Goal: Task Accomplishment & Management: Manage account settings

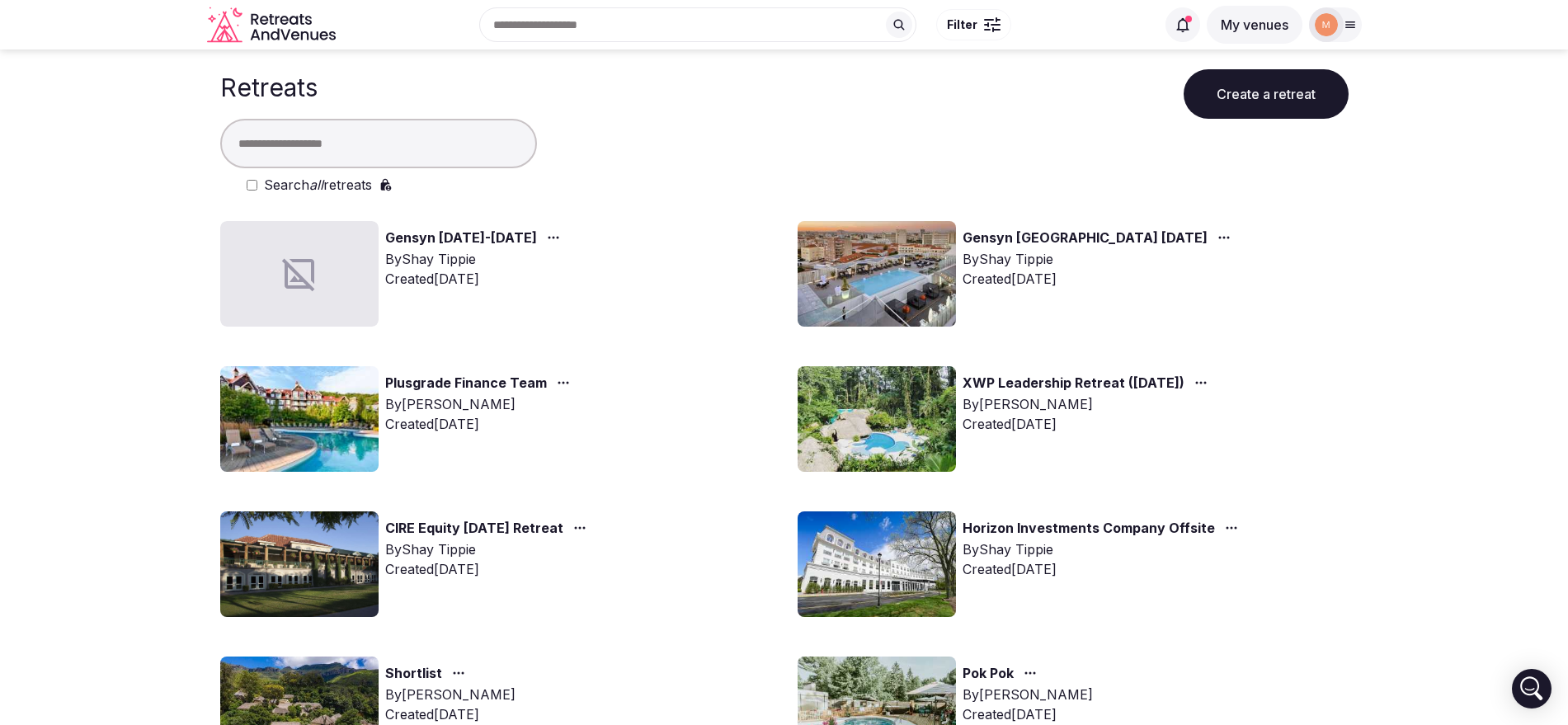
click at [563, 532] on link "CIRE Equity [DATE] Retreat" at bounding box center [474, 528] width 178 height 21
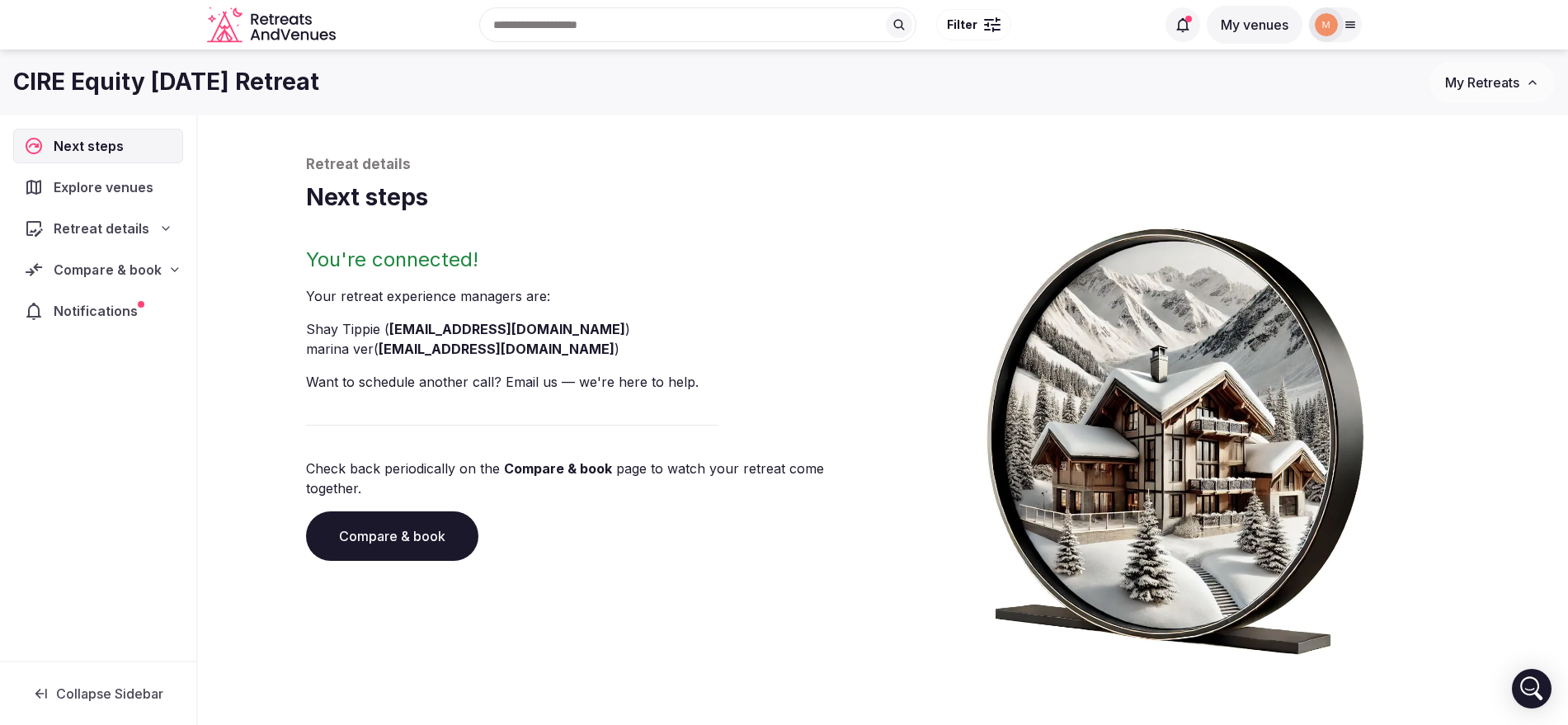
click at [172, 253] on div "Compare & book" at bounding box center [98, 269] width 170 height 35
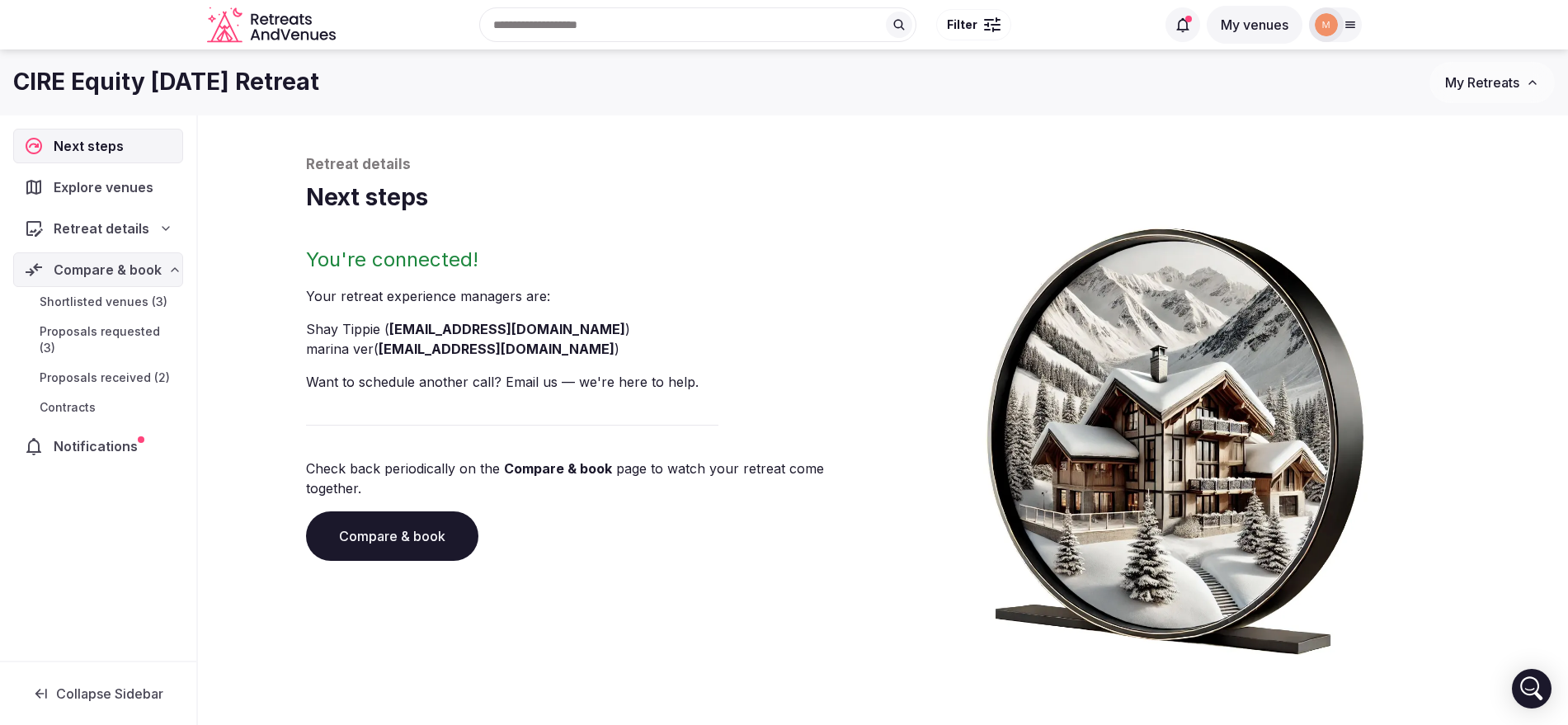
click at [162, 369] on span "Proposals received (2)" at bounding box center [105, 377] width 130 height 16
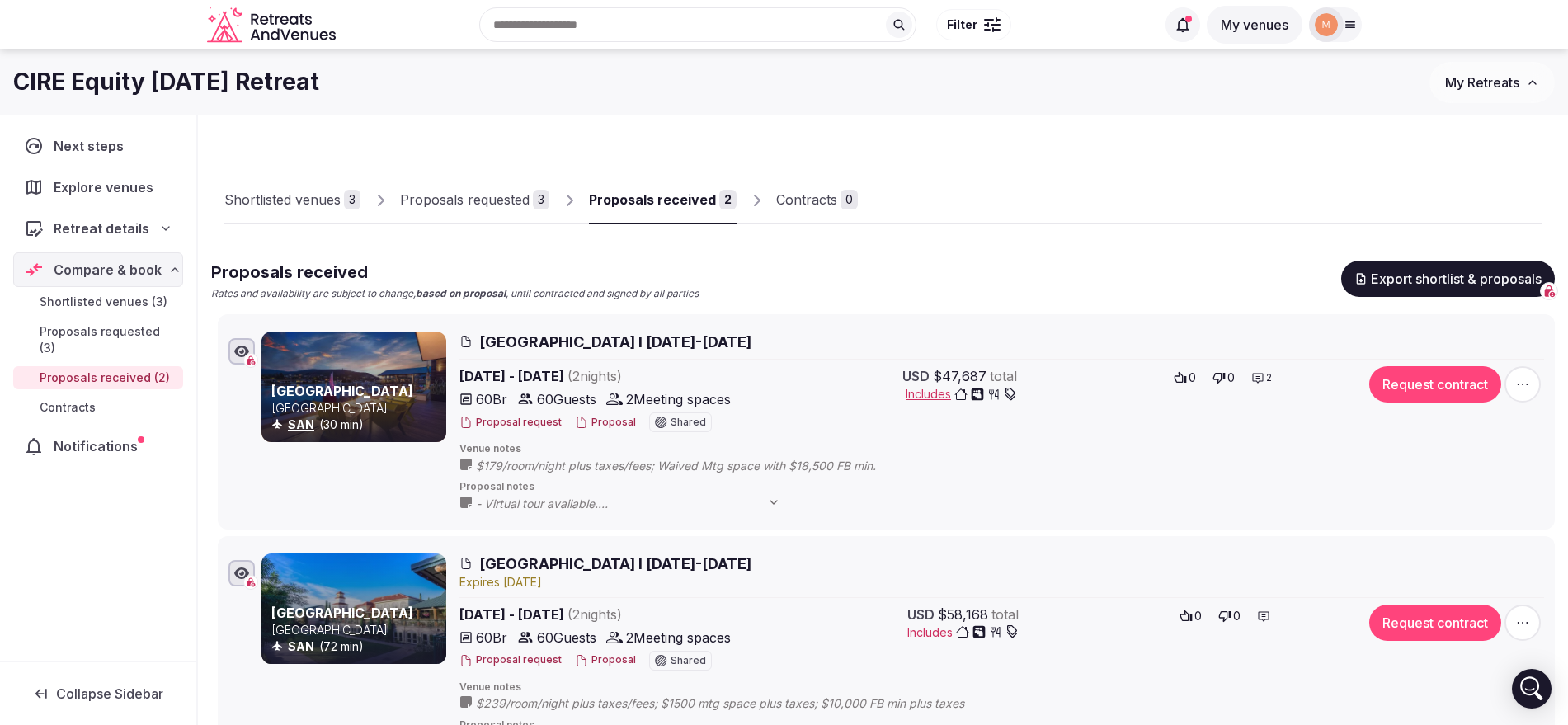
click at [603, 418] on button "Proposal" at bounding box center [605, 423] width 61 height 14
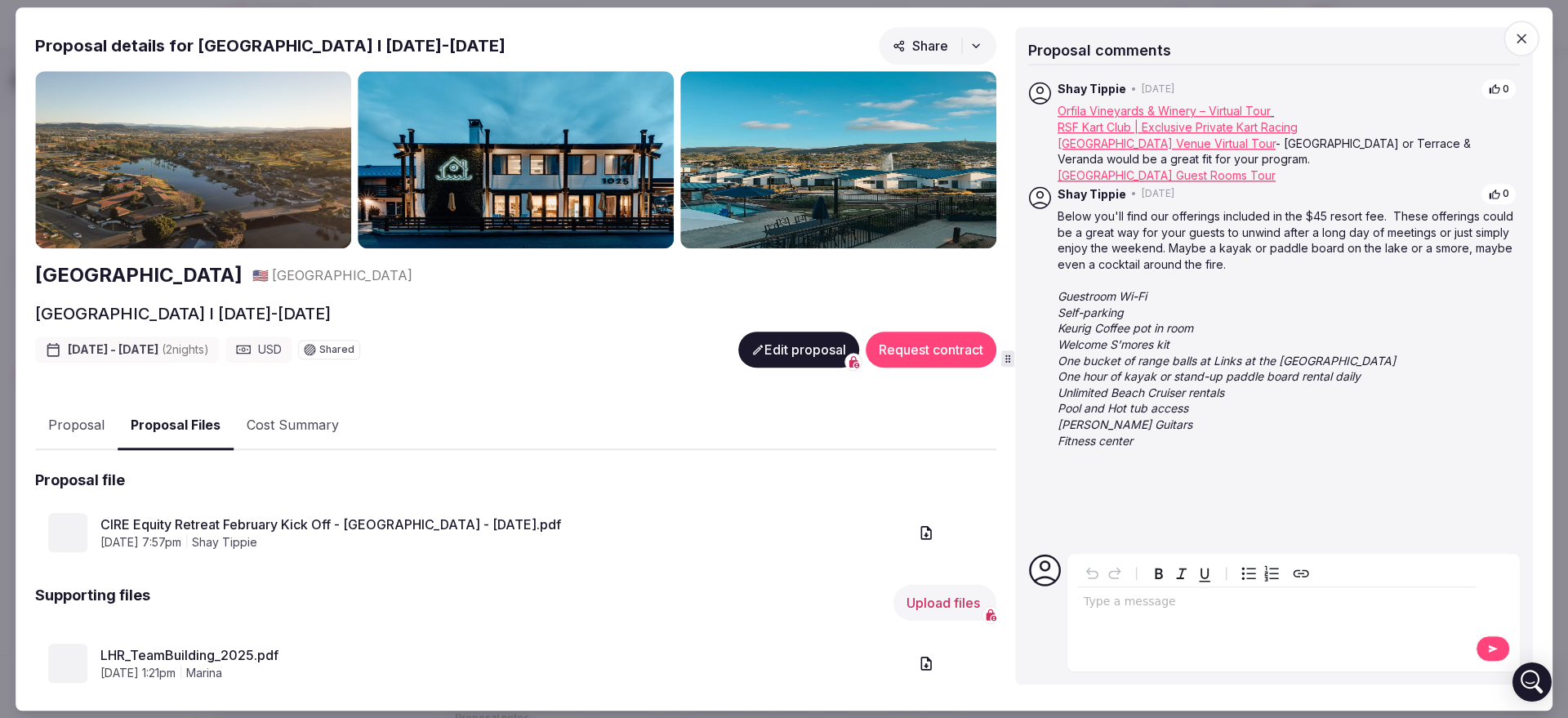
click at [201, 420] on button "Proposal Files" at bounding box center [175, 426] width 116 height 49
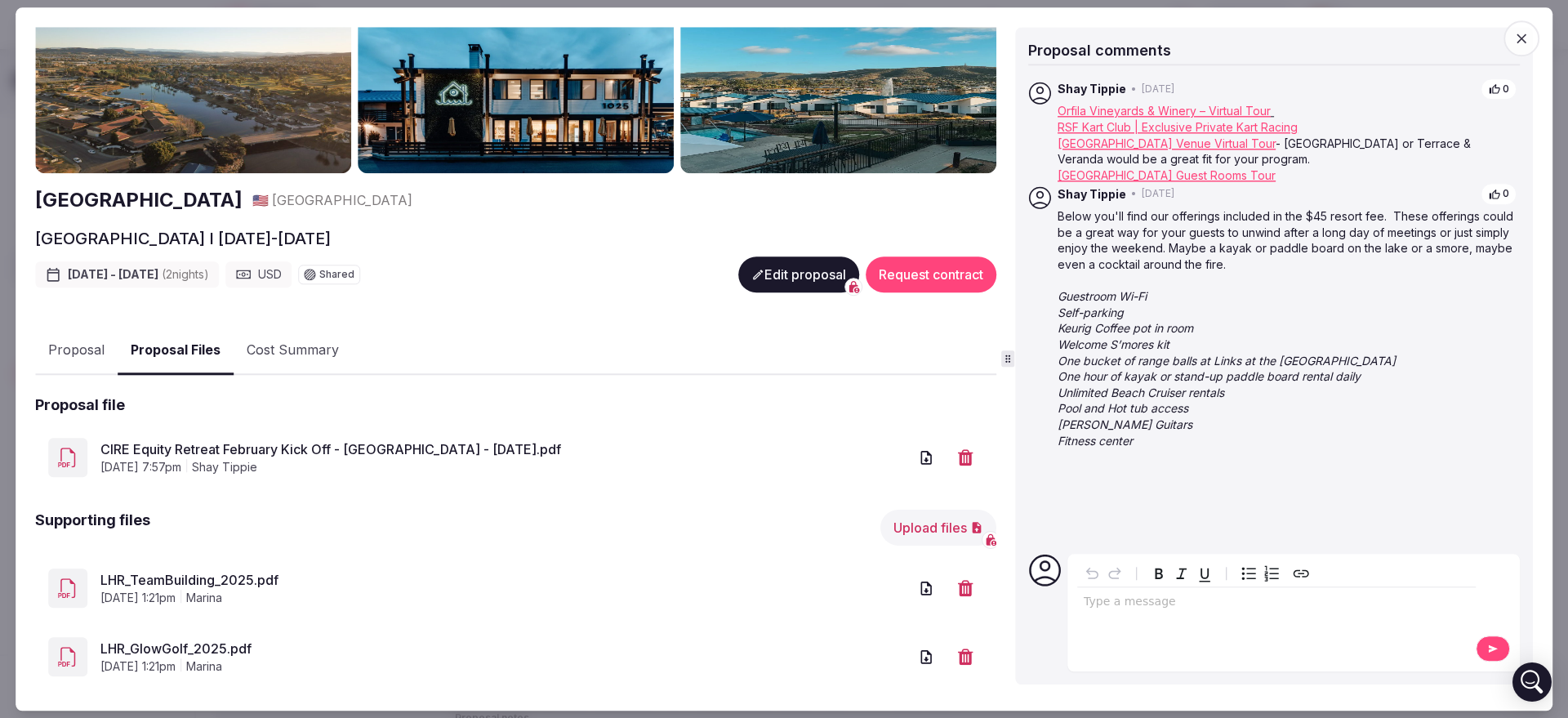
click at [268, 445] on link "CIRE Equity Retreat February Kick Off - Lakehouse Hotel Resort_Proposal - 2.18.…" at bounding box center [504, 450] width 808 height 20
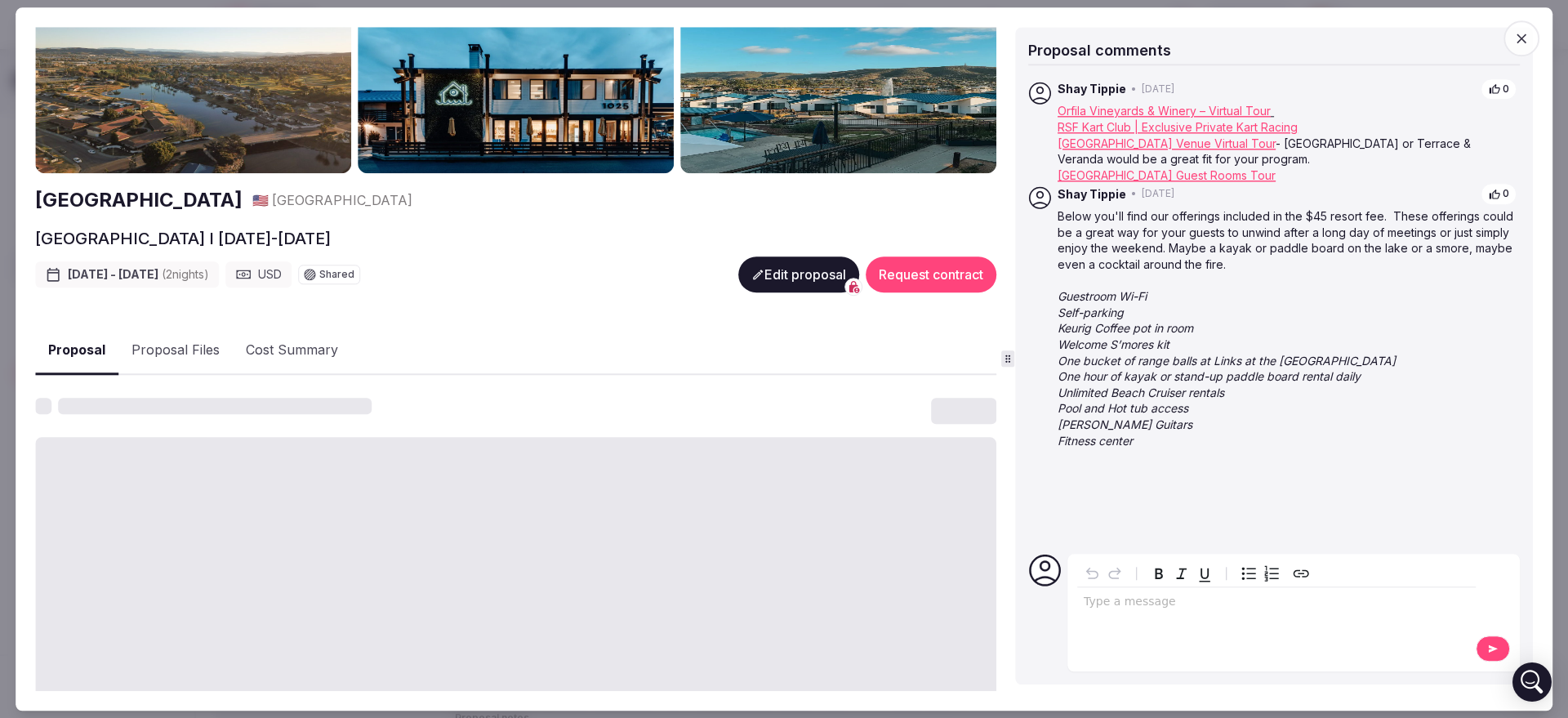
click at [72, 360] on button "Proposal" at bounding box center [76, 351] width 83 height 49
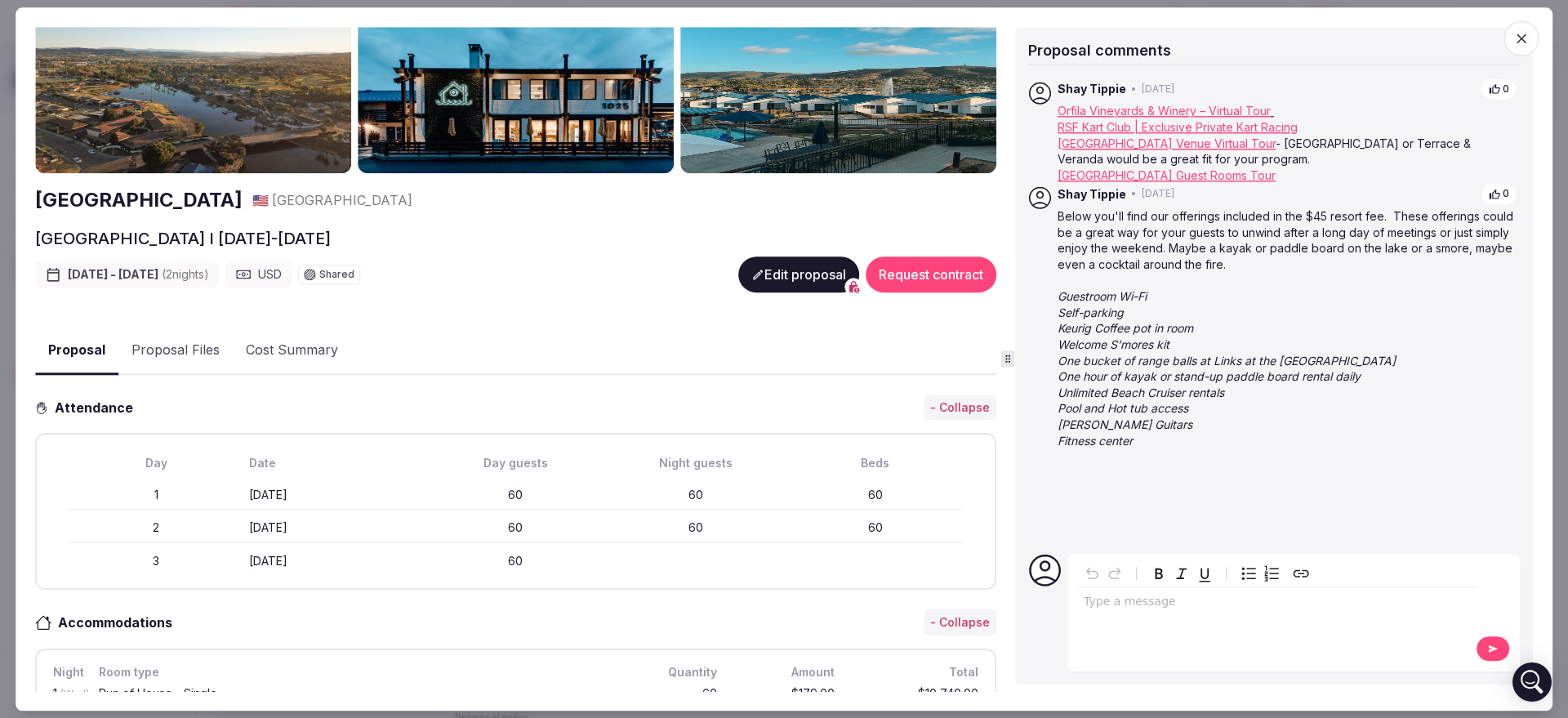
click at [755, 260] on button "Edit proposal" at bounding box center [798, 274] width 121 height 36
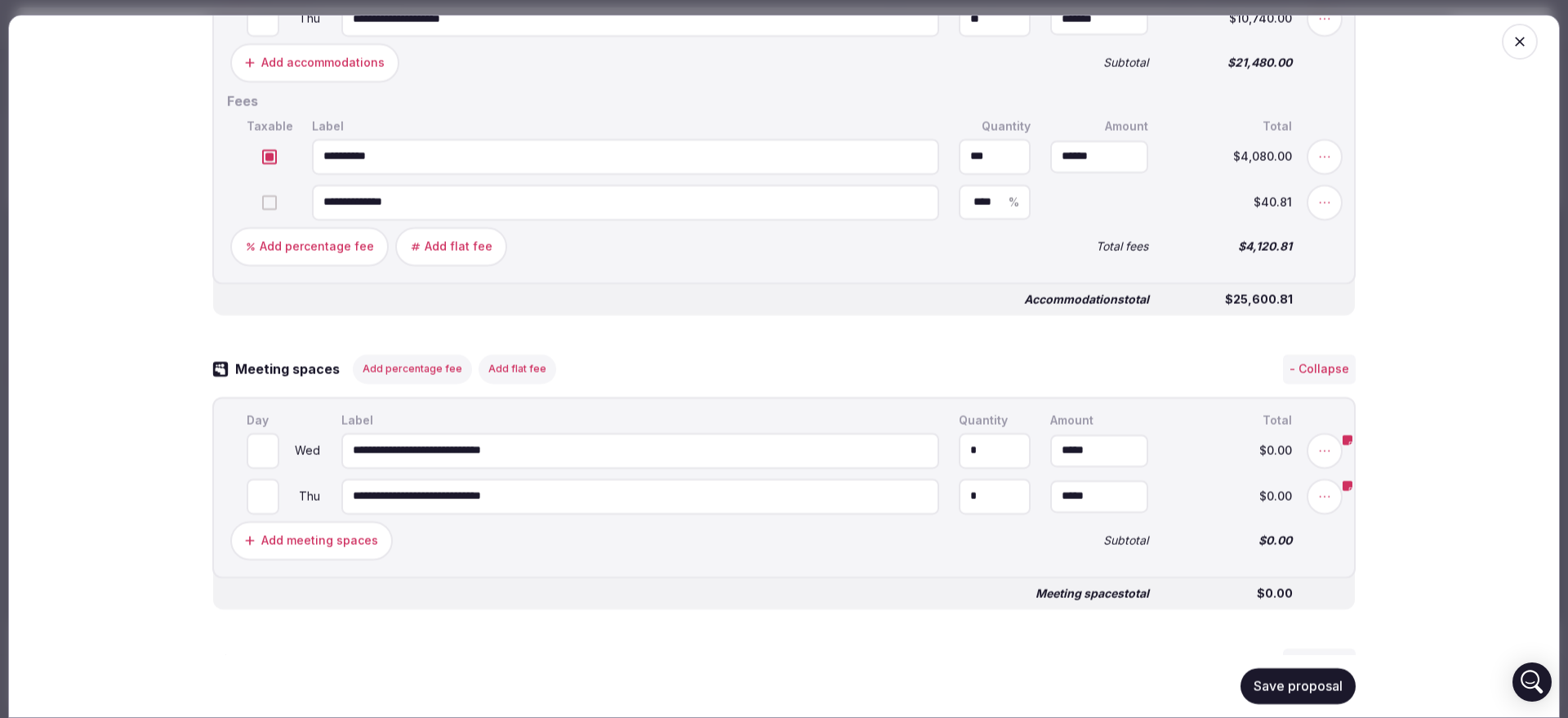
scroll to position [974, 0]
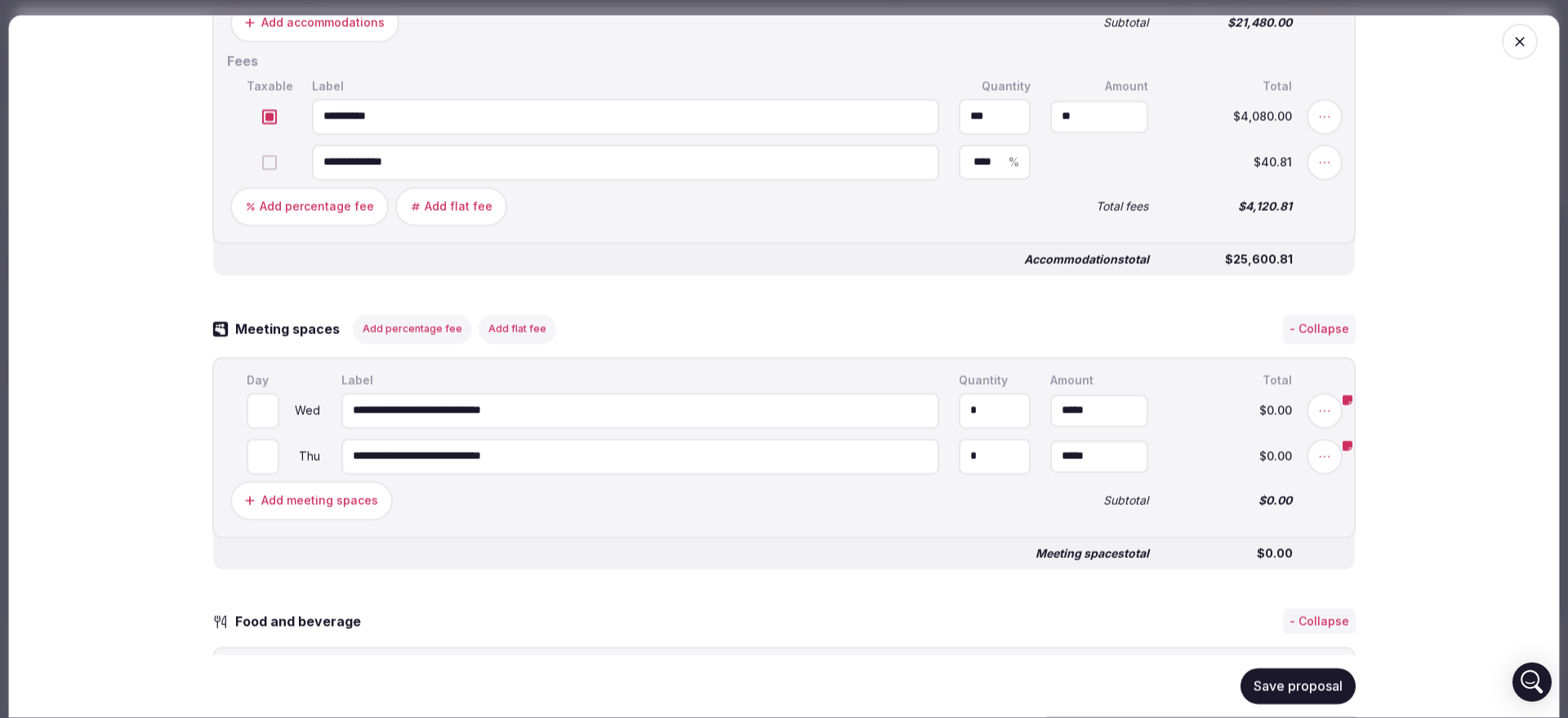
click at [1098, 124] on input "**" at bounding box center [1098, 116] width 98 height 33
type input "******"
click at [1138, 170] on div "**********" at bounding box center [792, 161] width 1098 height 43
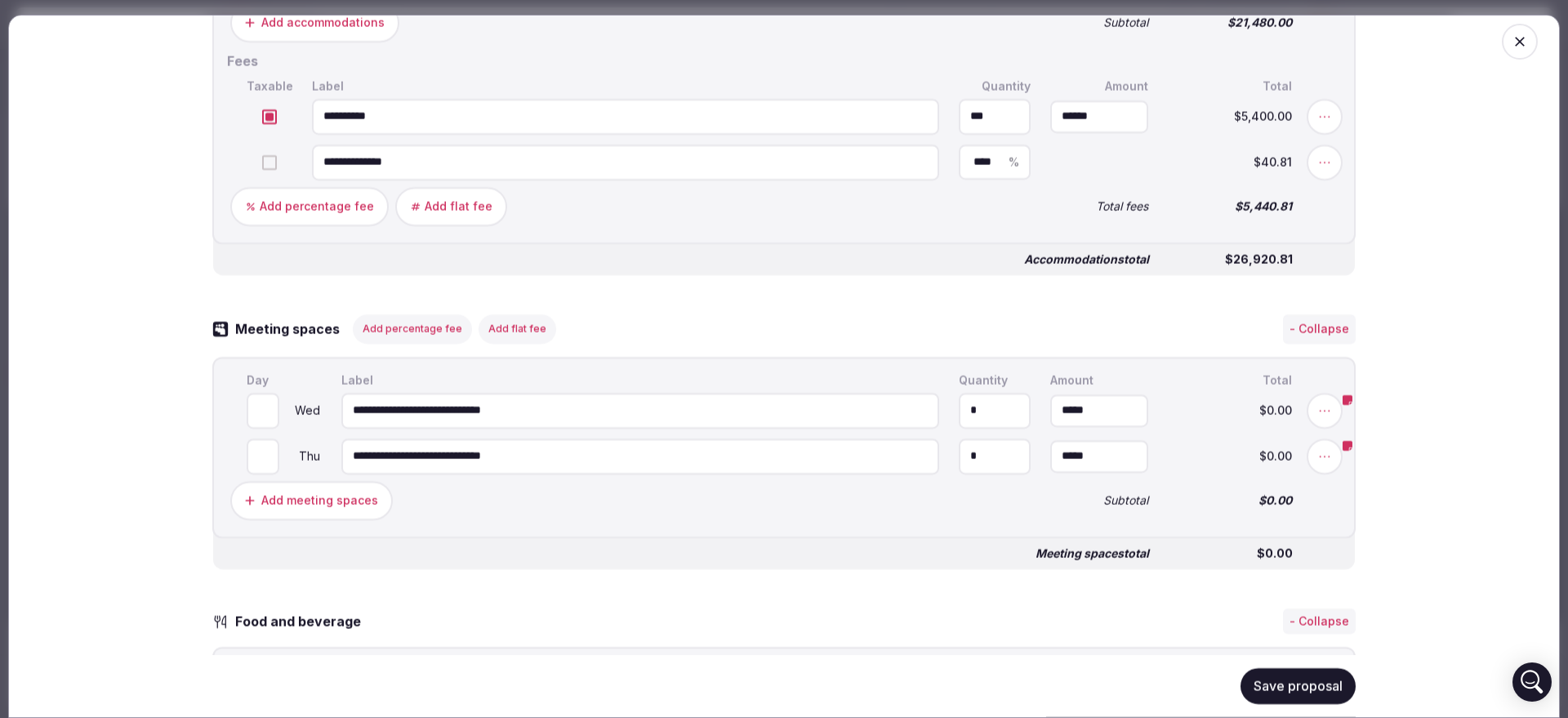
click at [1270, 691] on button "Save proposal" at bounding box center [1299, 686] width 115 height 36
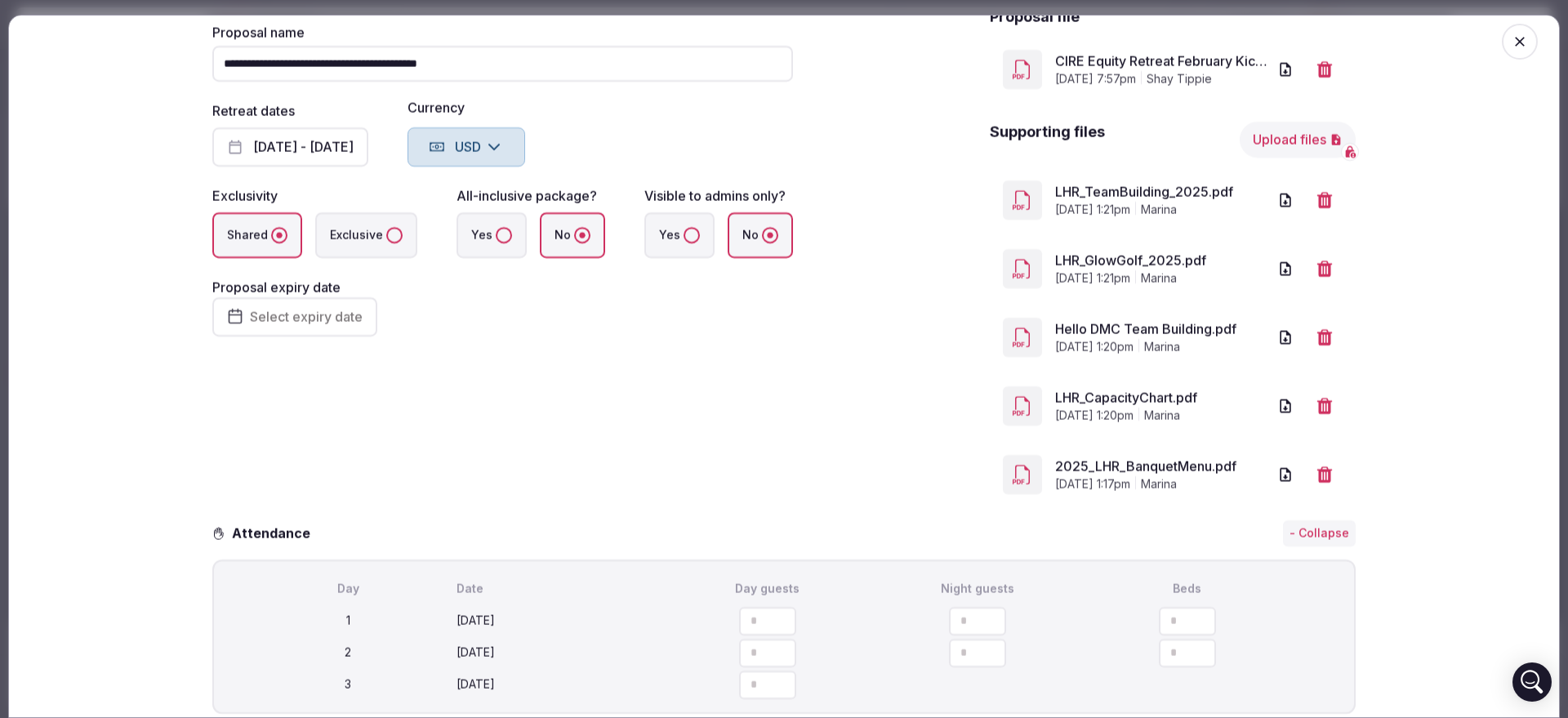
scroll to position [45, 0]
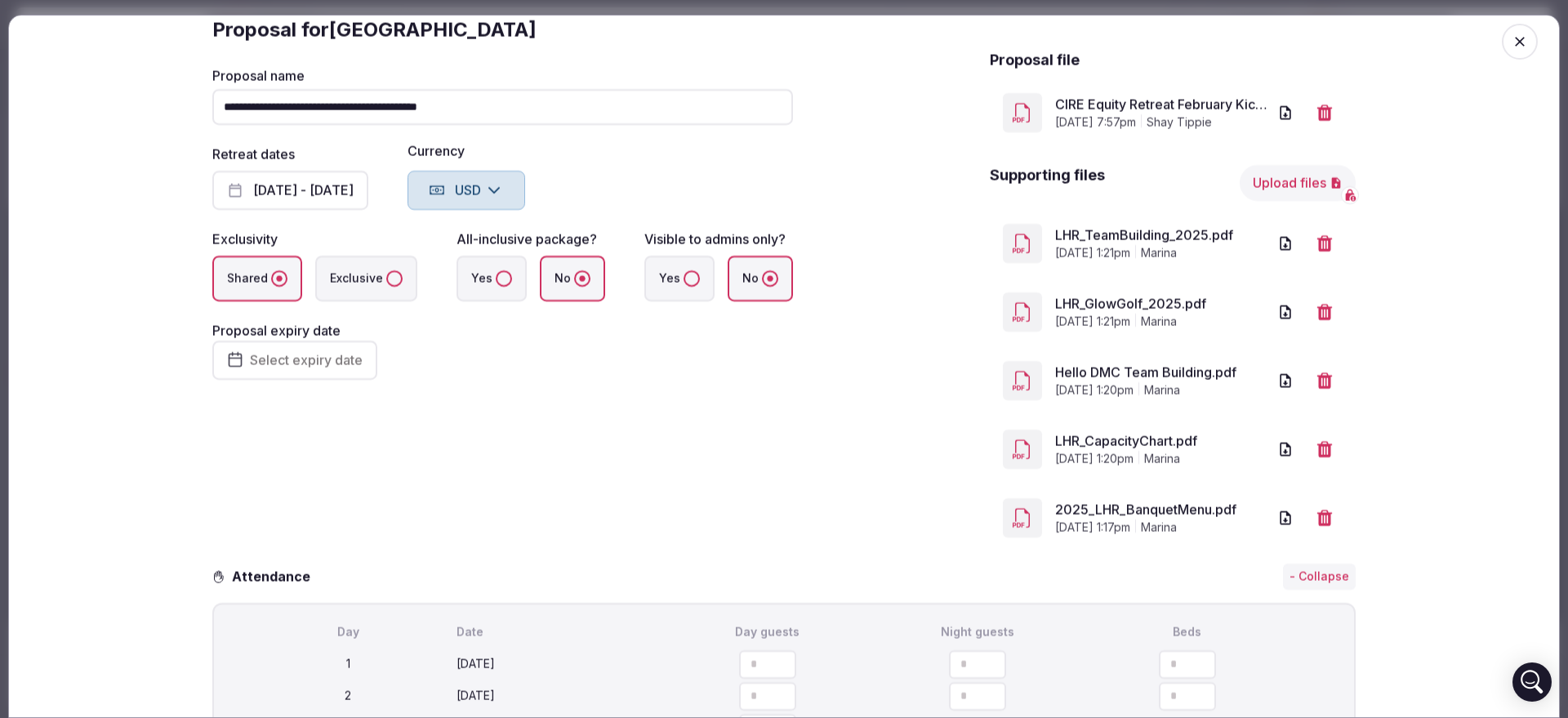
click at [1161, 101] on link "CIRE Equity Retreat February Kick Off - Lakehouse Hotel Resort_Proposal - 2.18.…" at bounding box center [1161, 105] width 212 height 20
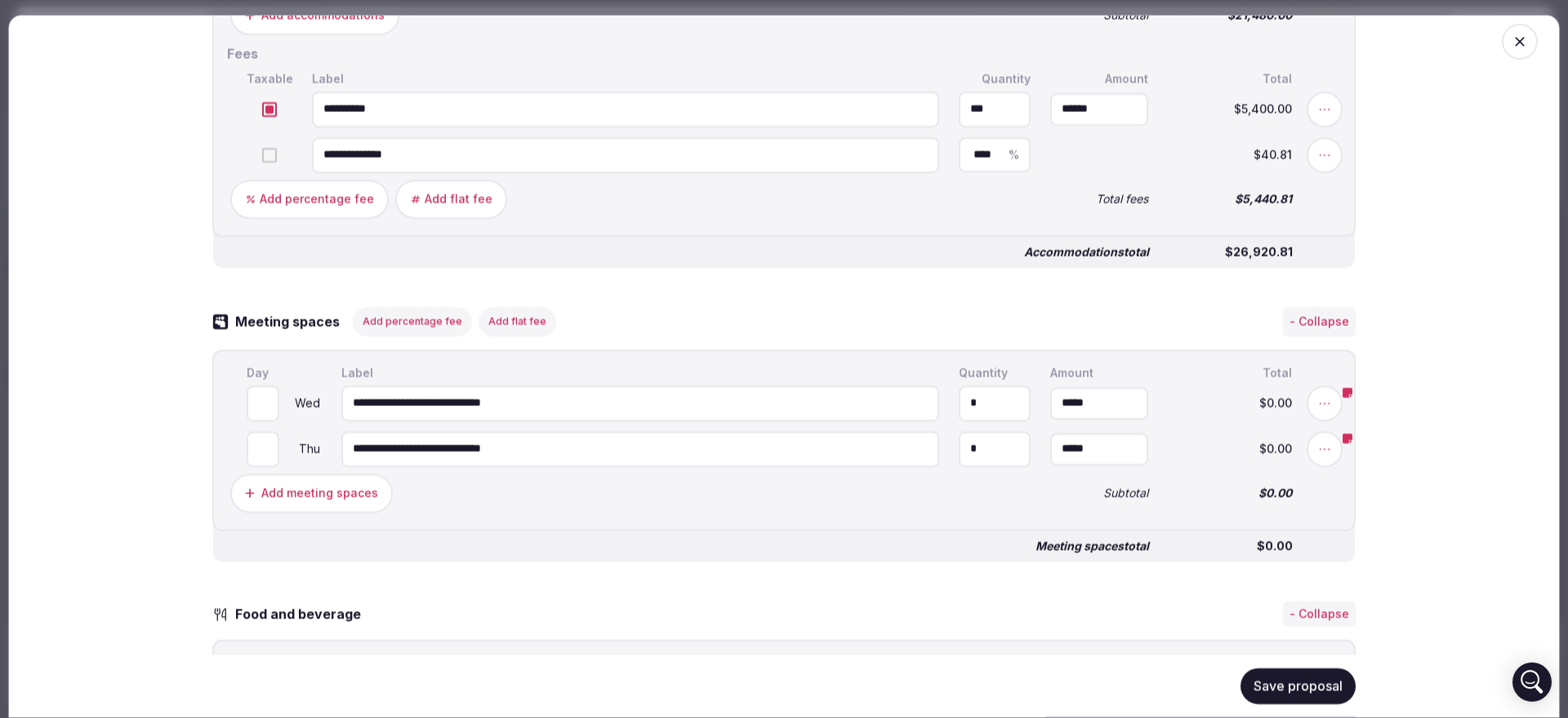
scroll to position [1003, 0]
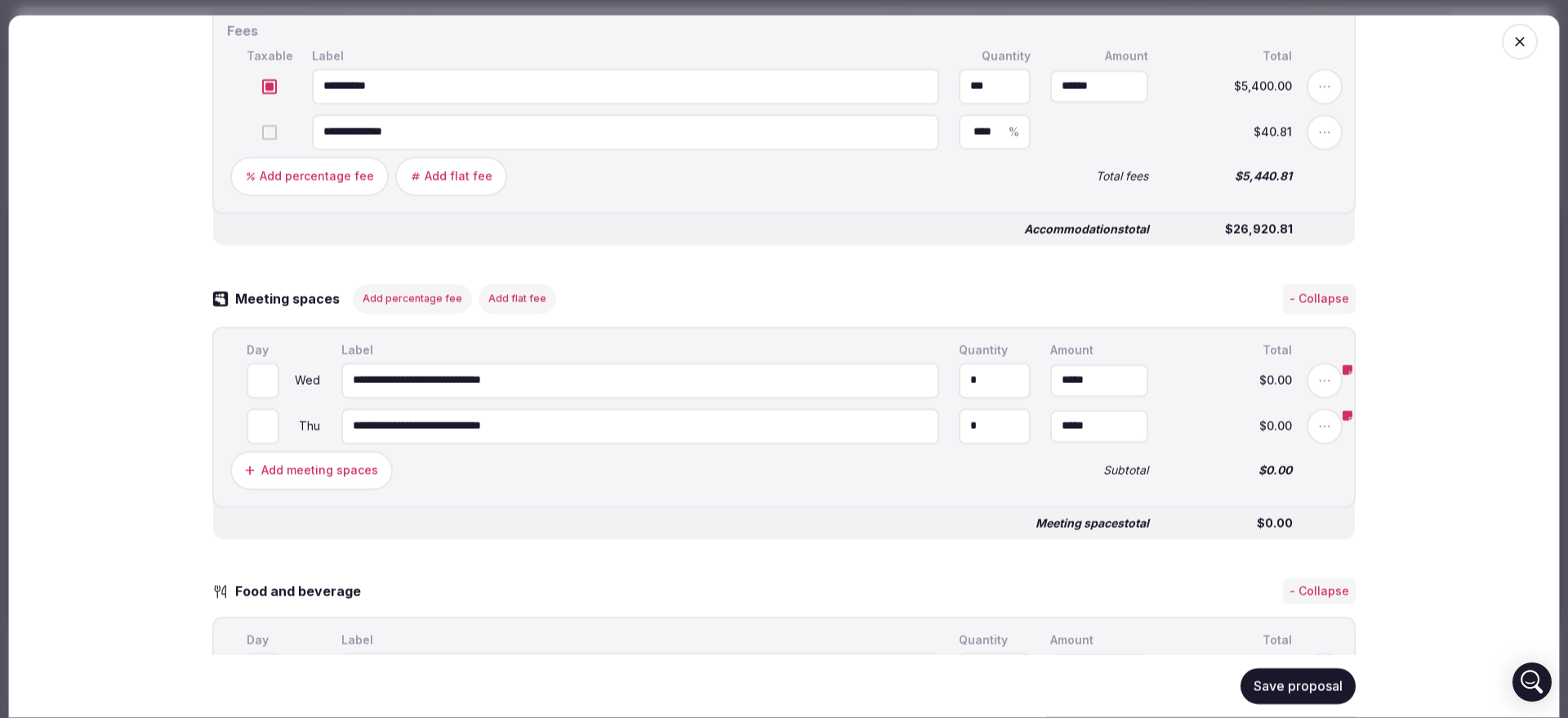
click at [1292, 687] on button "Save proposal" at bounding box center [1299, 686] width 115 height 36
click at [1512, 34] on icon "button" at bounding box center [1519, 42] width 16 height 16
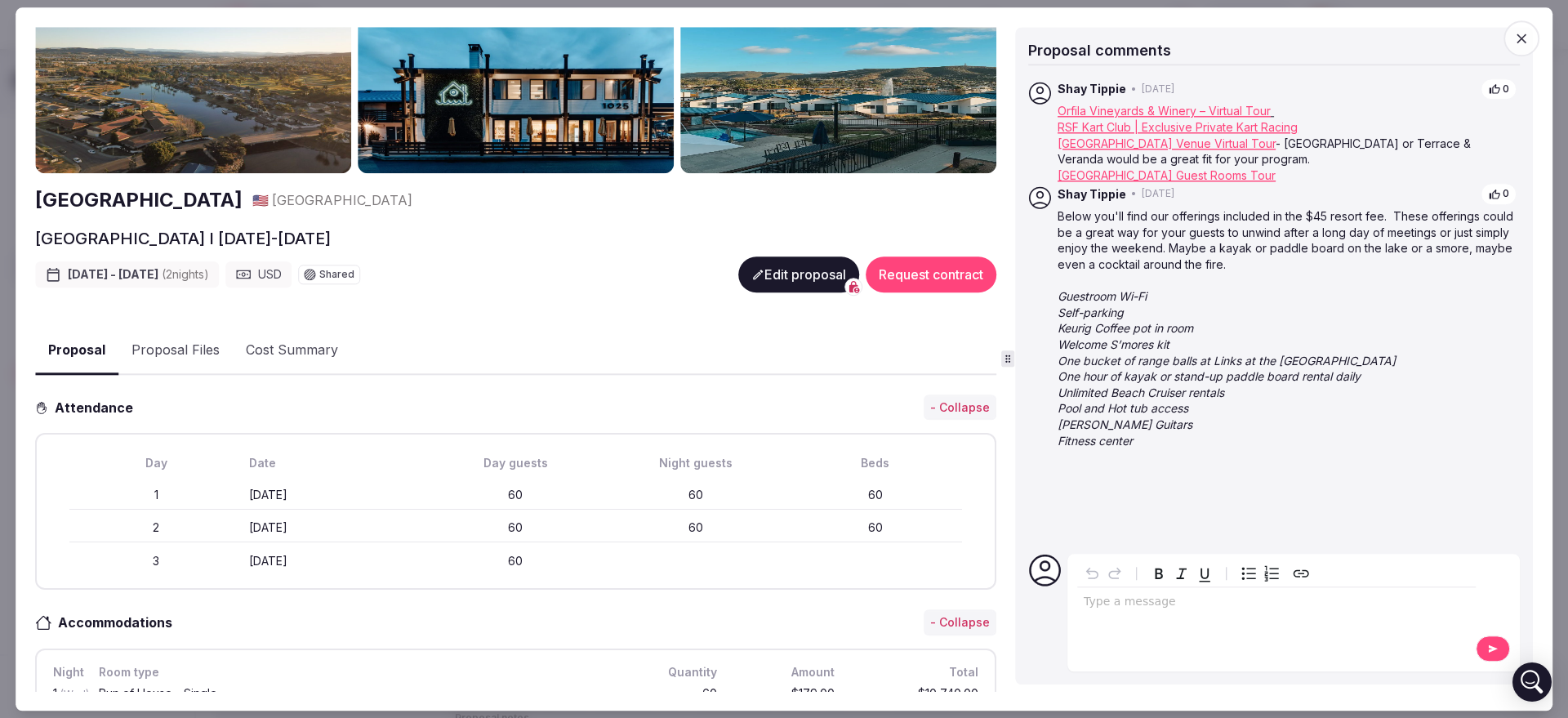
click at [1530, 50] on span "button" at bounding box center [1521, 39] width 36 height 36
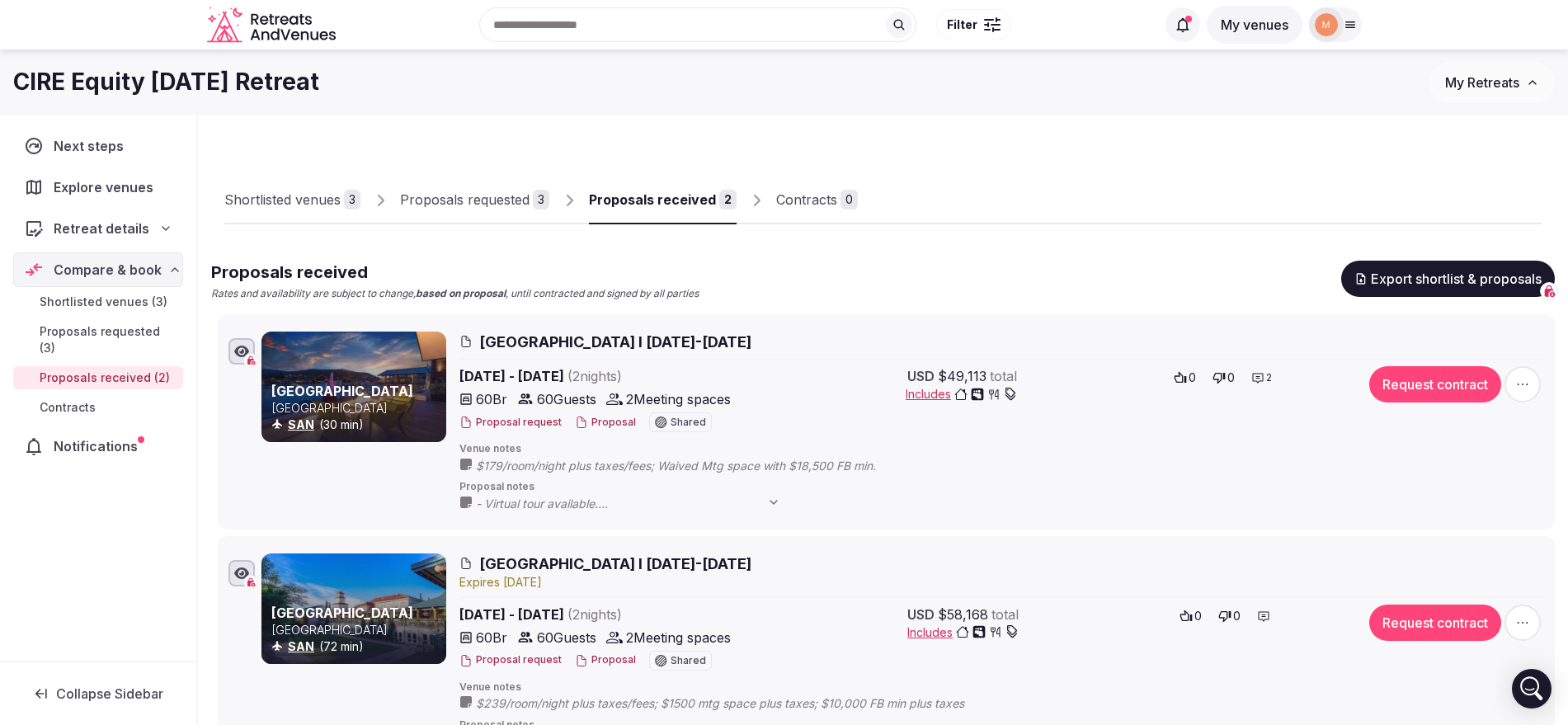
click at [608, 658] on button "Proposal" at bounding box center [605, 660] width 61 height 14
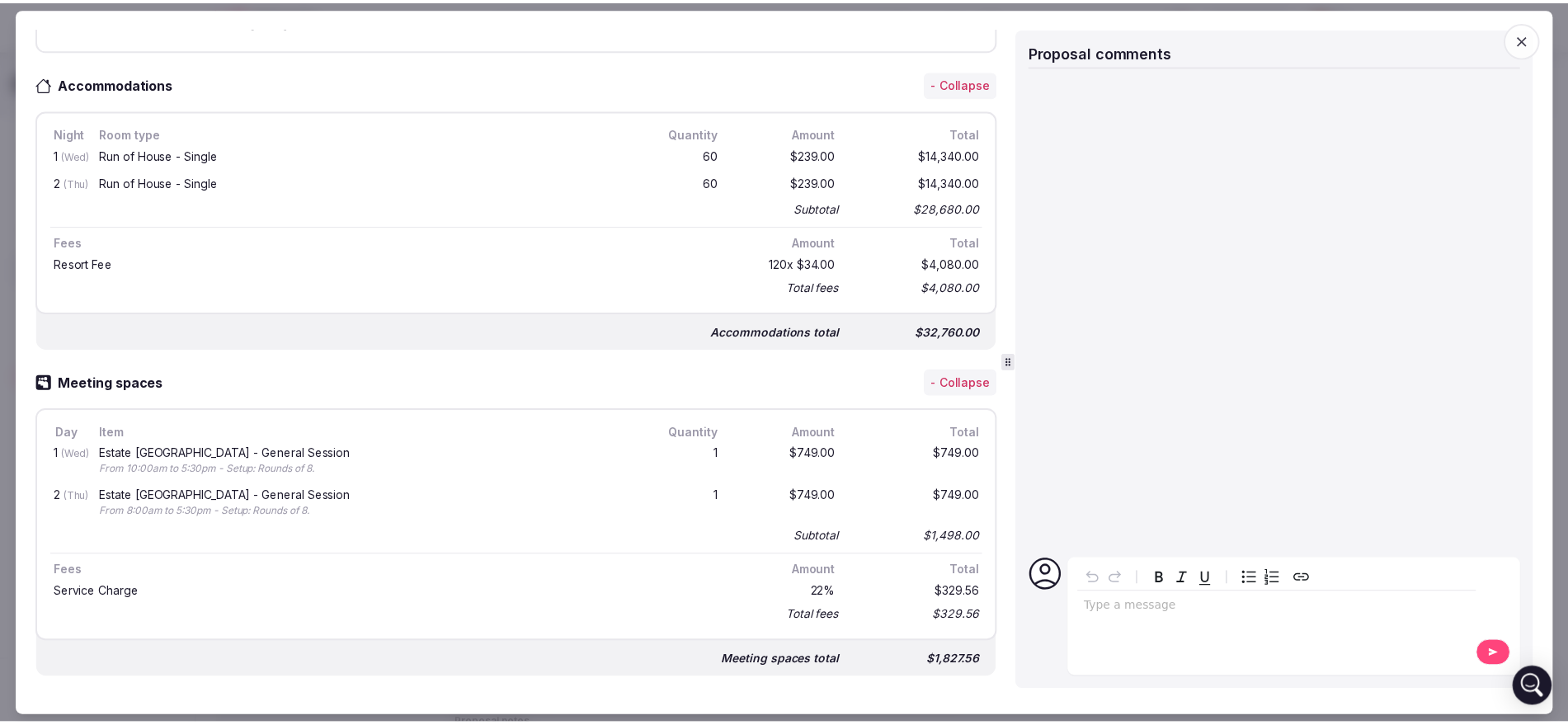
scroll to position [691, 0]
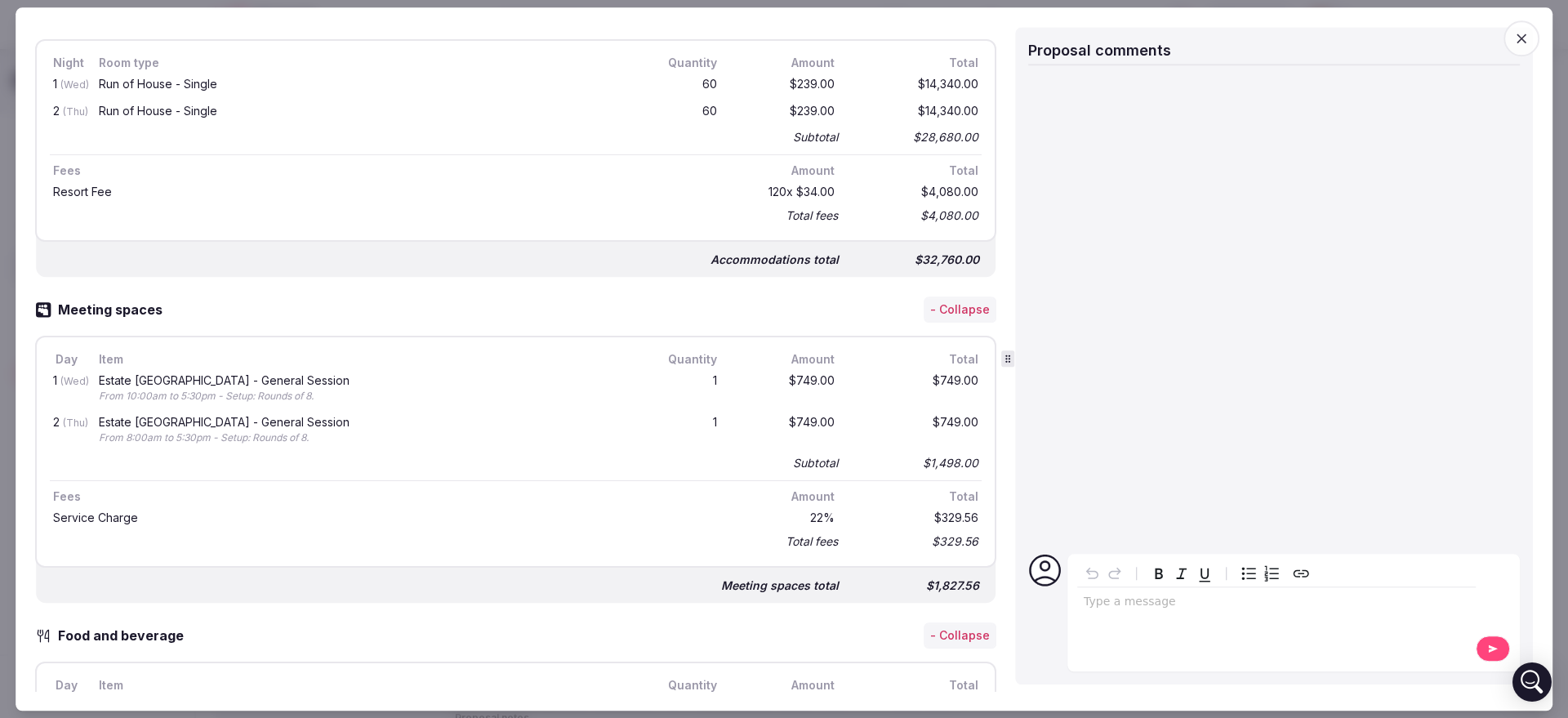
click at [1534, 33] on span "button" at bounding box center [1521, 39] width 36 height 36
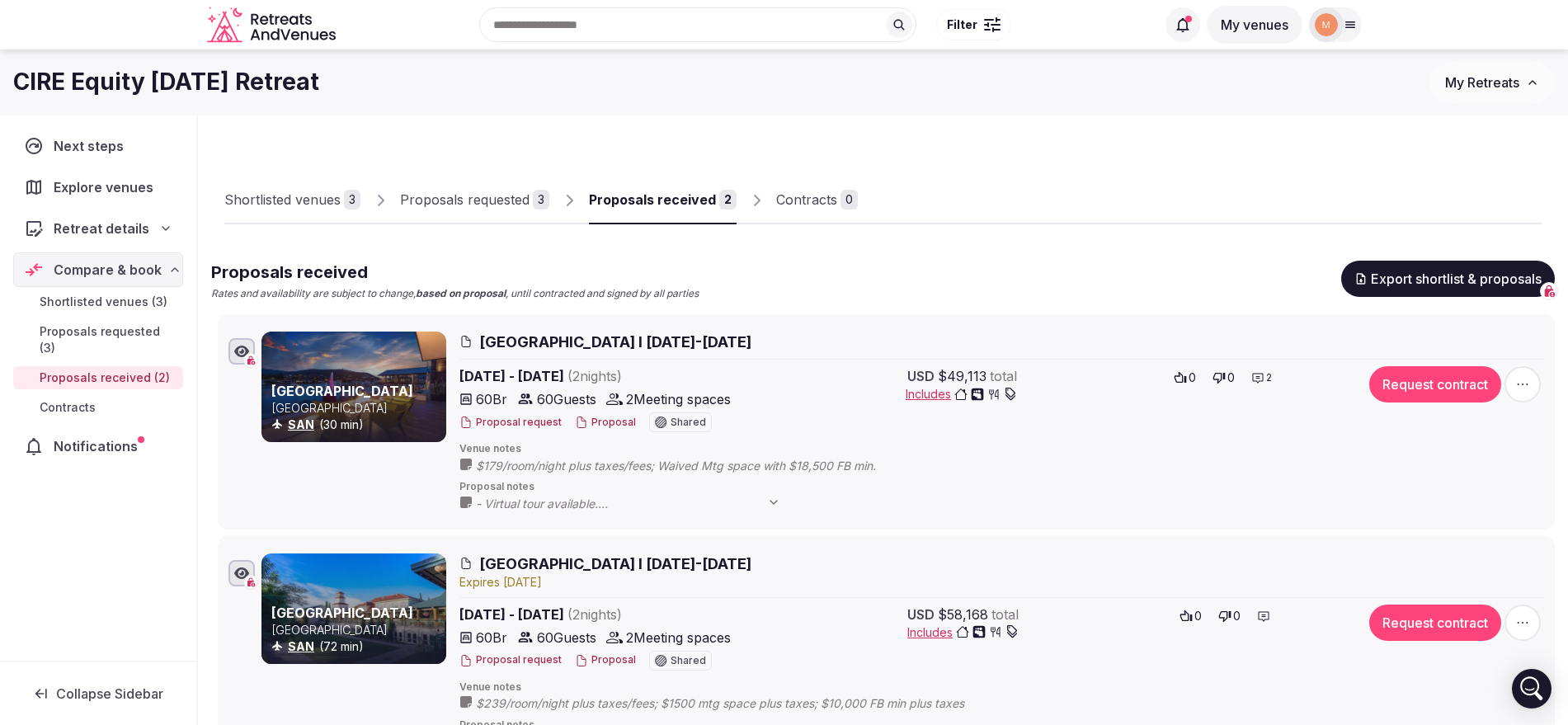
click at [1474, 83] on span "My Retreats" at bounding box center [1482, 82] width 74 height 16
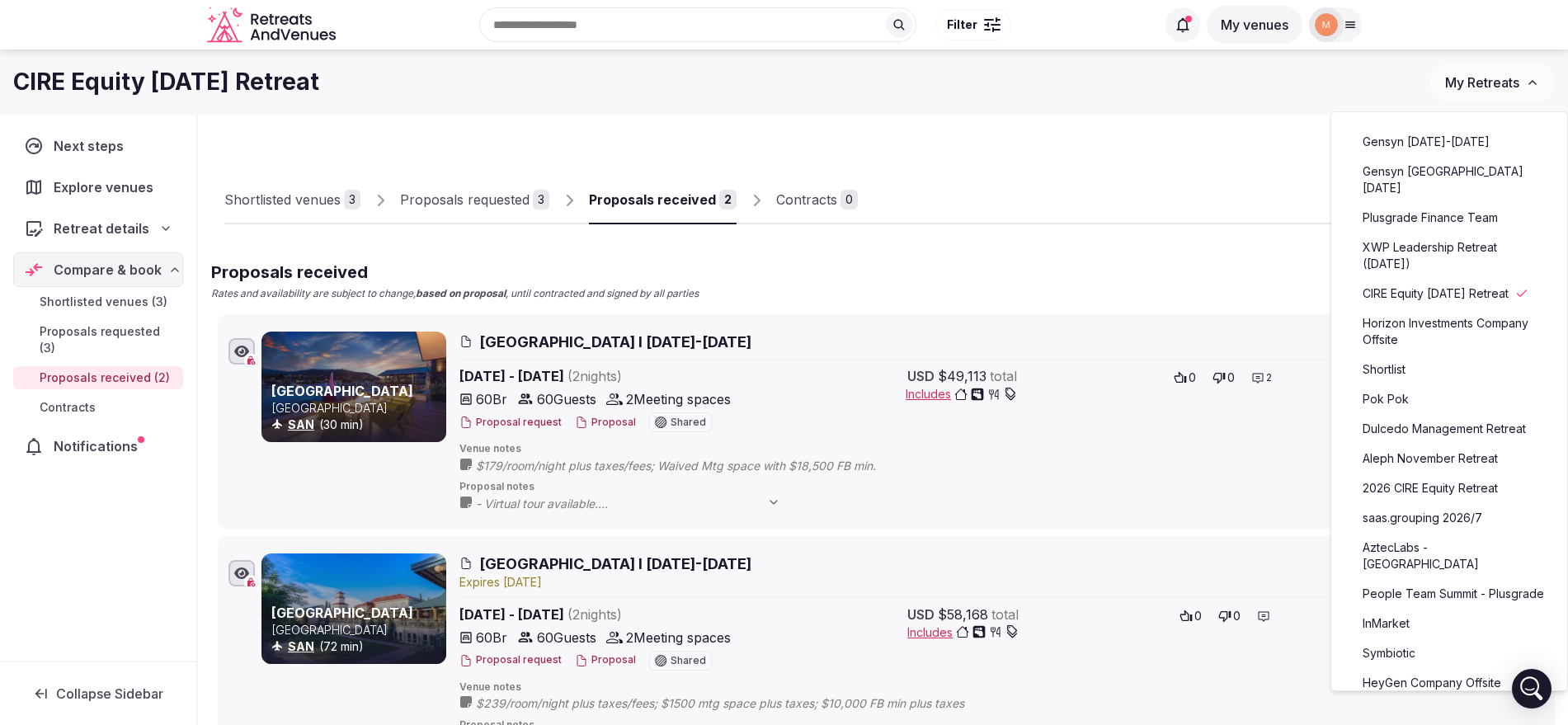
click at [1433, 665] on link "Symbiotic" at bounding box center [1448, 653] width 203 height 26
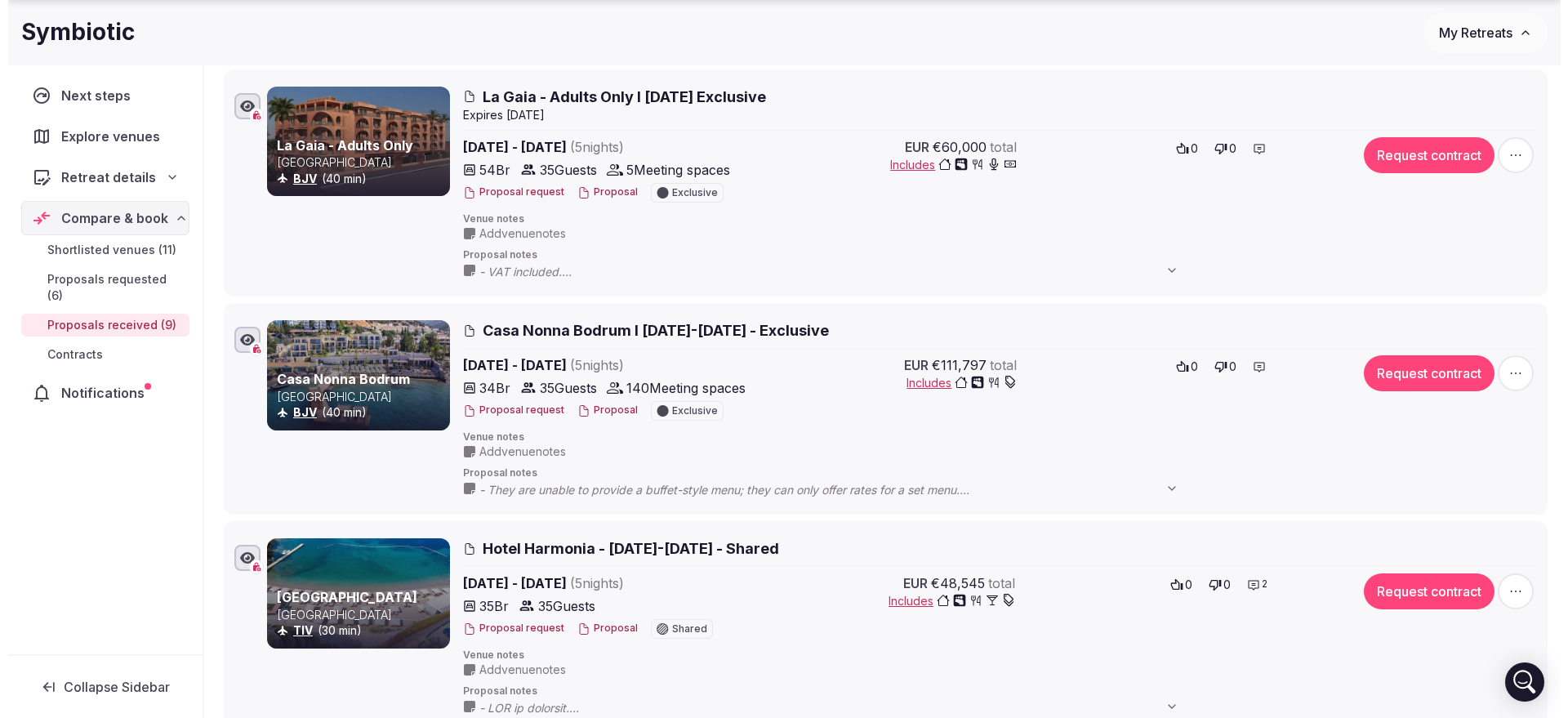
scroll to position [1582, 0]
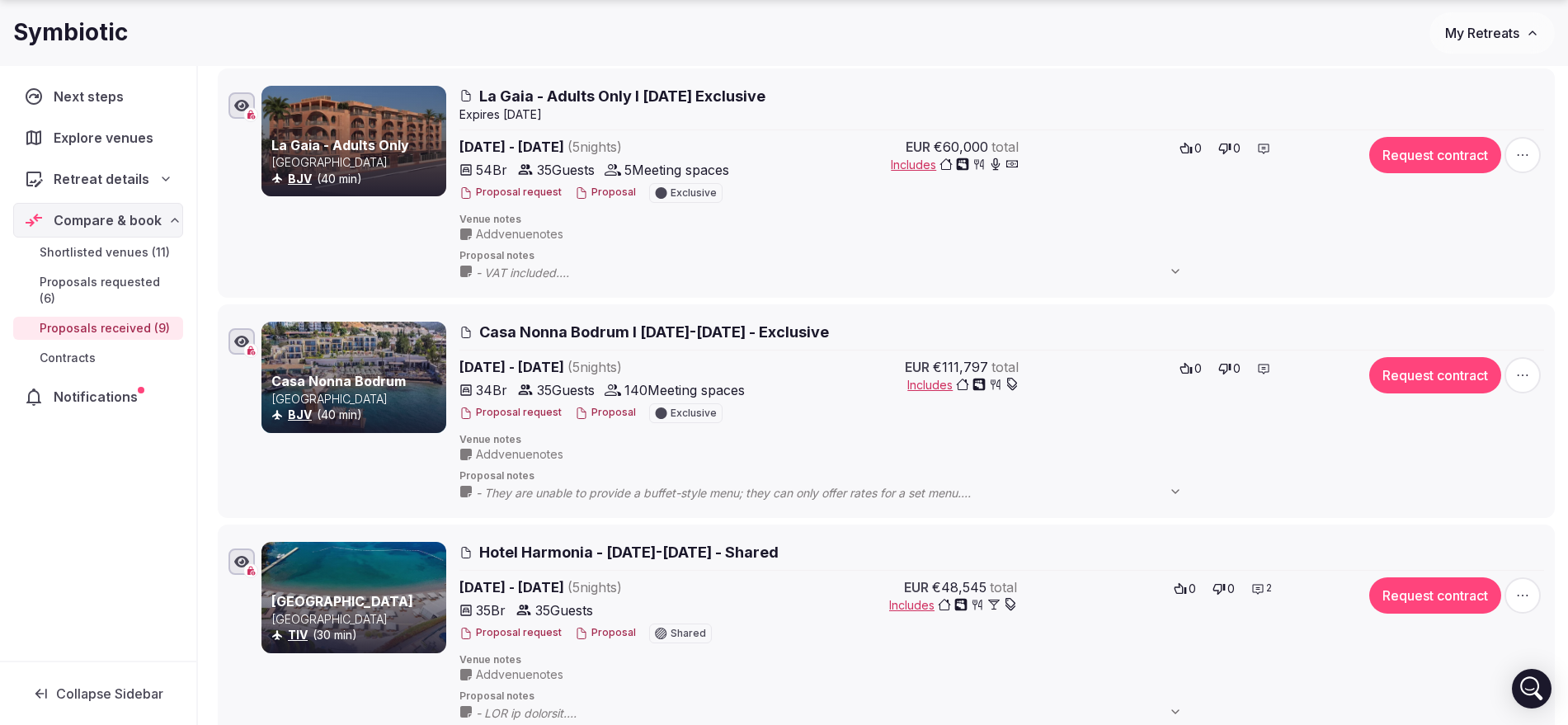
click at [609, 415] on button "Proposal" at bounding box center [605, 413] width 61 height 14
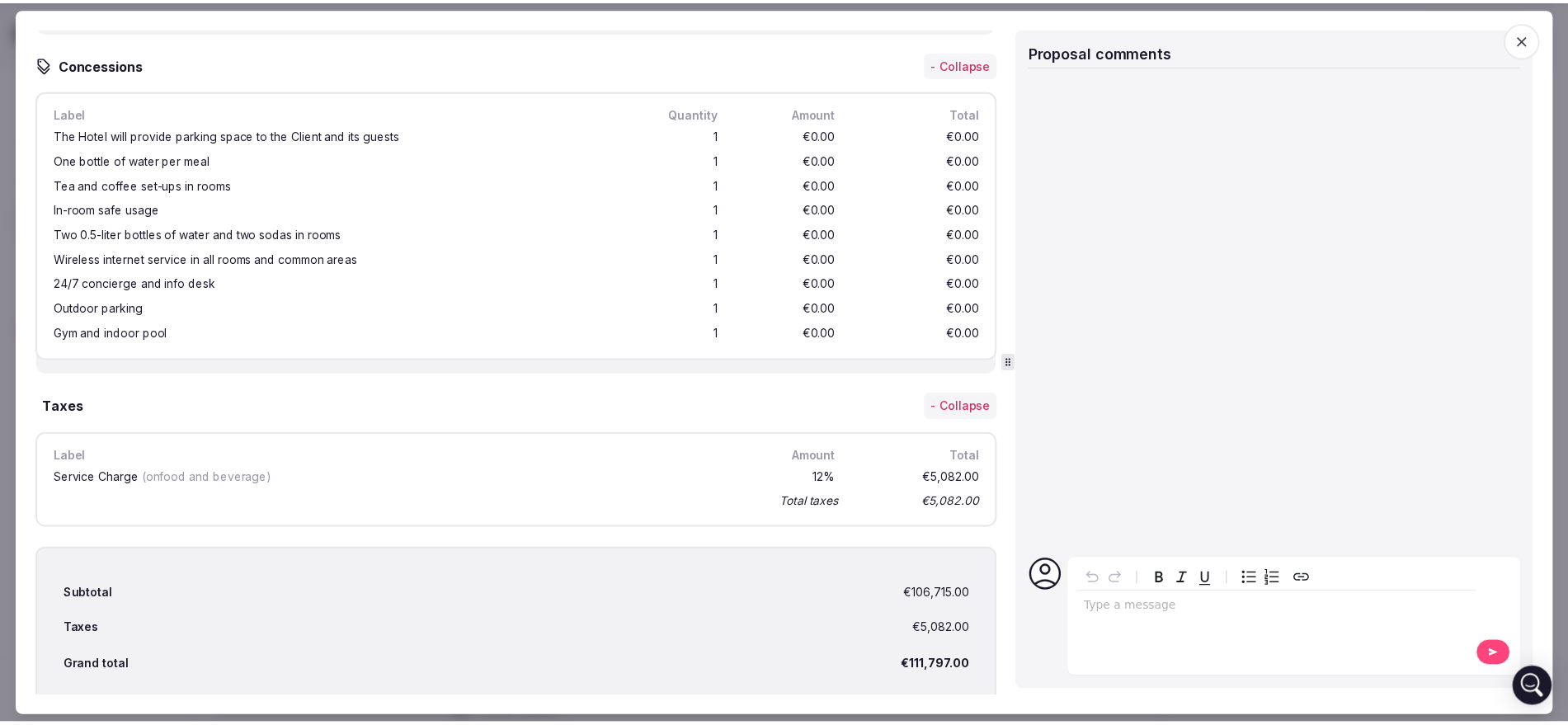
scroll to position [4096, 0]
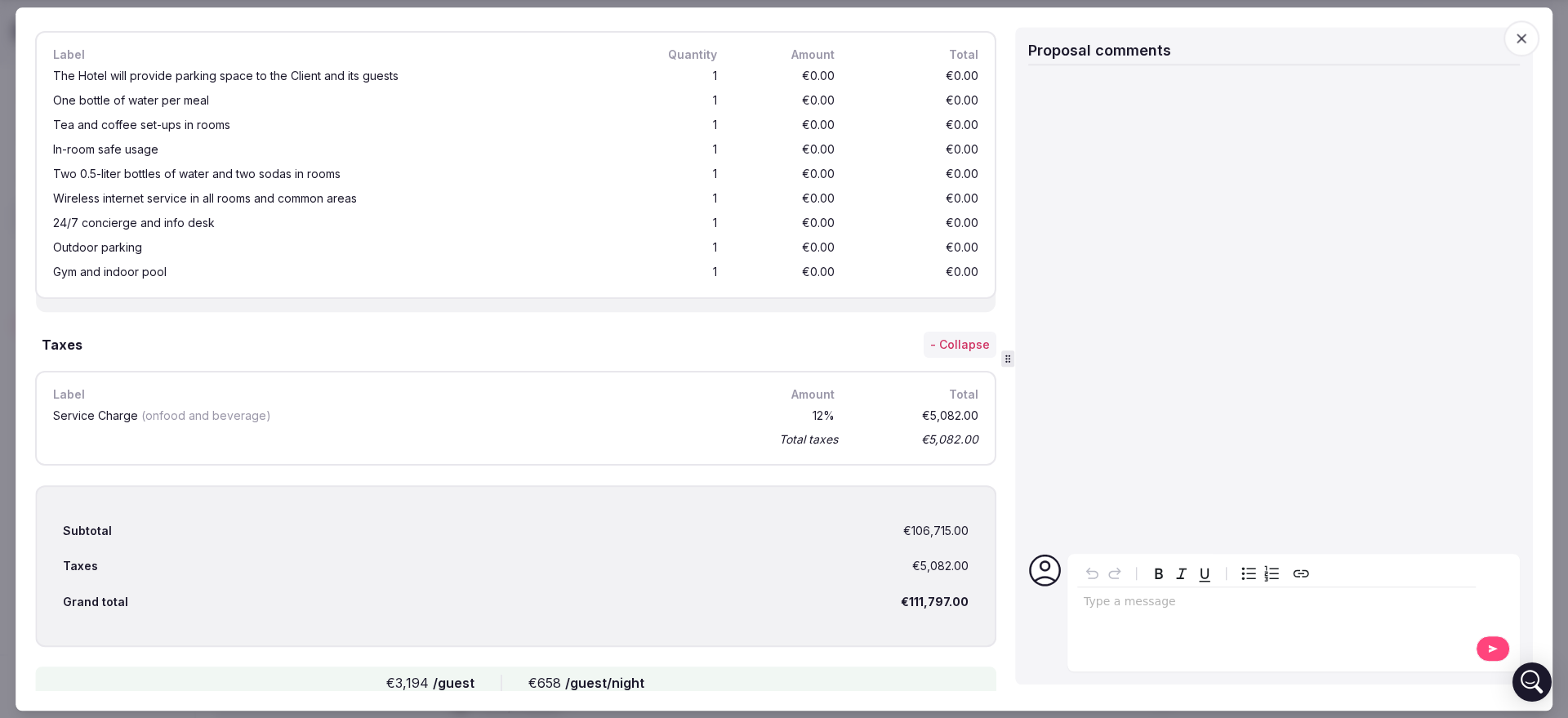
click at [1524, 49] on span "button" at bounding box center [1521, 39] width 36 height 36
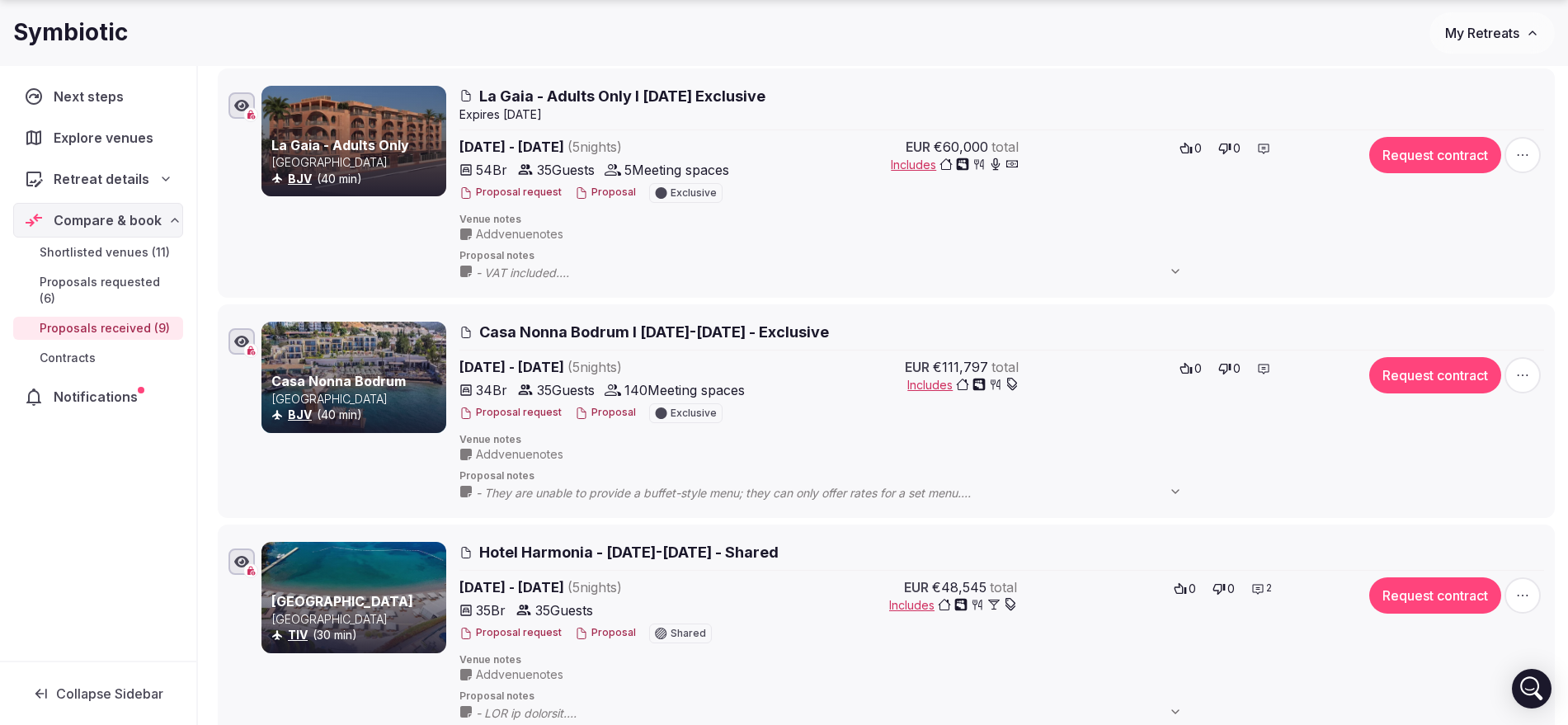
click at [1501, 29] on span "My Retreats" at bounding box center [1482, 33] width 74 height 16
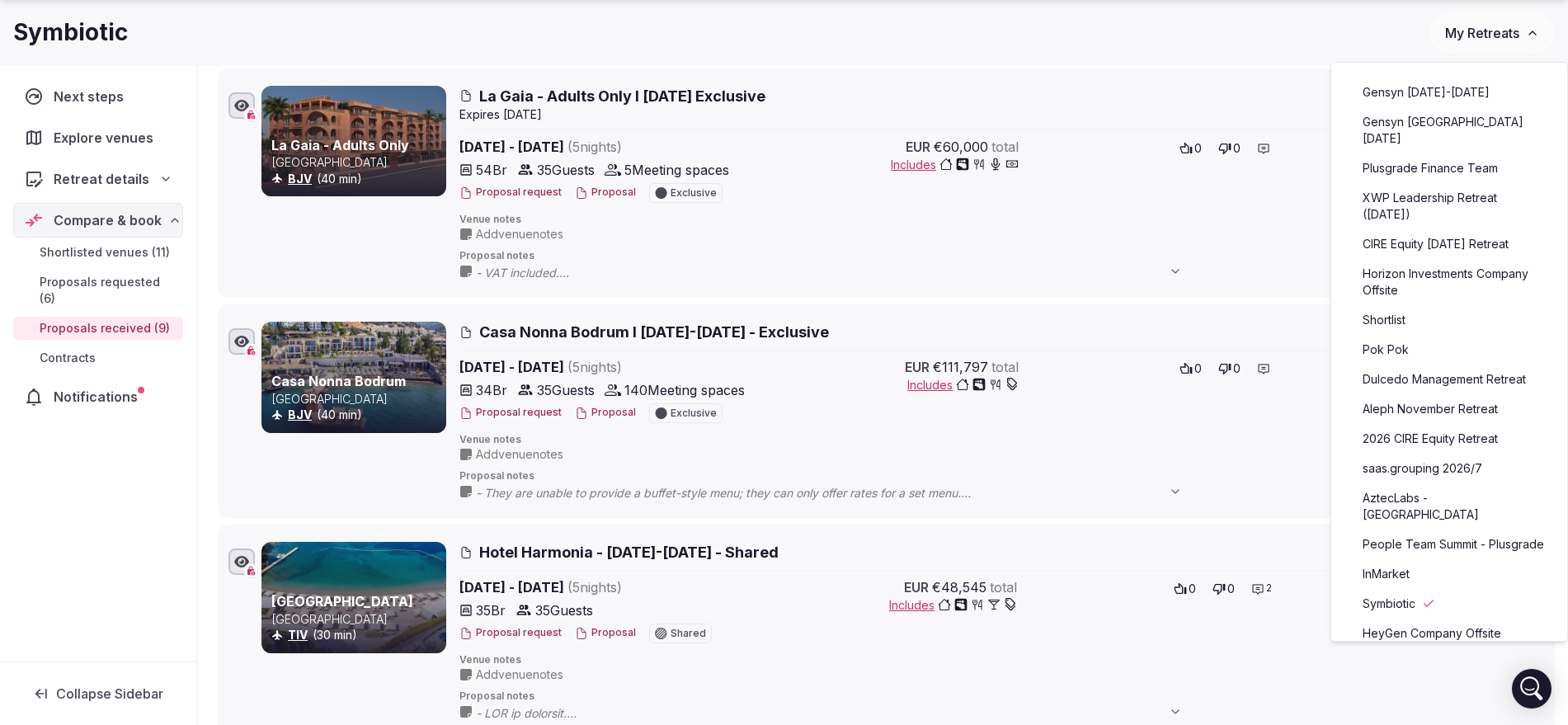
click at [1397, 482] on link "saas.grouping 2026/7" at bounding box center [1448, 468] width 203 height 26
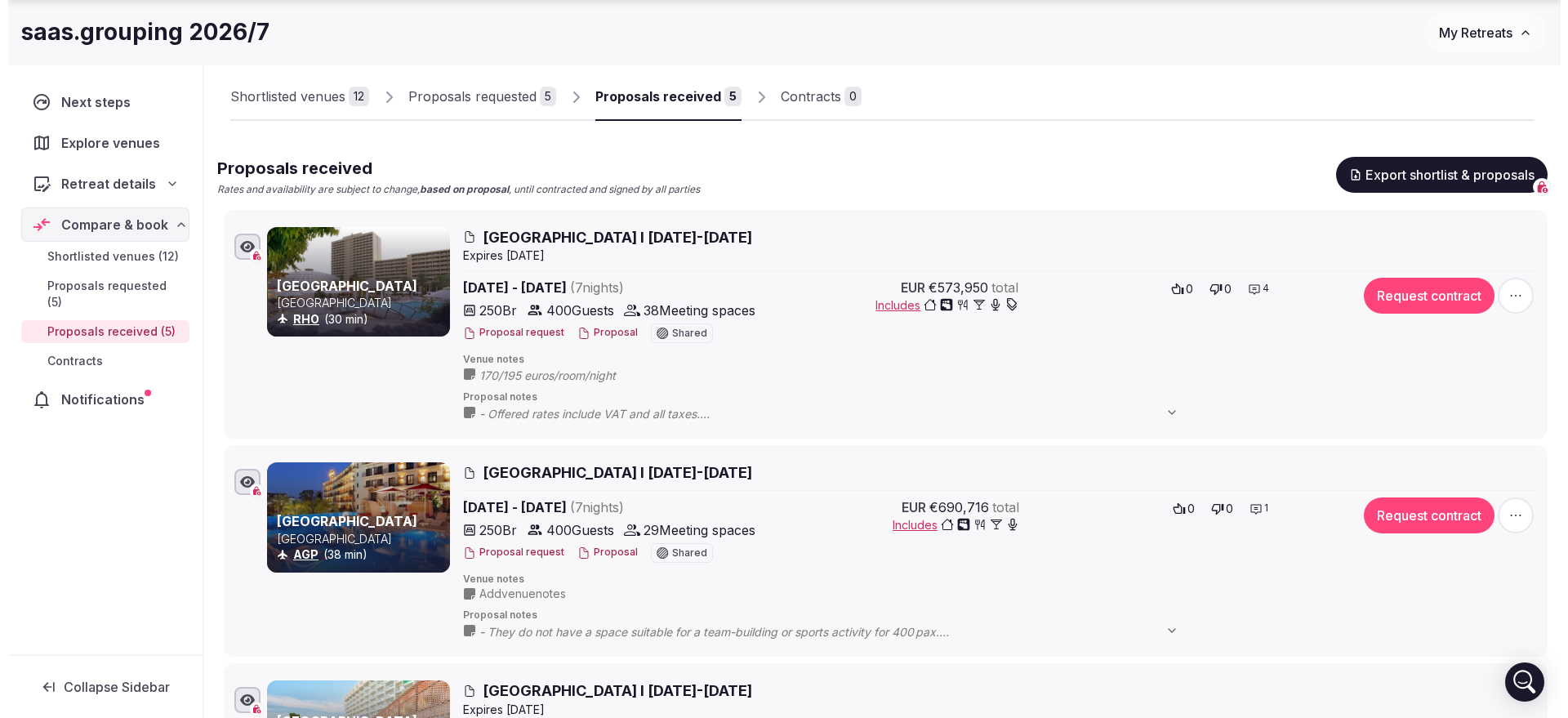
scroll to position [170, 0]
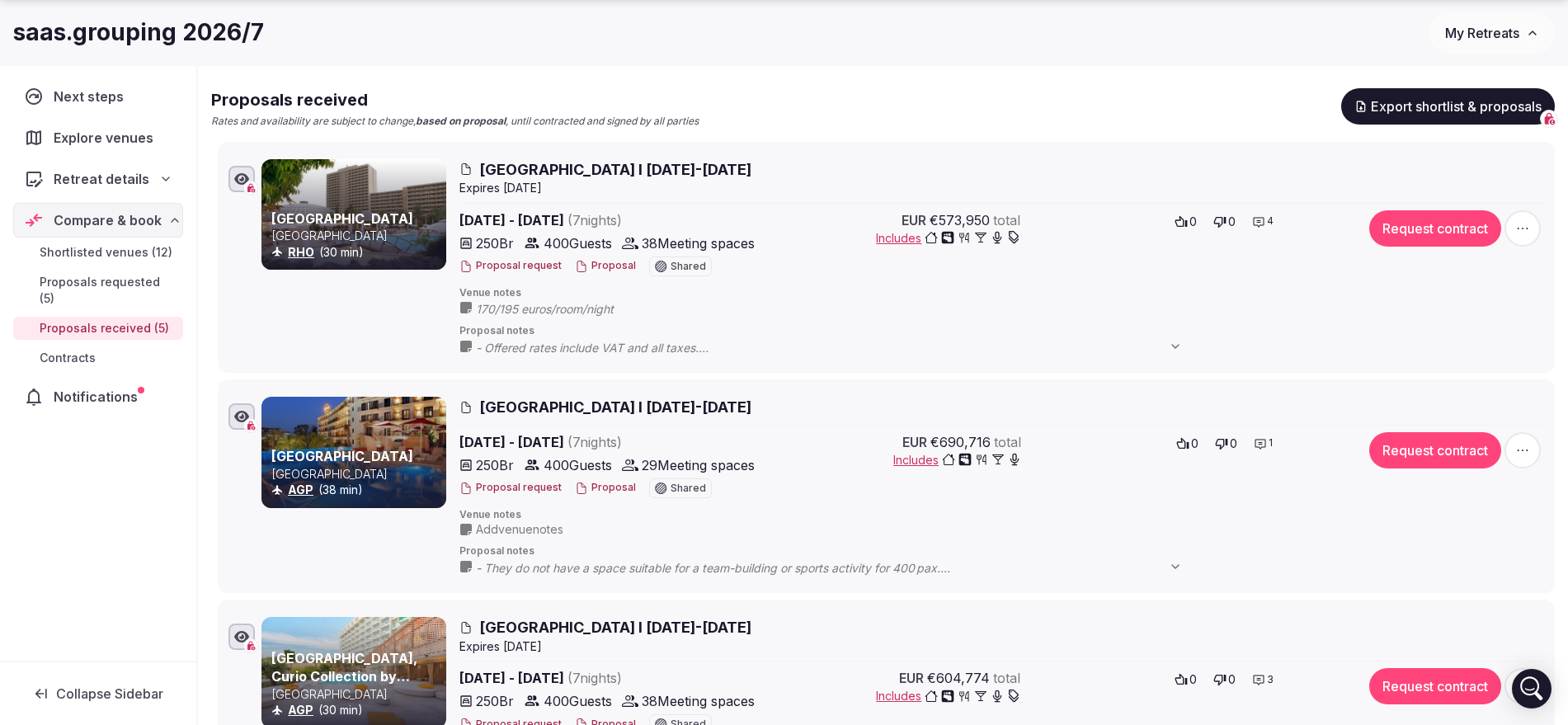
click at [592, 488] on button "Proposal" at bounding box center [605, 488] width 61 height 14
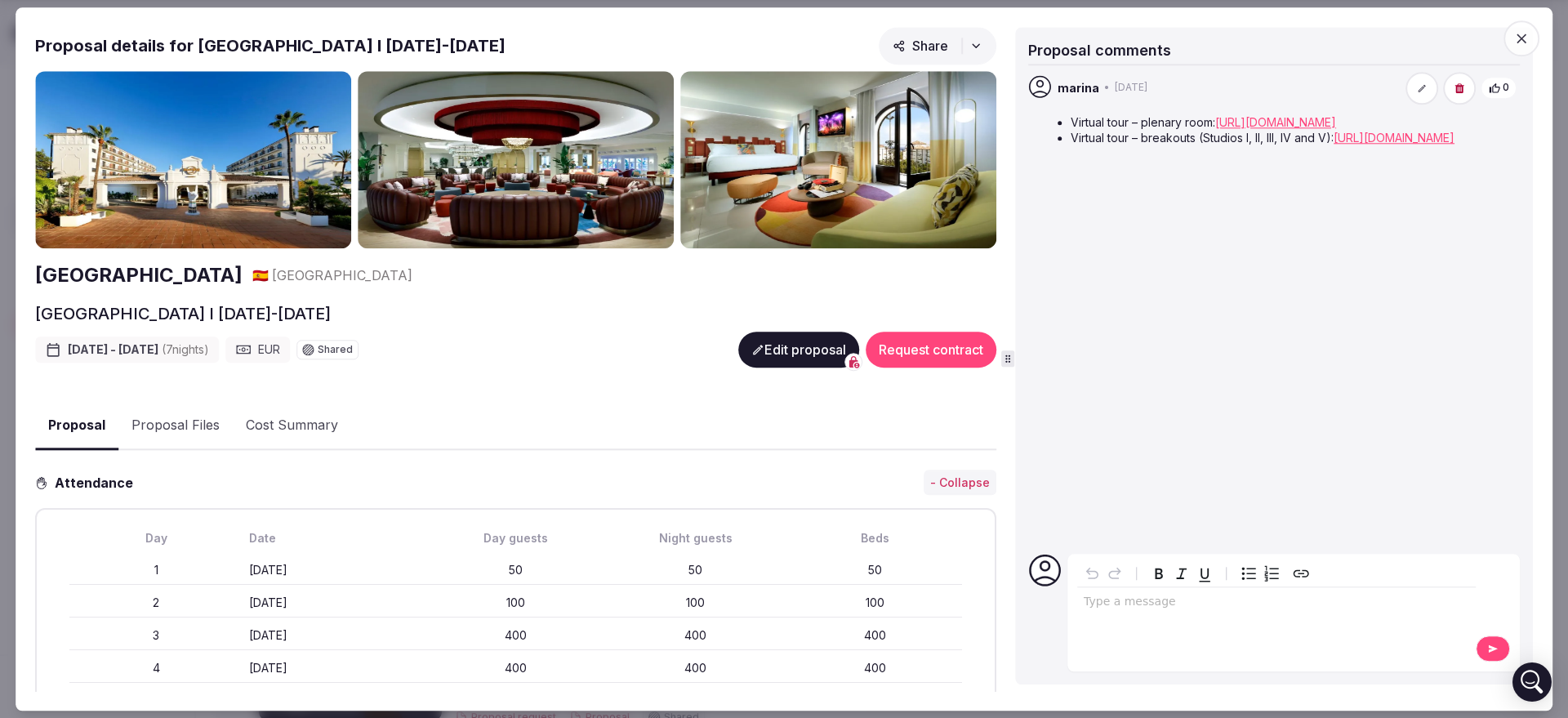
click at [752, 354] on button "Edit proposal" at bounding box center [798, 350] width 121 height 36
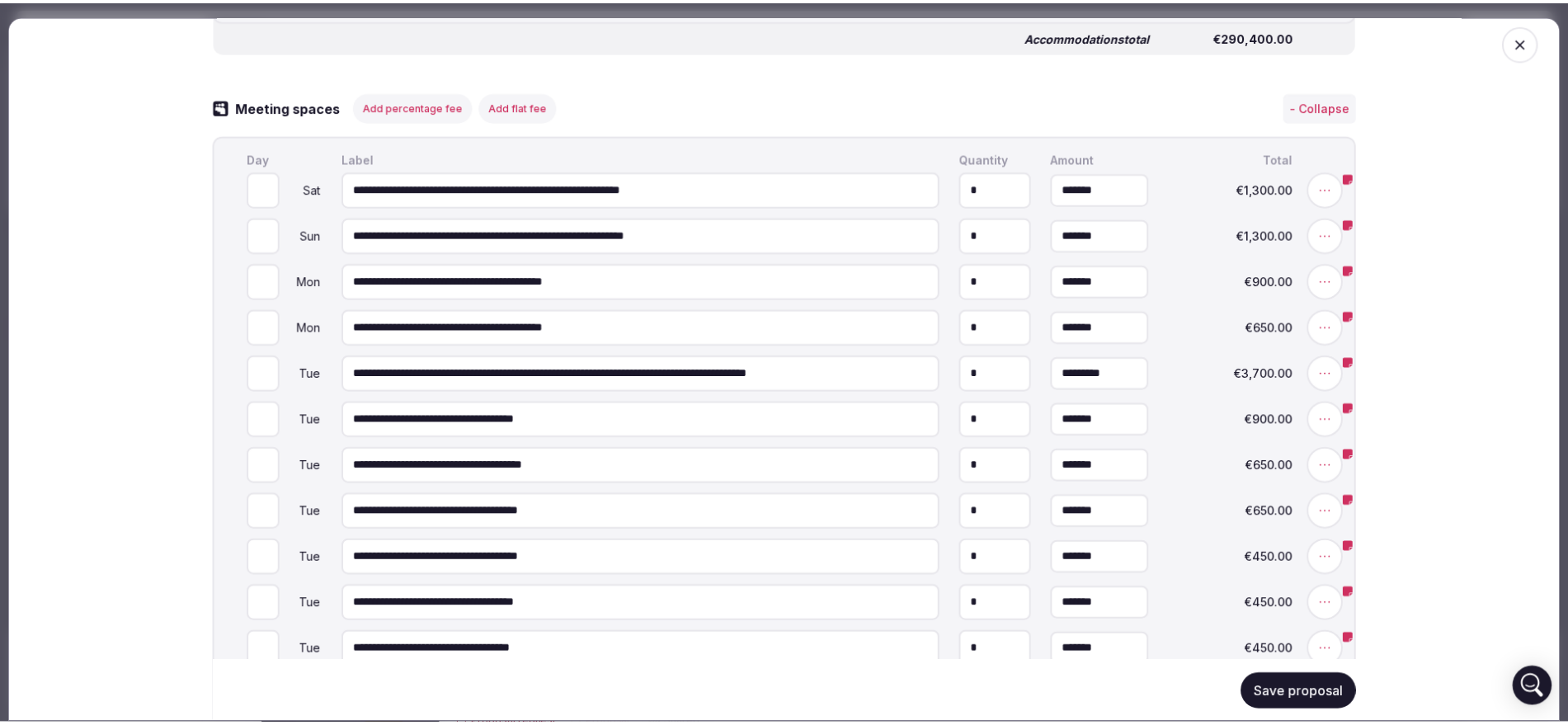
scroll to position [2192, 0]
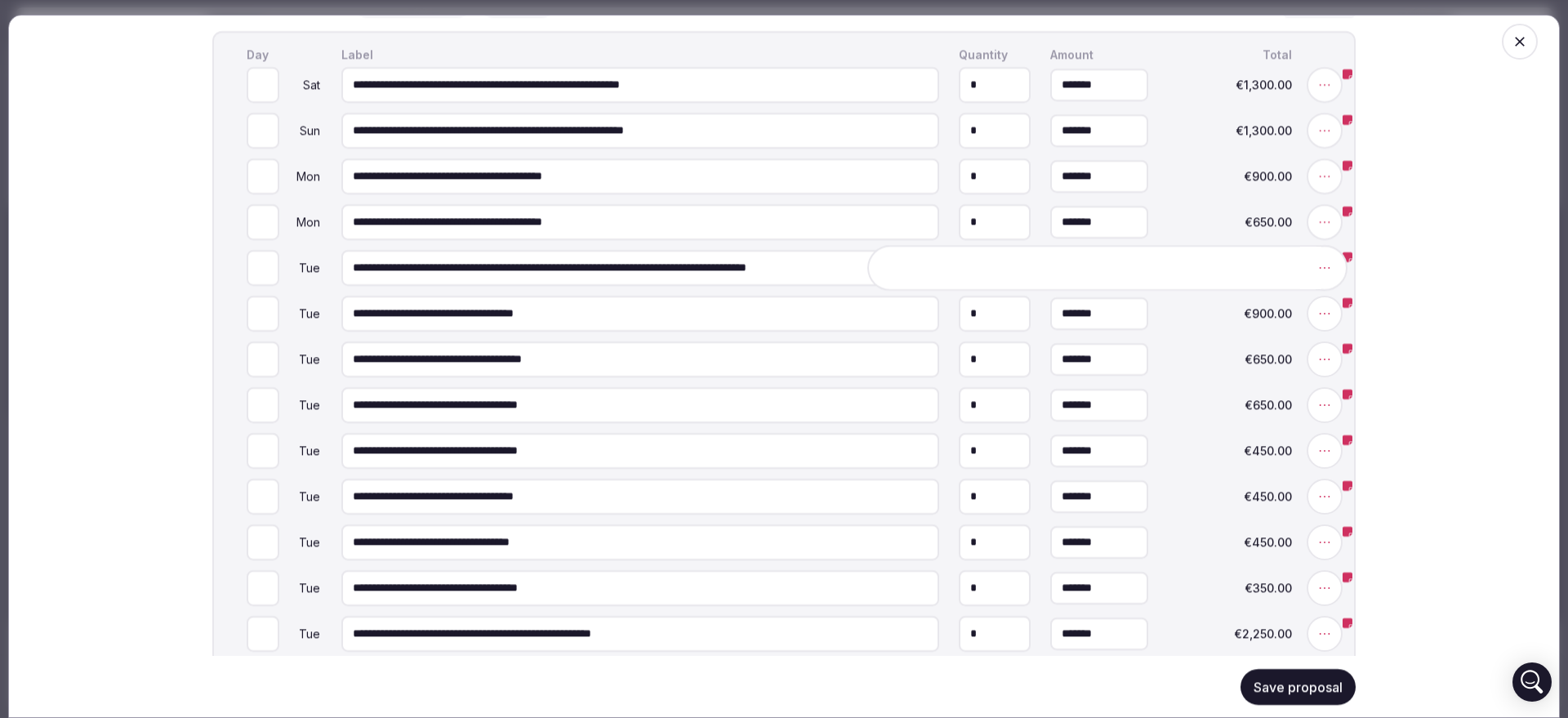
click at [1320, 275] on icon at bounding box center [1324, 266] width 16 height 16
click at [1263, 279] on button "Add note" at bounding box center [1253, 267] width 84 height 30
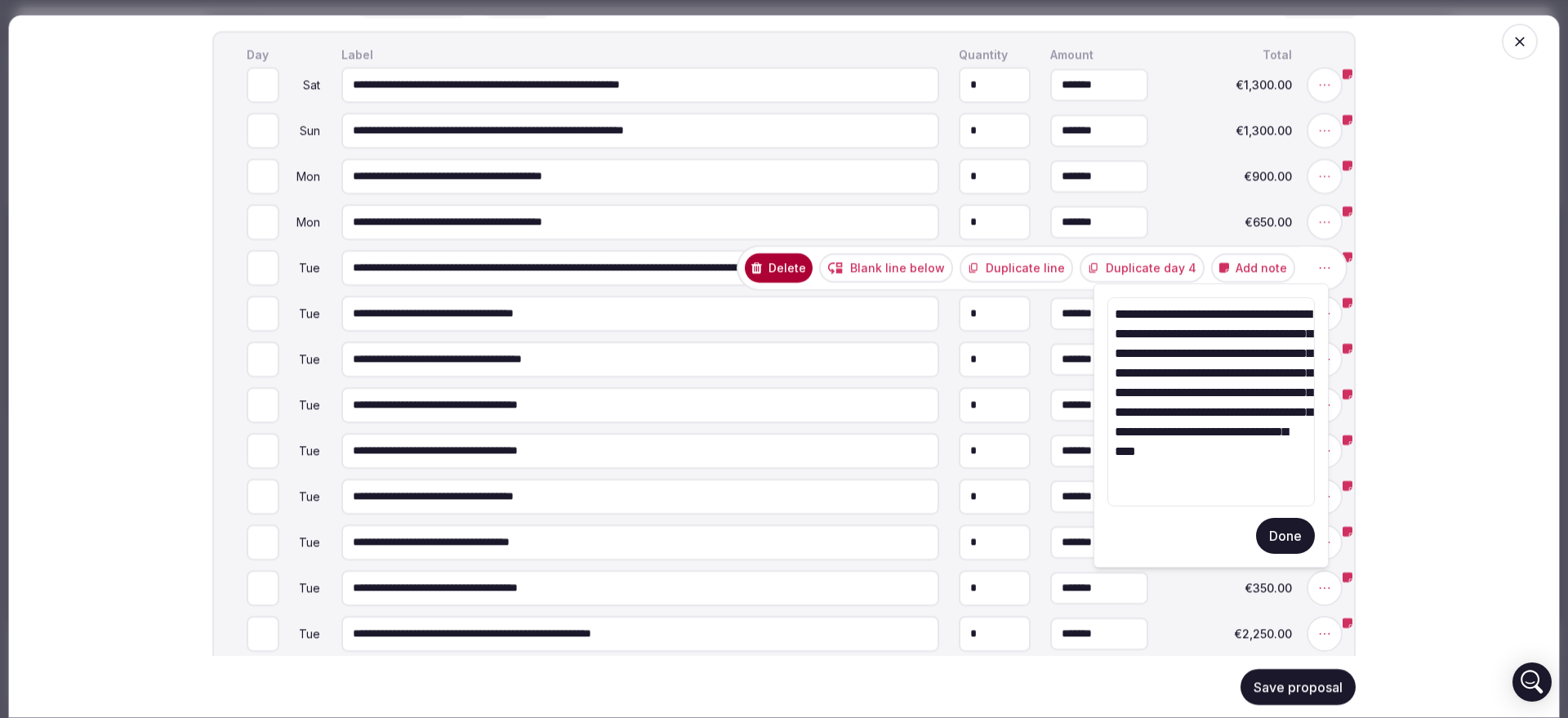
drag, startPoint x: 1241, startPoint y: 328, endPoint x: 1247, endPoint y: 370, distance: 42.4
click at [1247, 370] on textarea "**********" at bounding box center [1210, 401] width 207 height 209
click at [1282, 543] on button "Done" at bounding box center [1285, 536] width 58 height 36
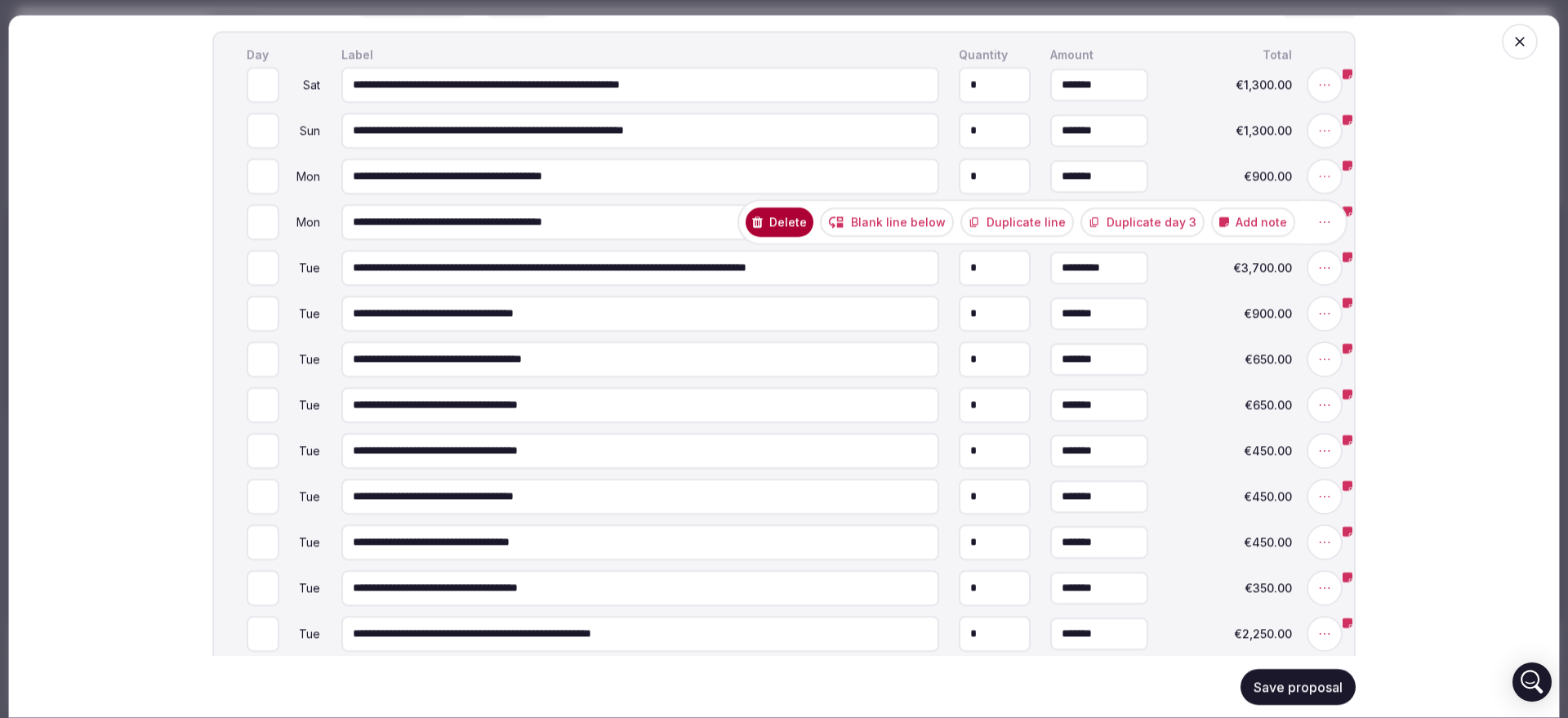
click at [1265, 235] on button "Add note" at bounding box center [1253, 222] width 84 height 30
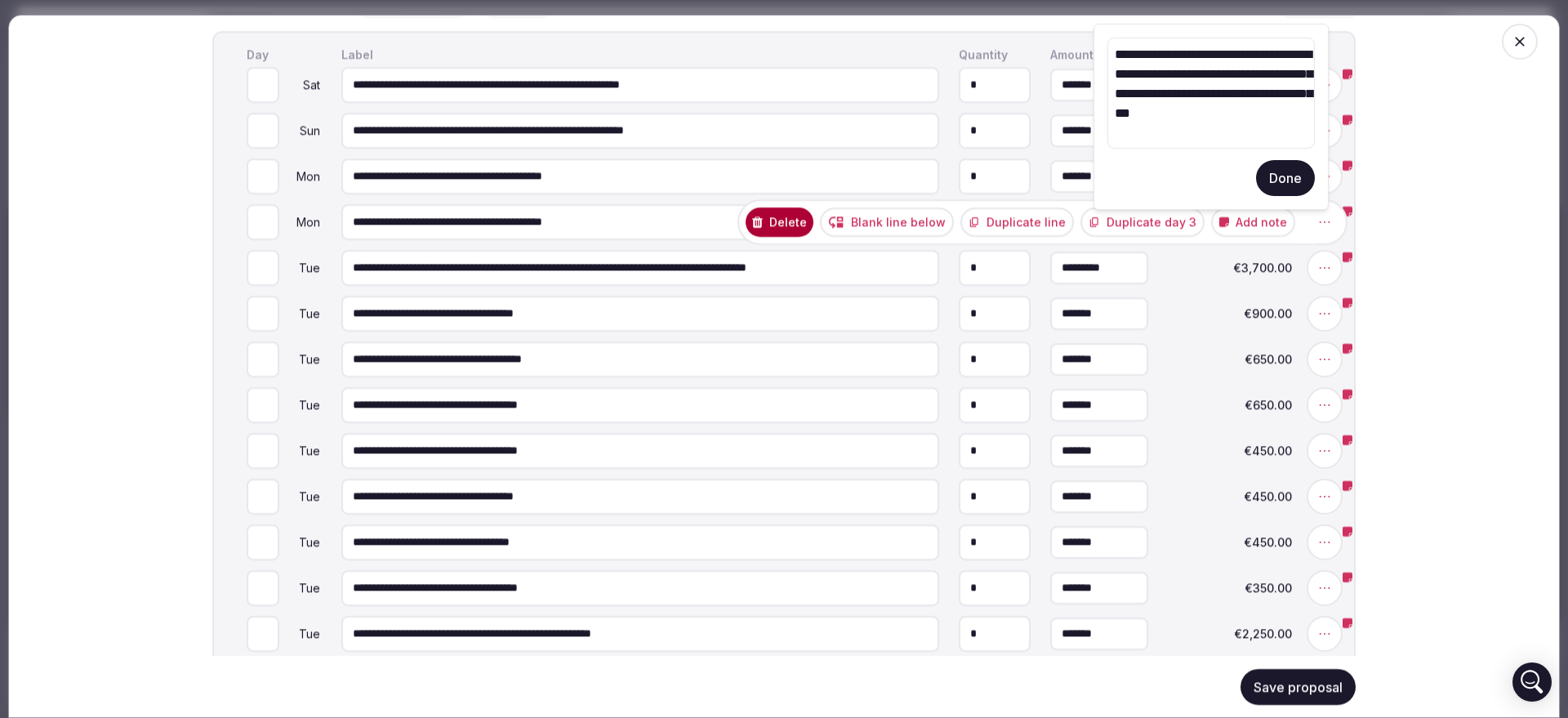
click at [1299, 165] on button "Done" at bounding box center [1285, 178] width 58 height 36
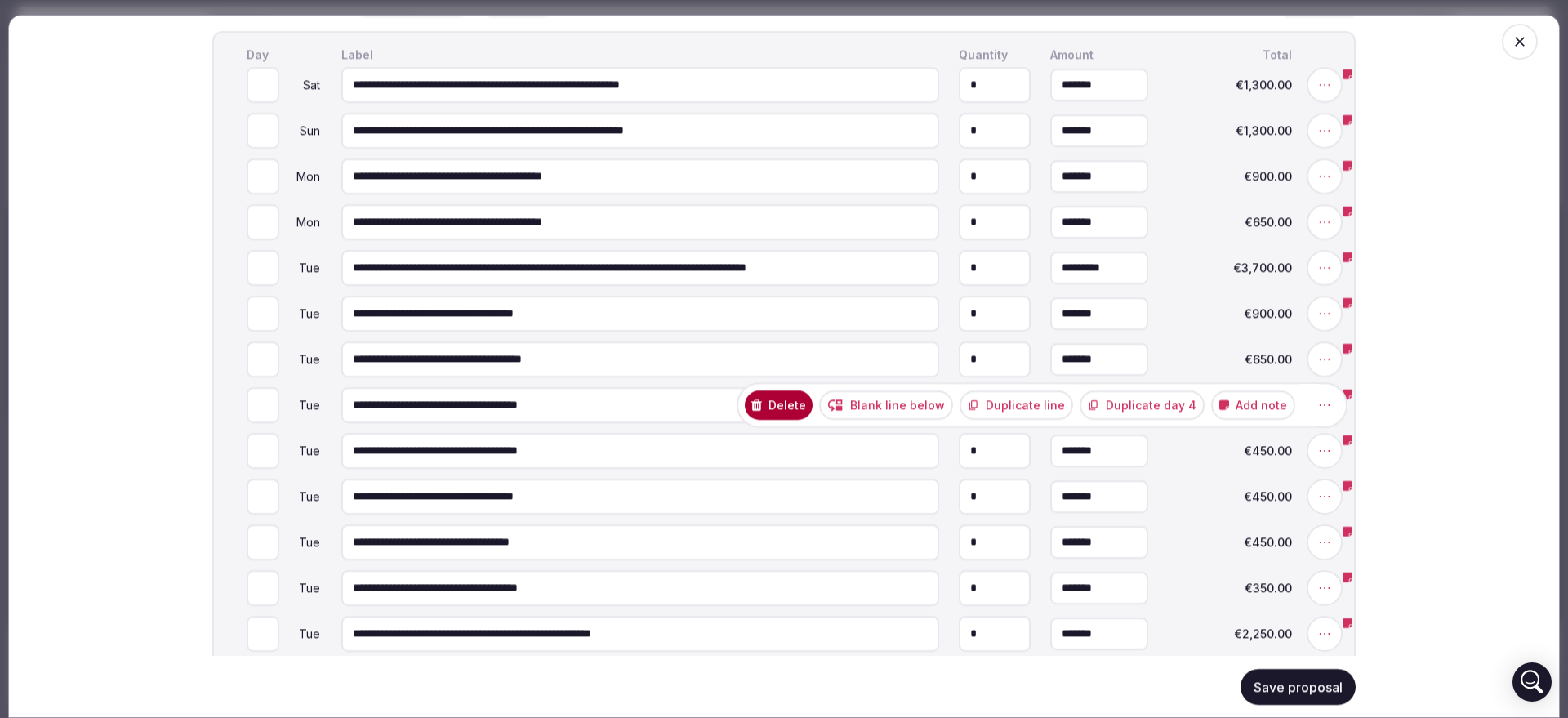
click at [1281, 419] on button "Add note" at bounding box center [1253, 404] width 84 height 30
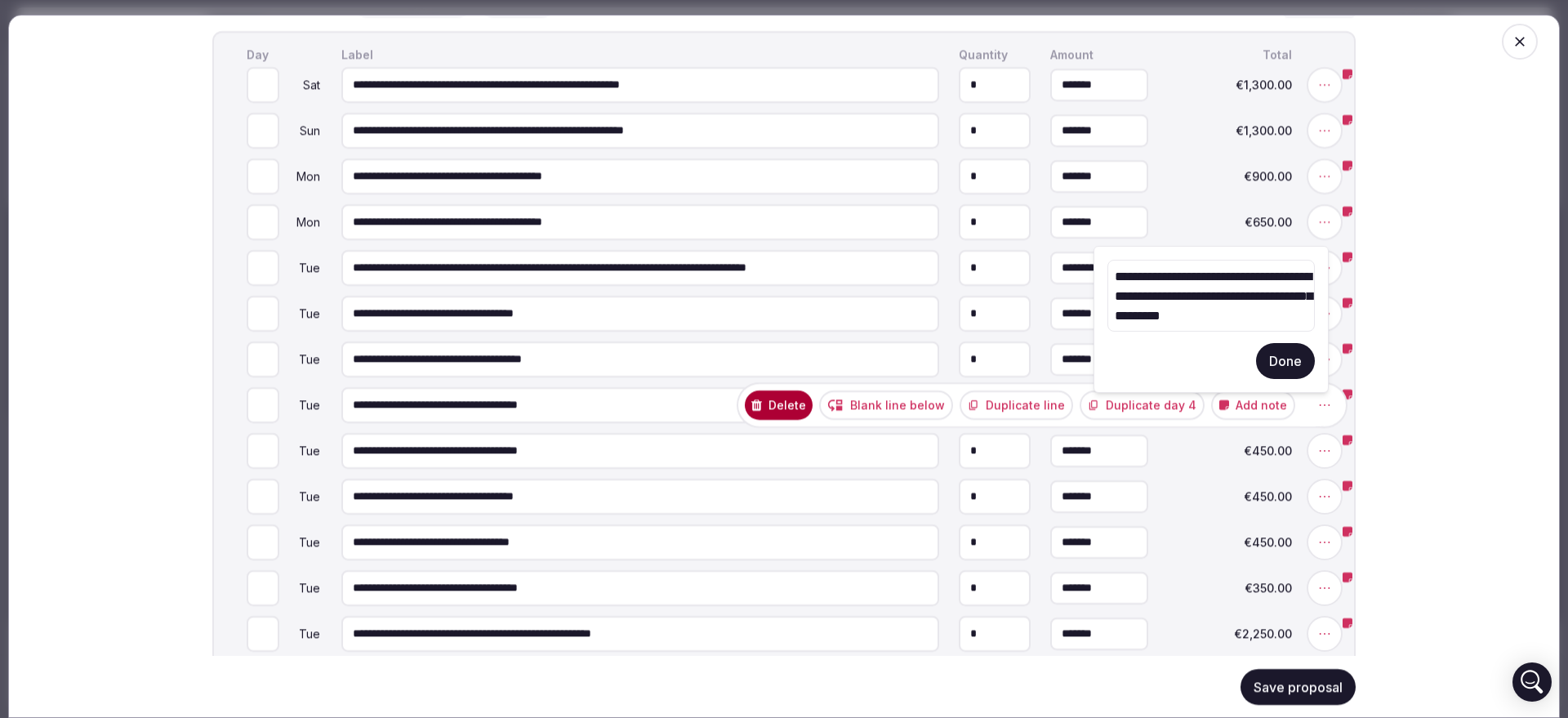
click at [1287, 362] on button "Done" at bounding box center [1285, 360] width 58 height 36
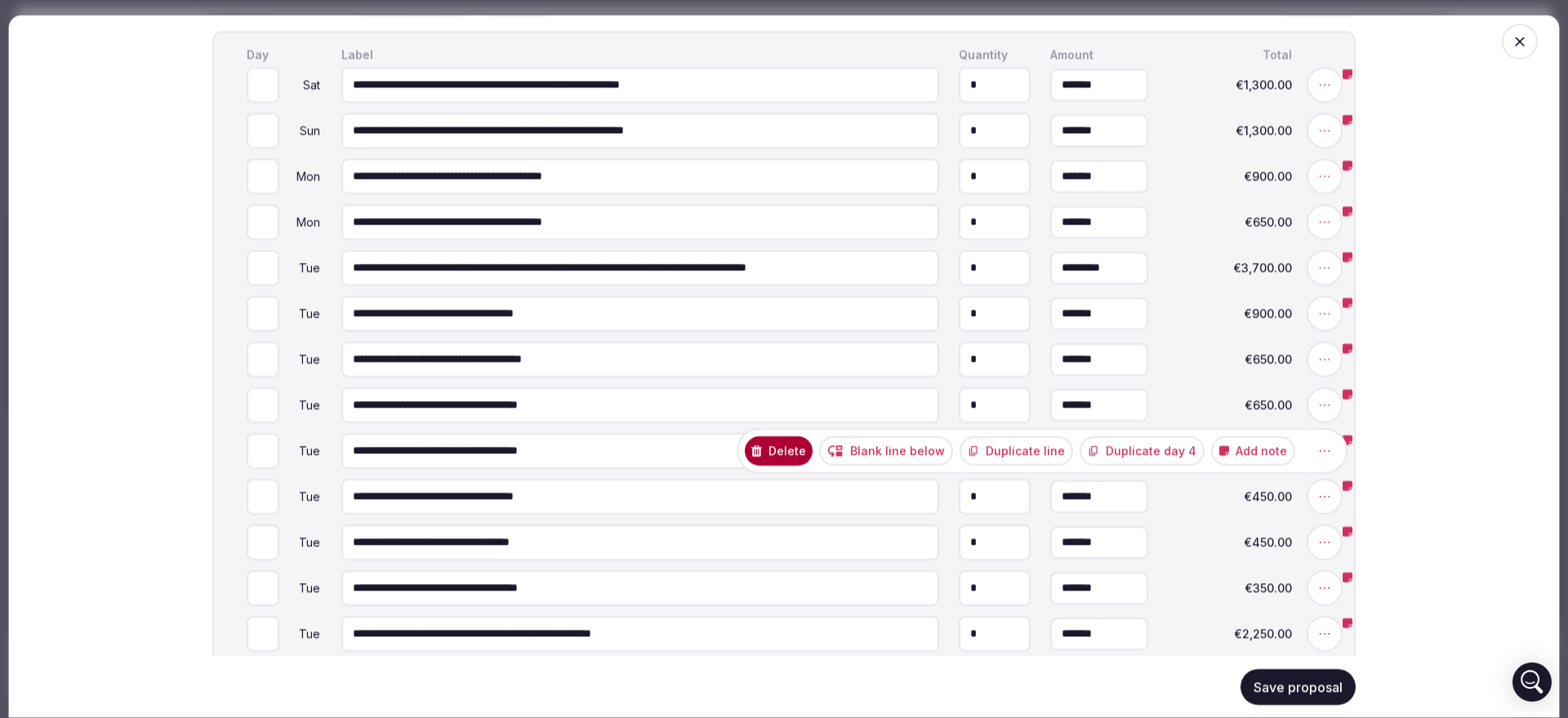
click at [1236, 463] on button "Add note" at bounding box center [1253, 451] width 84 height 30
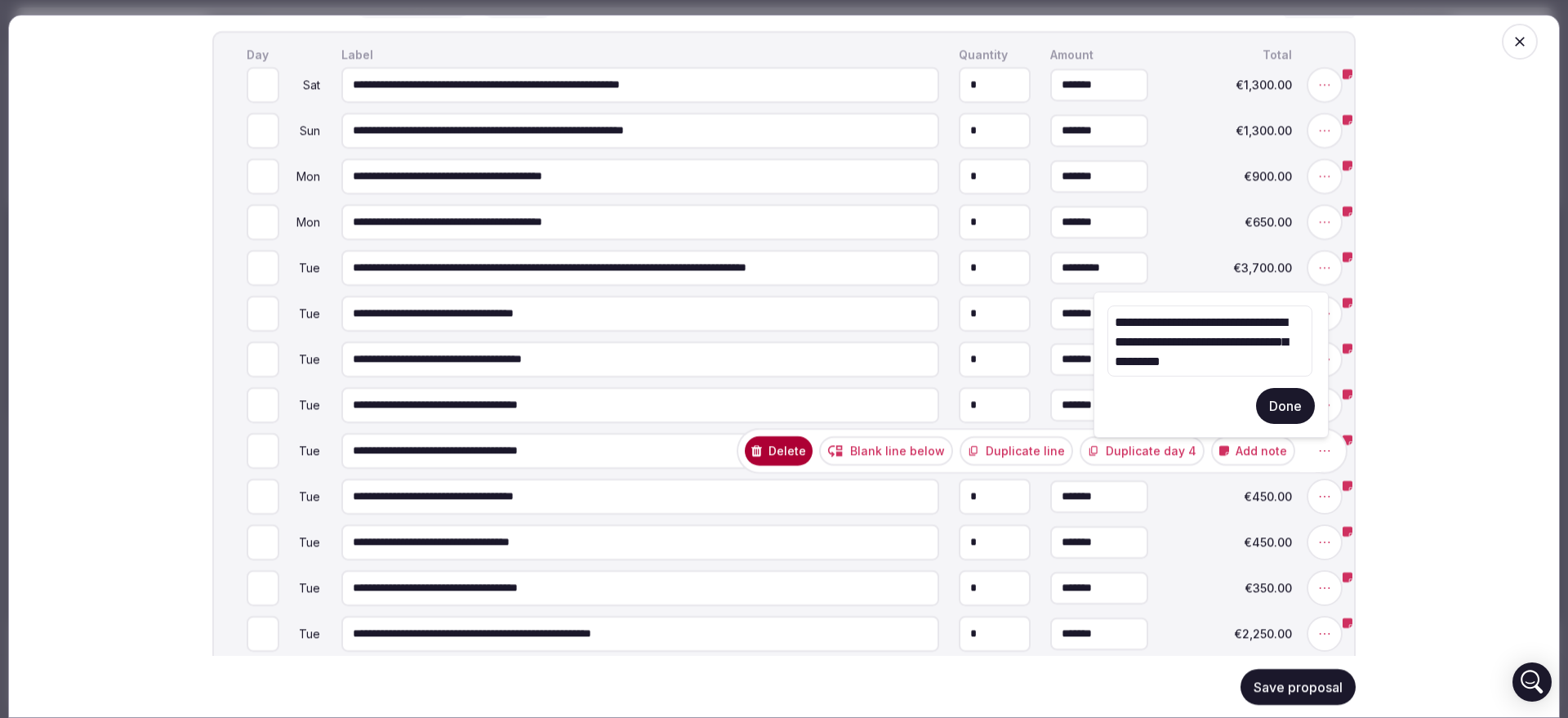
click at [1269, 417] on button "Done" at bounding box center [1285, 406] width 58 height 36
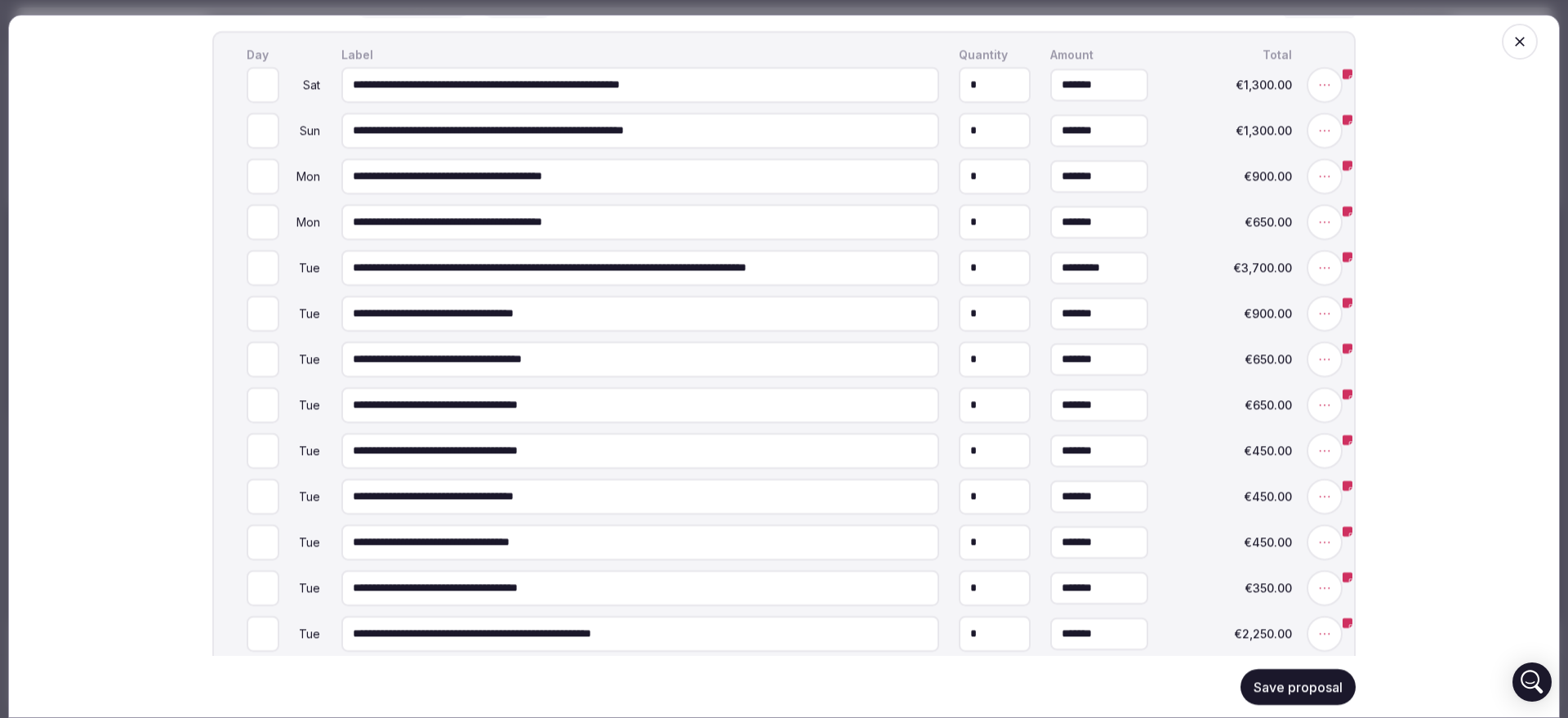
click at [1286, 696] on button "Save proposal" at bounding box center [1299, 686] width 115 height 36
click at [1512, 44] on icon "button" at bounding box center [1519, 42] width 16 height 16
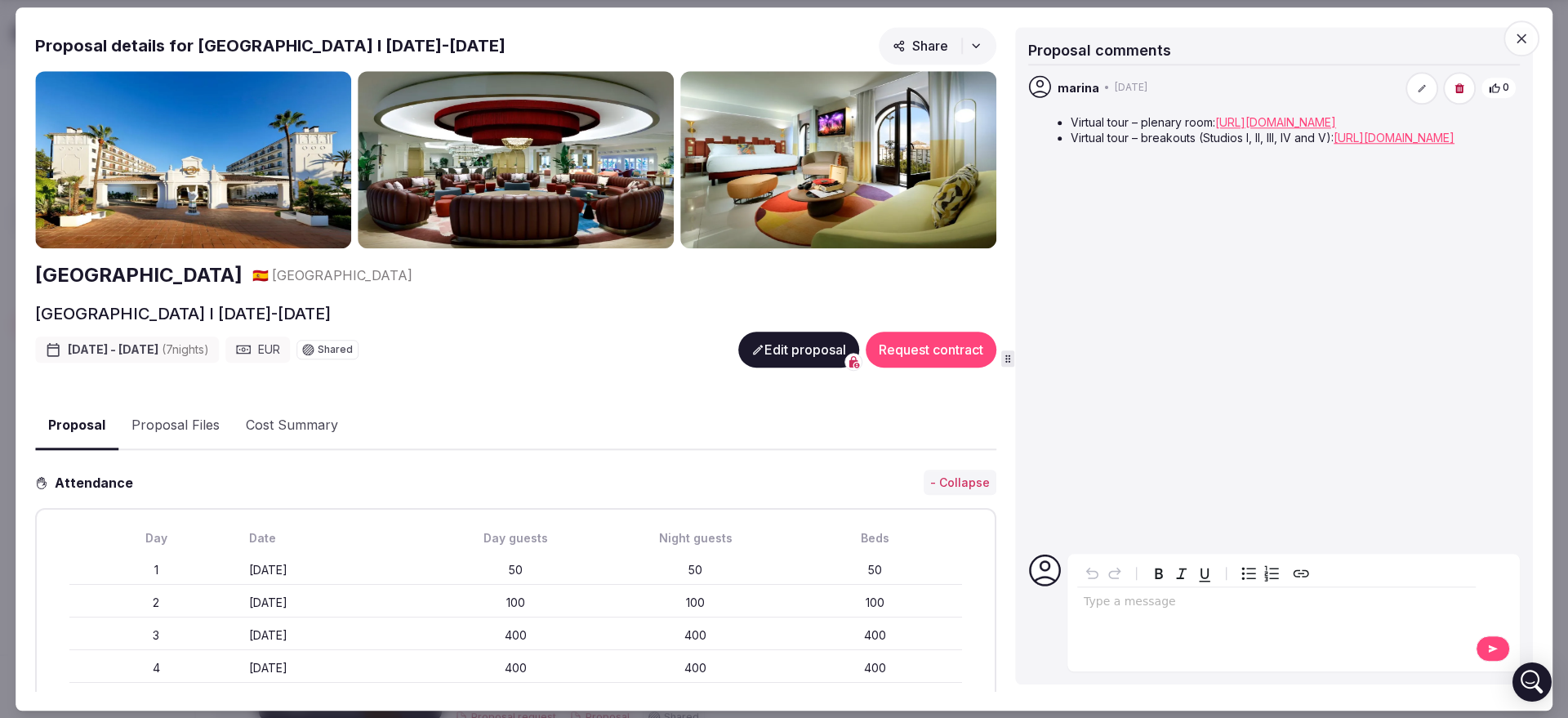
click at [1516, 42] on icon "button" at bounding box center [1521, 39] width 16 height 16
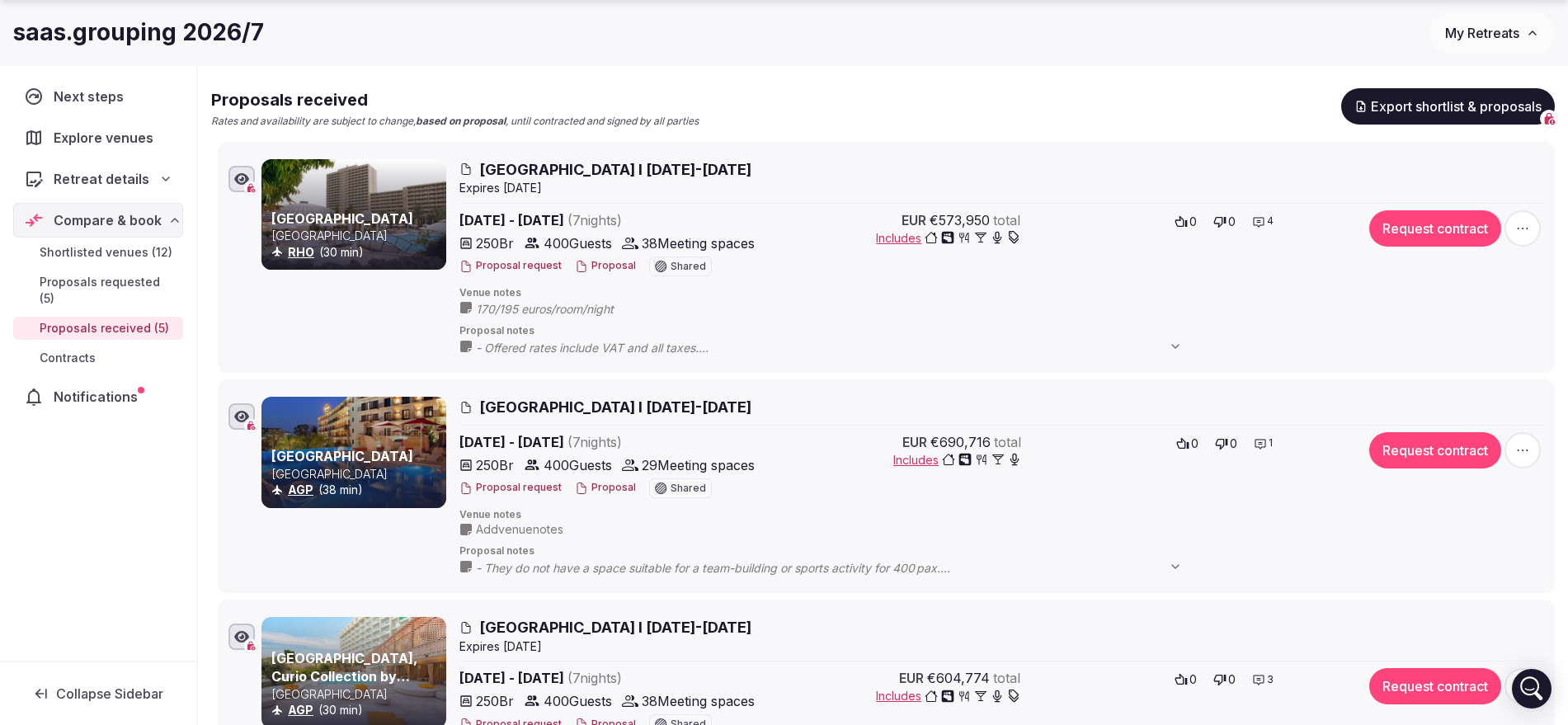
click at [1500, 48] on button "My Retreats" at bounding box center [1491, 32] width 125 height 41
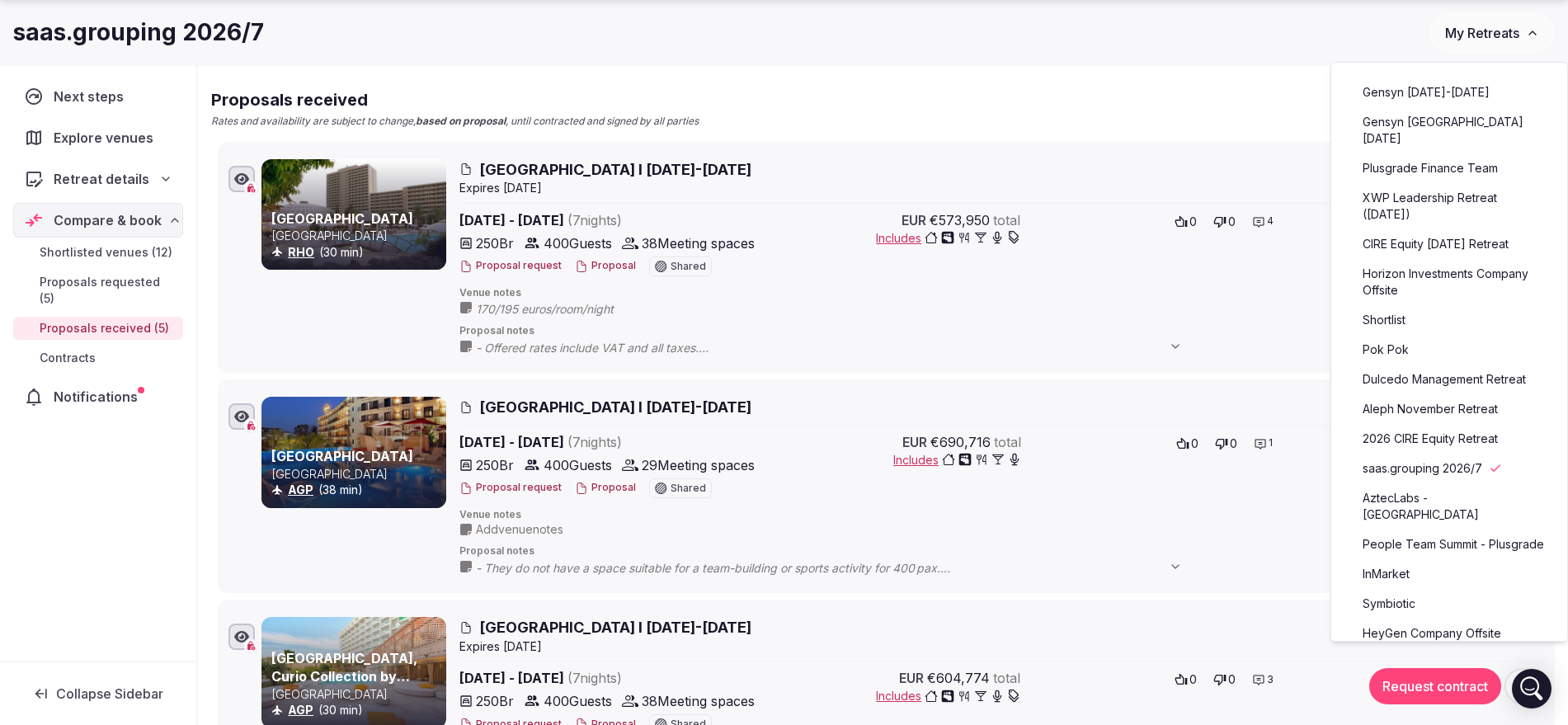
click at [1411, 614] on link "Symbiotic" at bounding box center [1448, 603] width 203 height 26
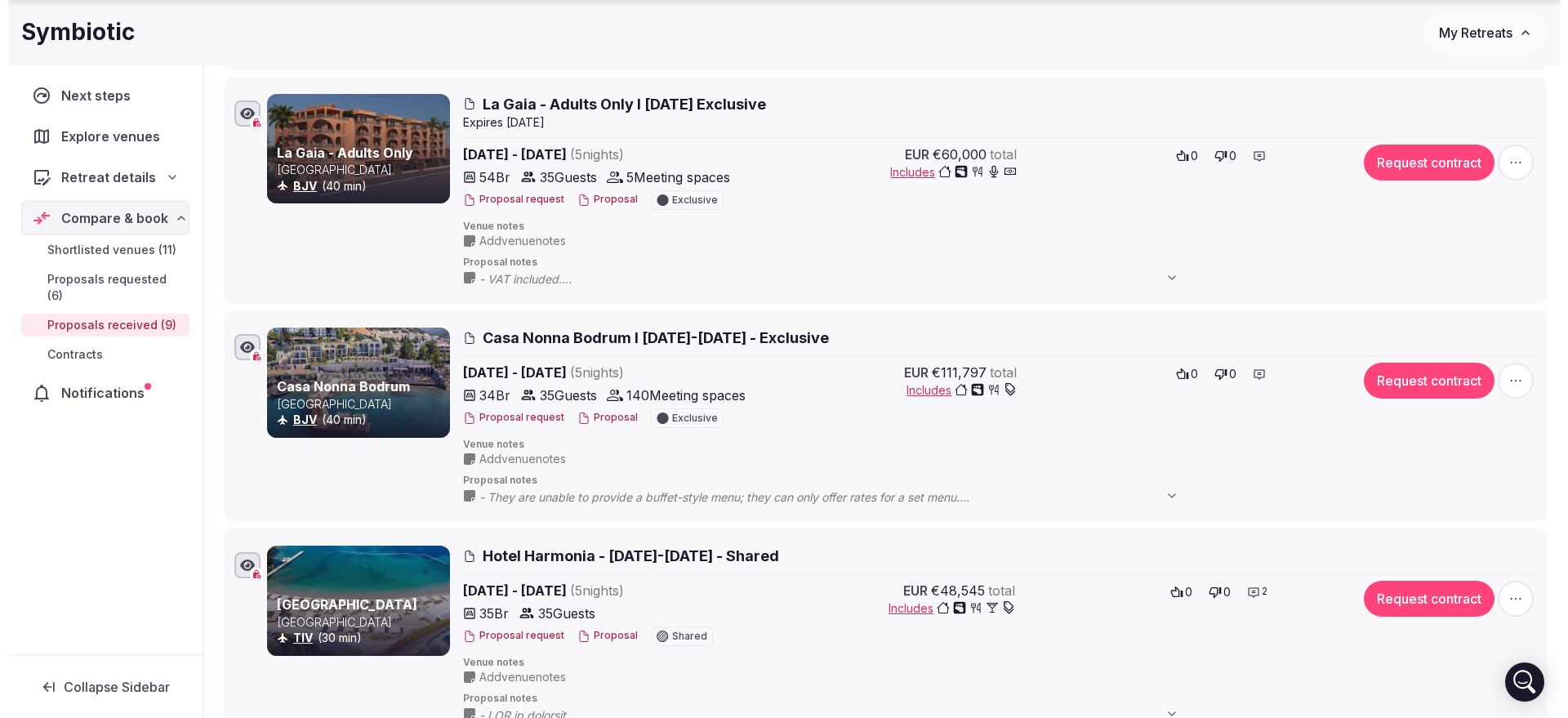
scroll to position [1580, 0]
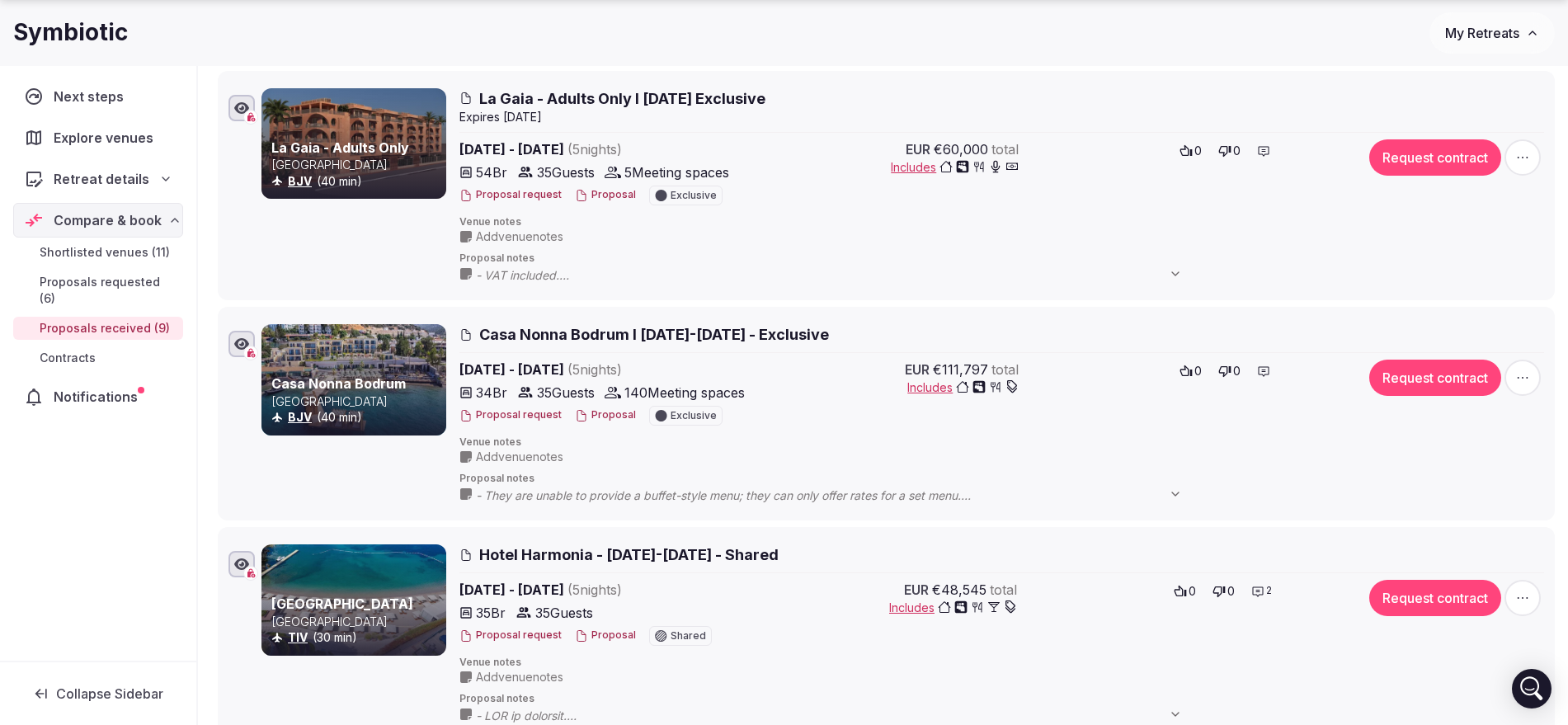
click at [611, 412] on button "Proposal" at bounding box center [605, 415] width 61 height 14
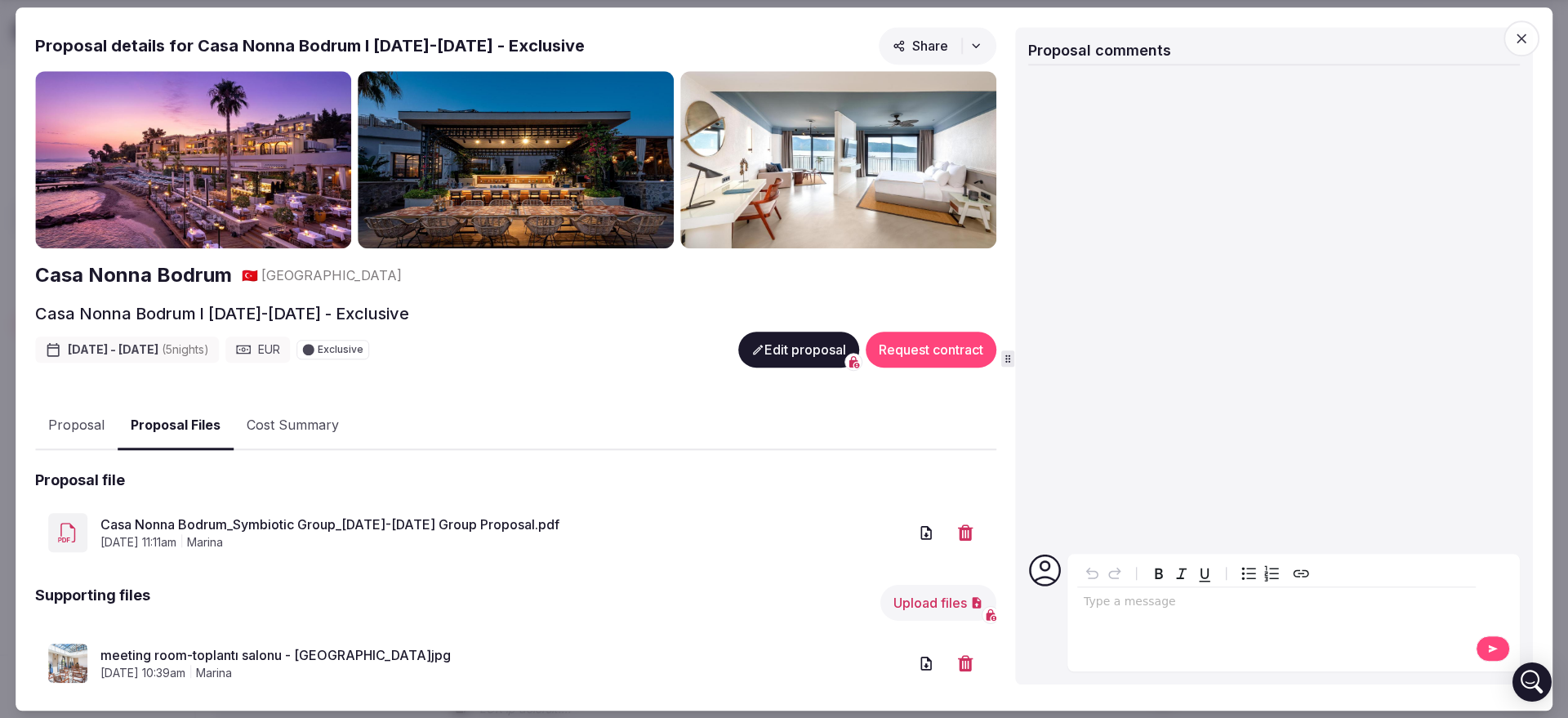
click at [171, 413] on button "Proposal Files" at bounding box center [175, 426] width 116 height 49
click at [906, 604] on button "Upload files" at bounding box center [938, 602] width 116 height 36
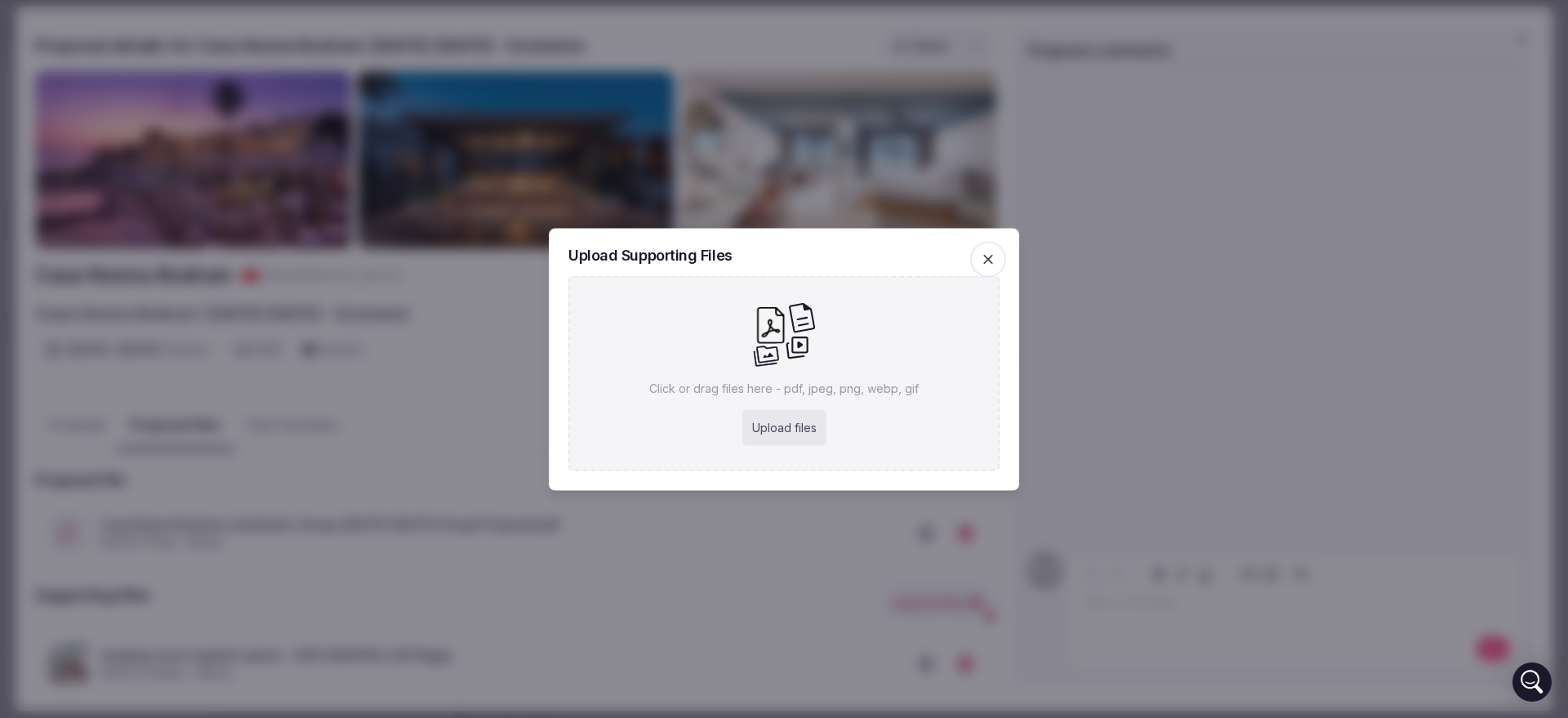
click at [767, 421] on div "Upload files" at bounding box center [784, 427] width 84 height 36
type input "**********"
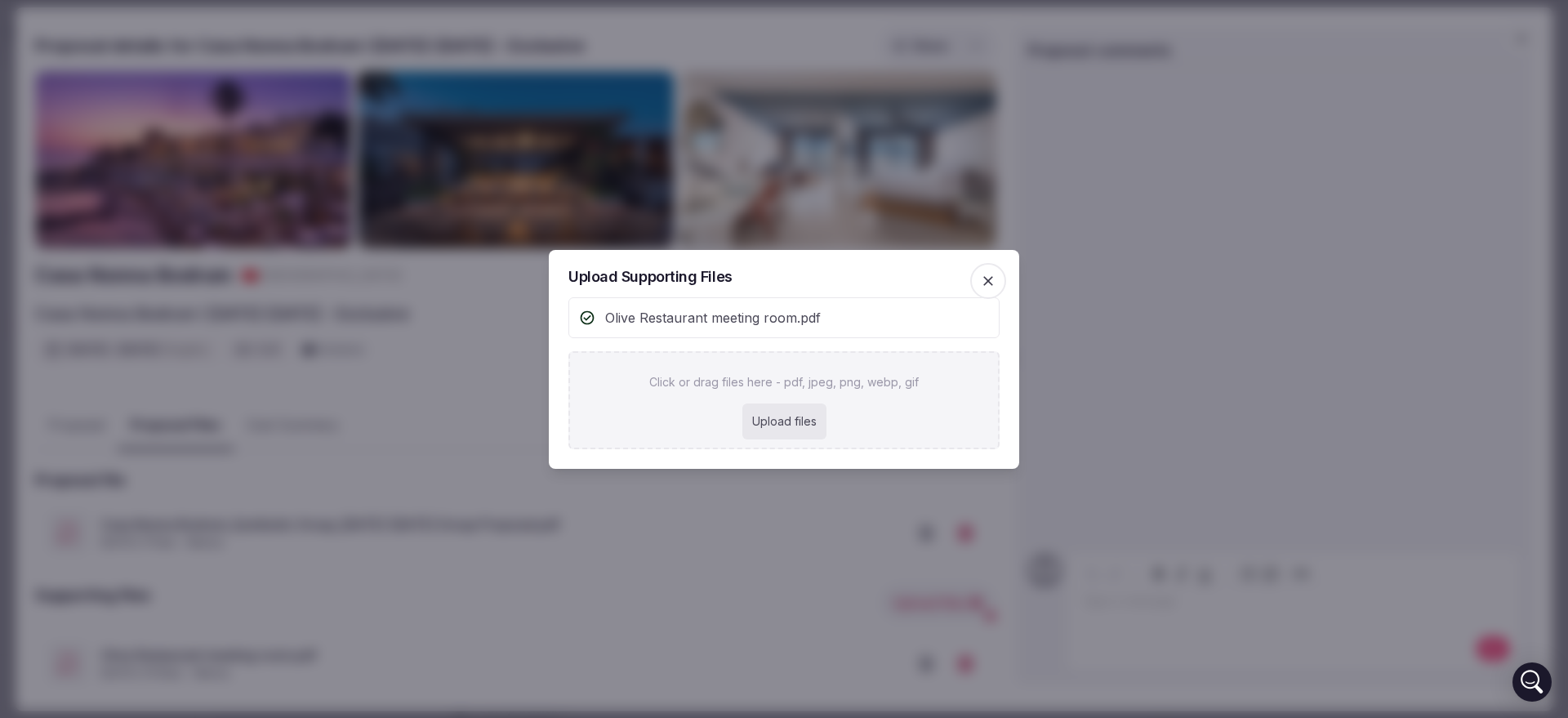
click at [342, 307] on div at bounding box center [784, 359] width 1568 height 718
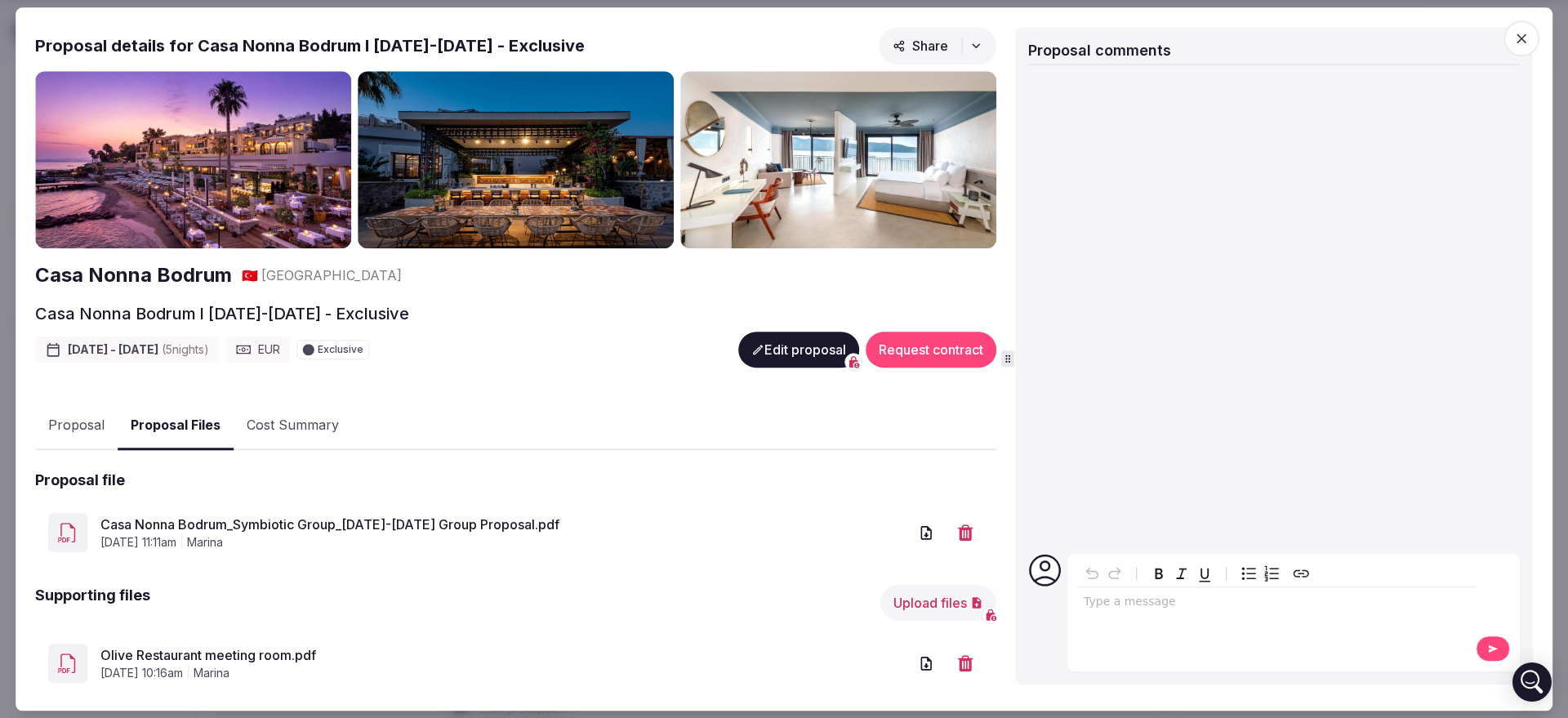
scroll to position [103, 0]
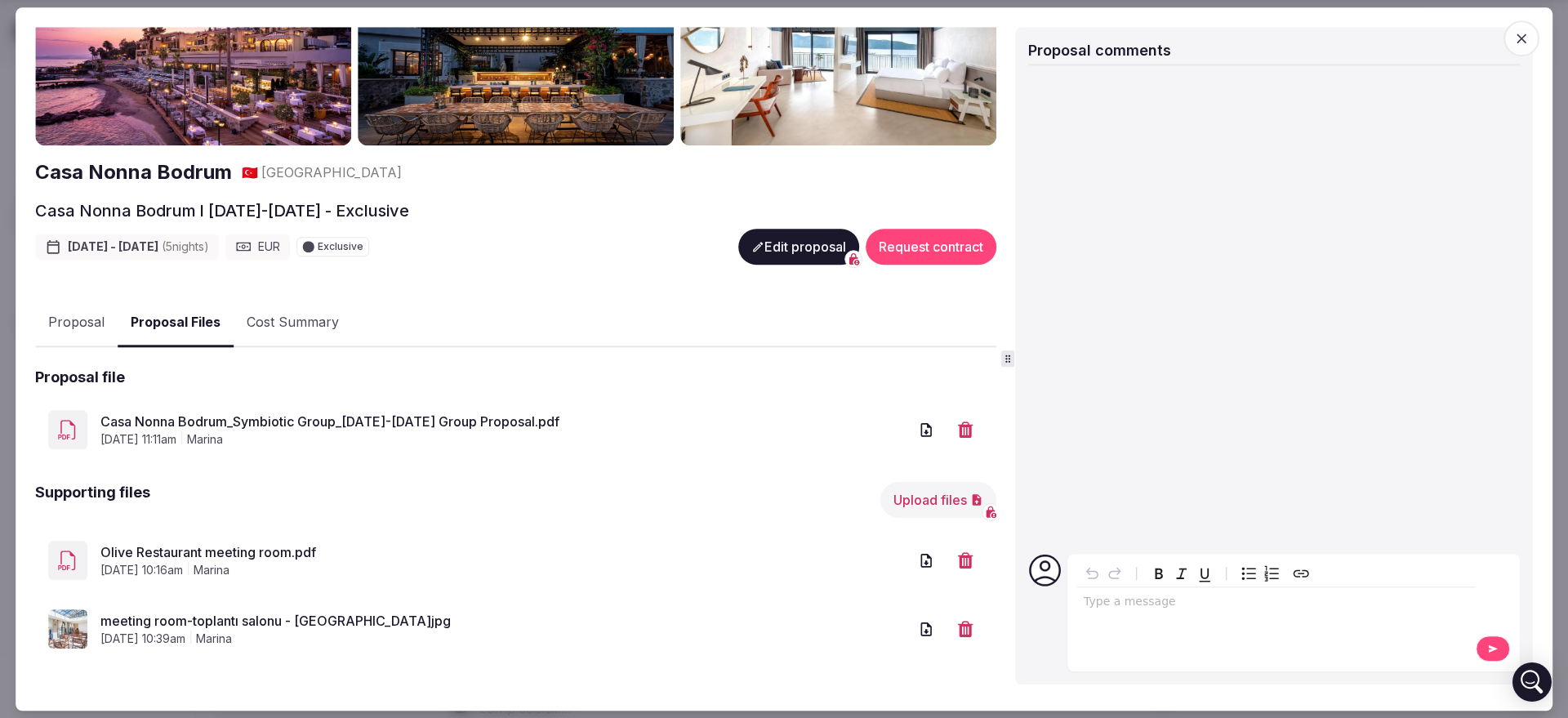
click at [267, 621] on link "meeting room-toplantı salonu - Kopya.jpg" at bounding box center [504, 621] width 808 height 20
click at [958, 621] on icon "button" at bounding box center [965, 629] width 15 height 16
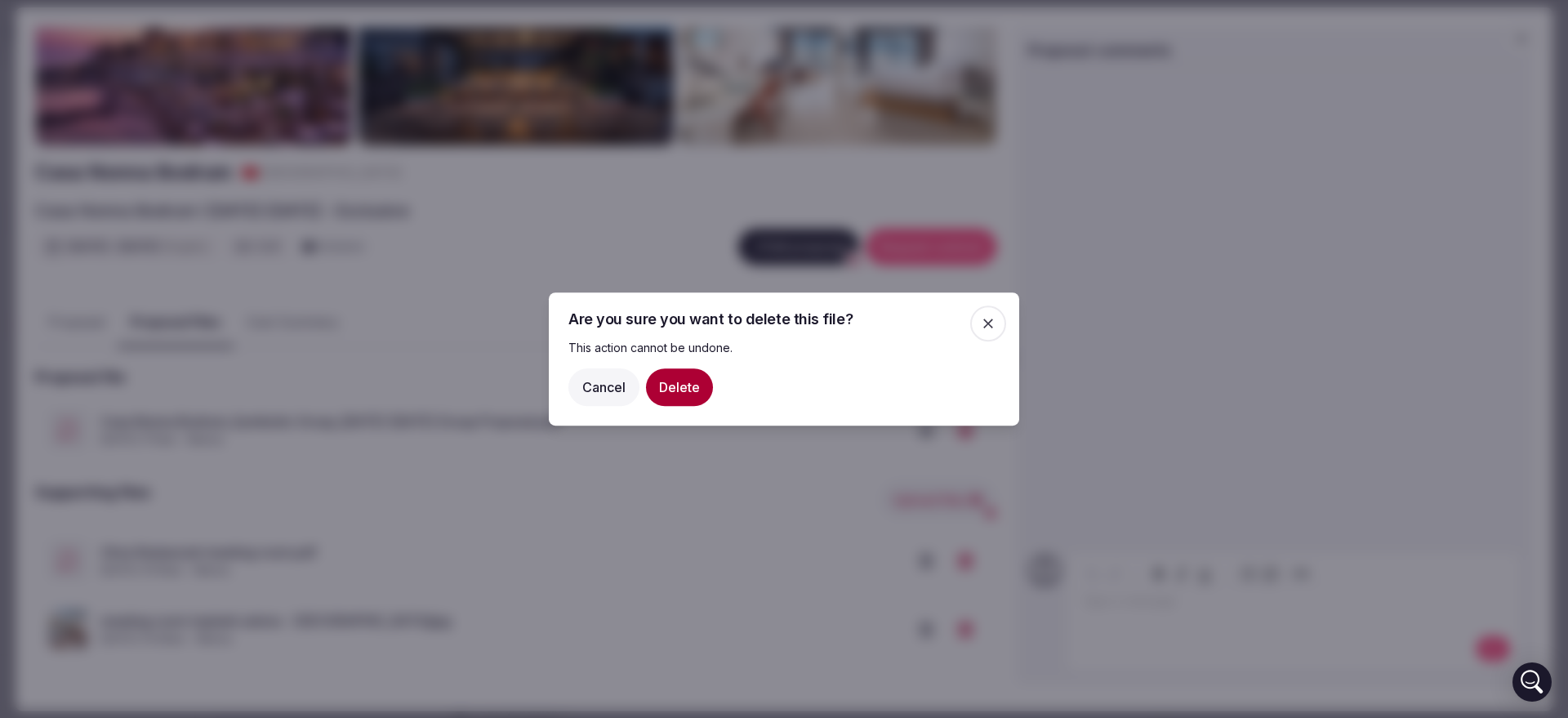
click at [683, 386] on button "Delete" at bounding box center [679, 387] width 67 height 38
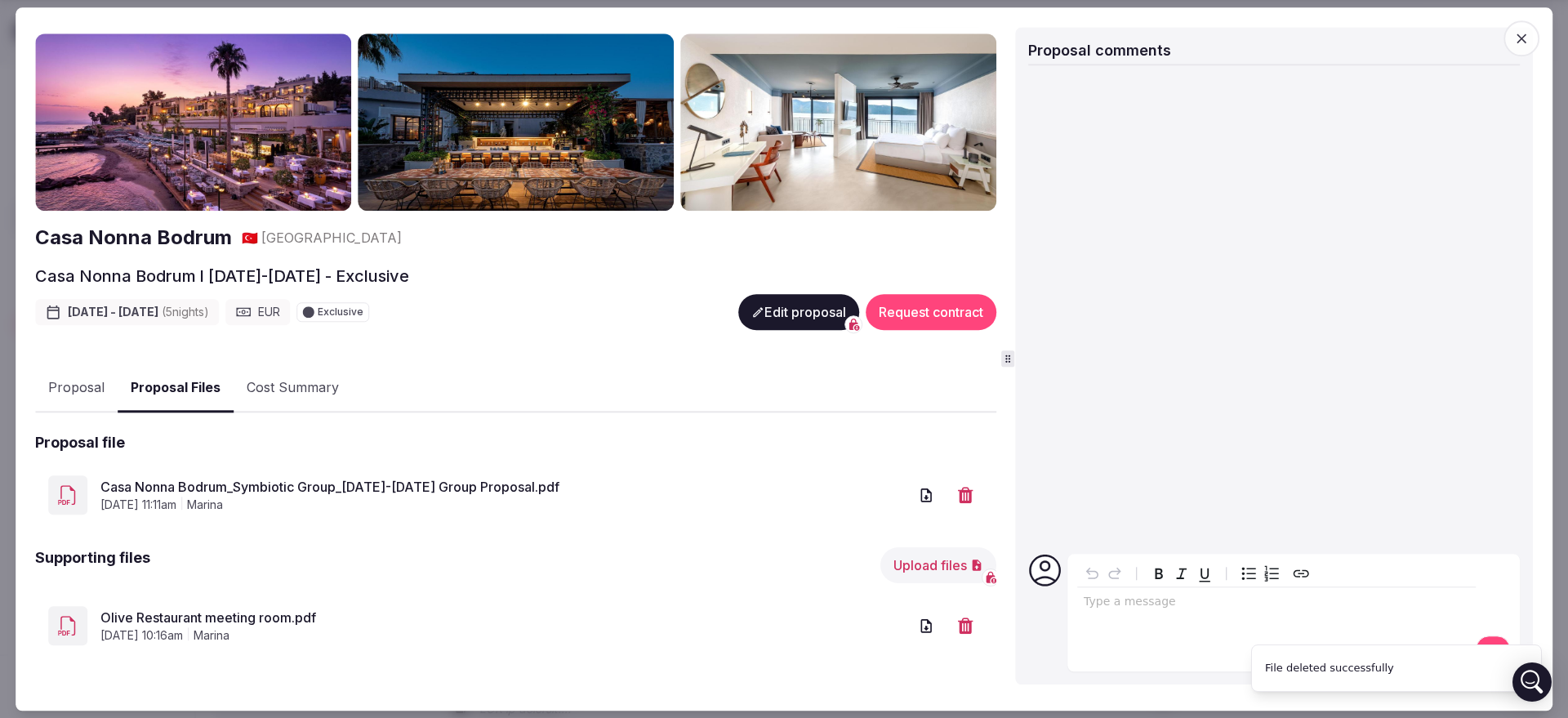
scroll to position [35, 0]
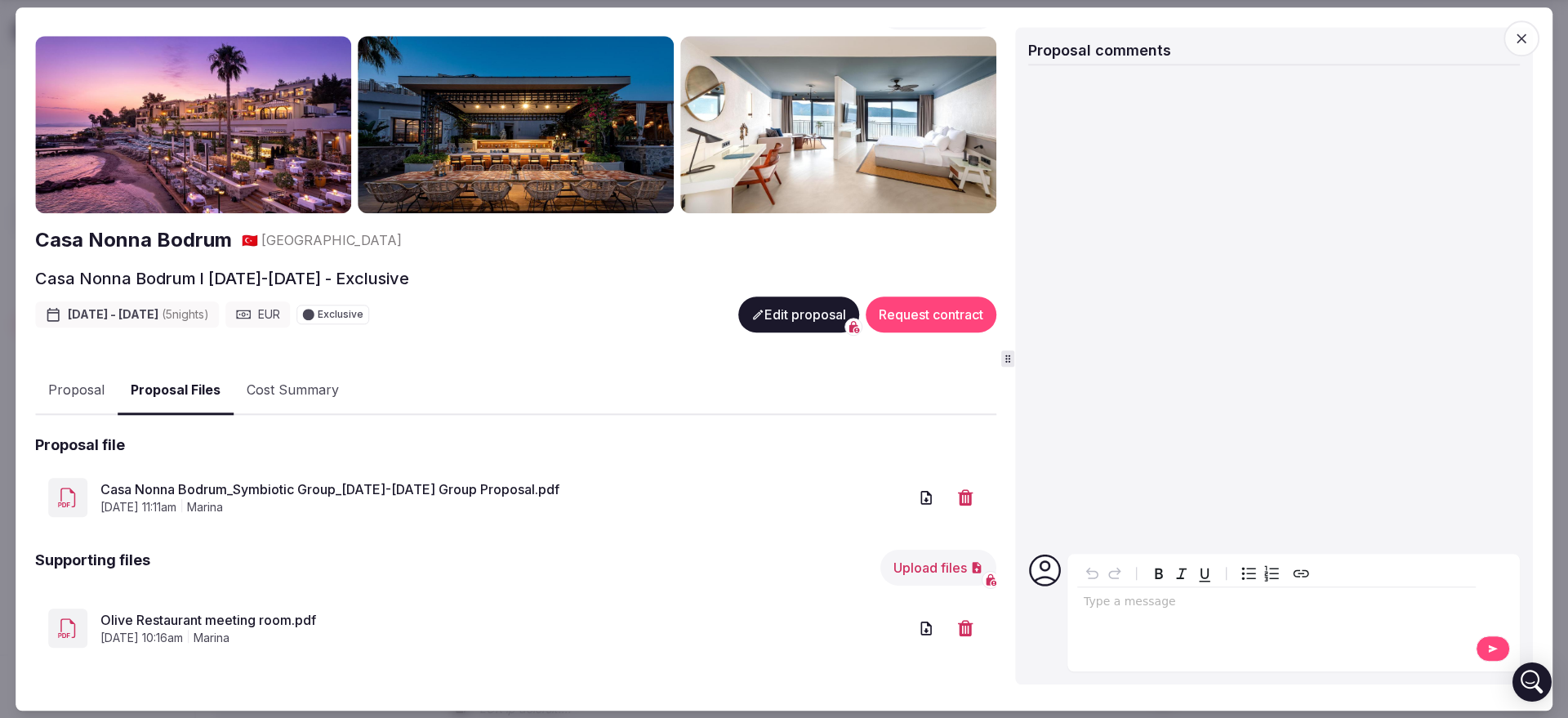
click at [918, 628] on icon "button" at bounding box center [926, 628] width 16 height 16
click at [927, 564] on button "Upload files" at bounding box center [938, 567] width 116 height 36
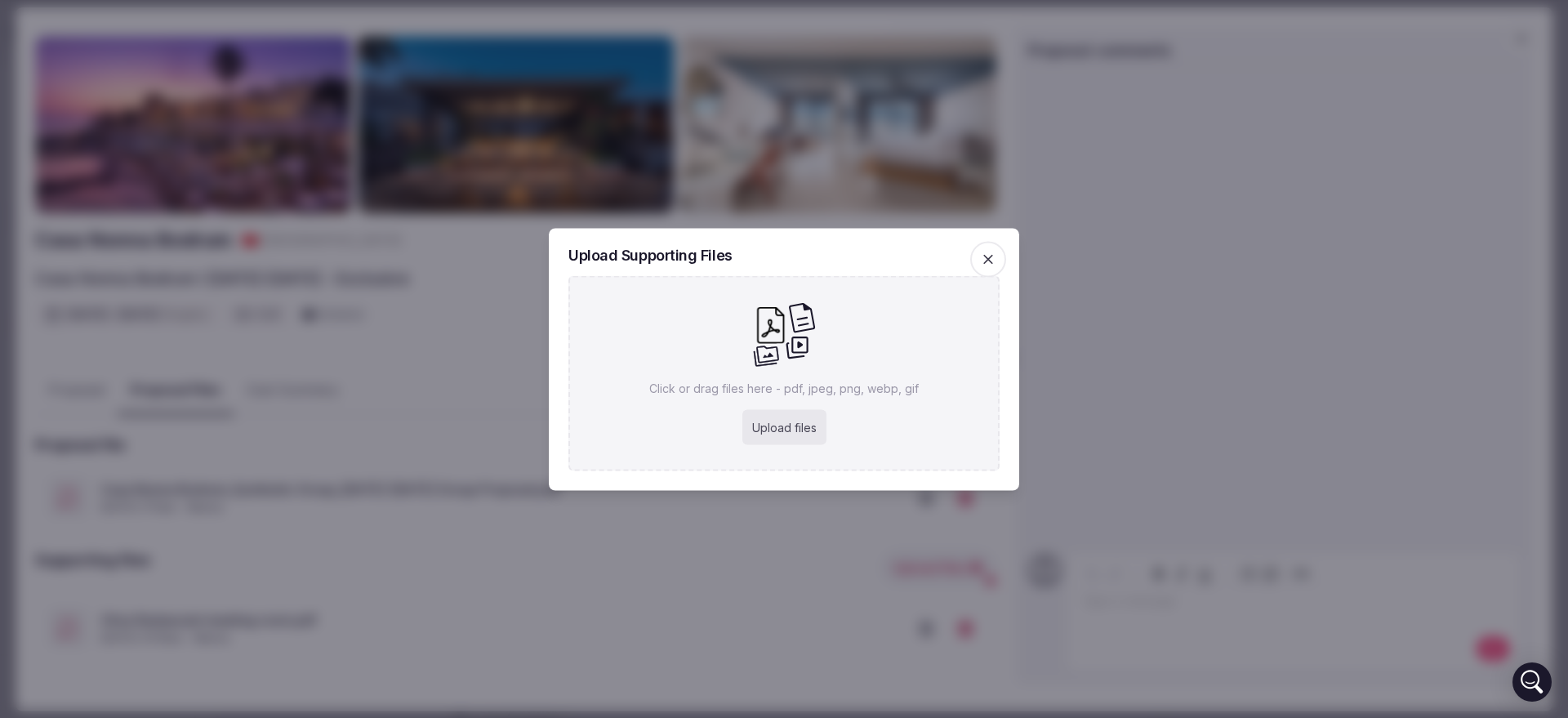
click at [796, 421] on div "Upload files" at bounding box center [784, 427] width 84 height 36
type input "**********"
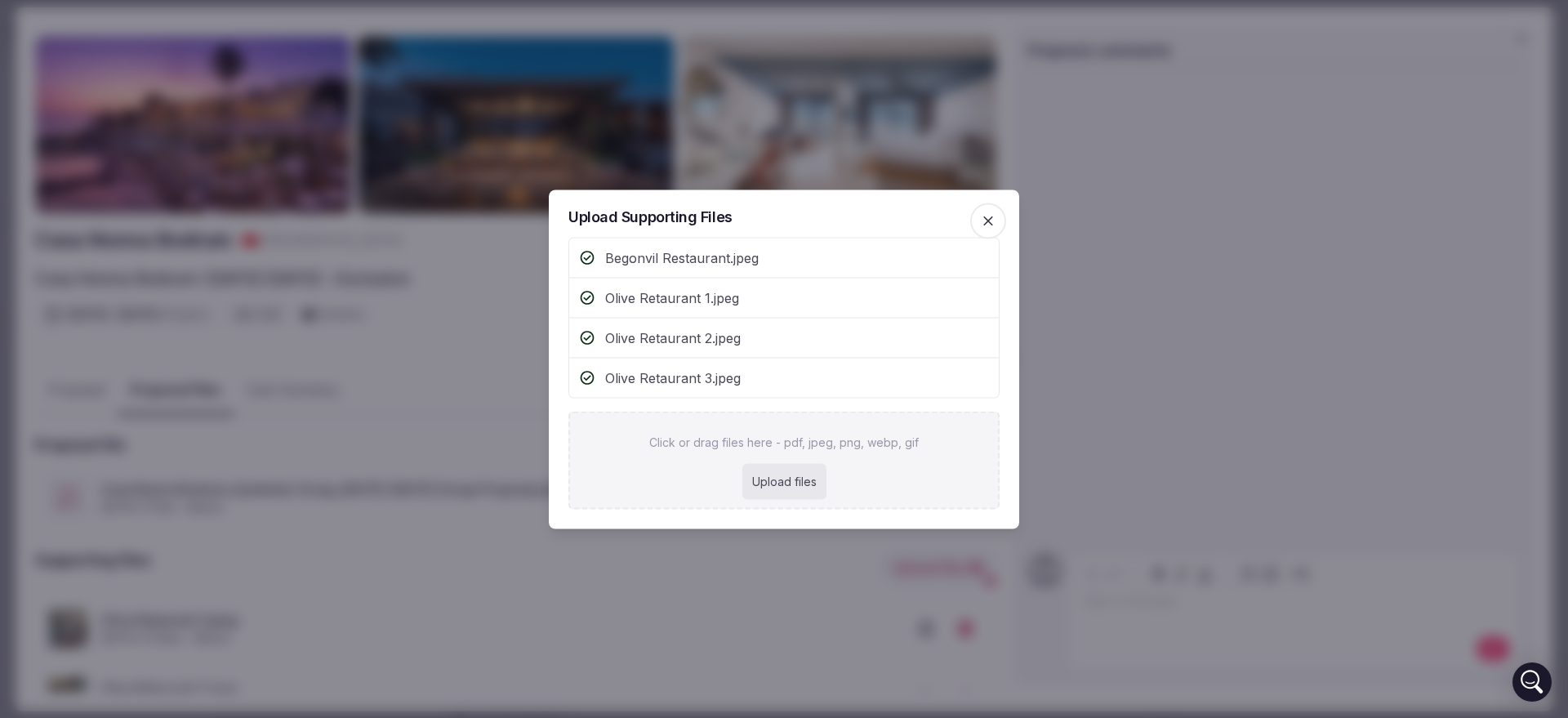
click at [1301, 480] on div at bounding box center [784, 359] width 1568 height 718
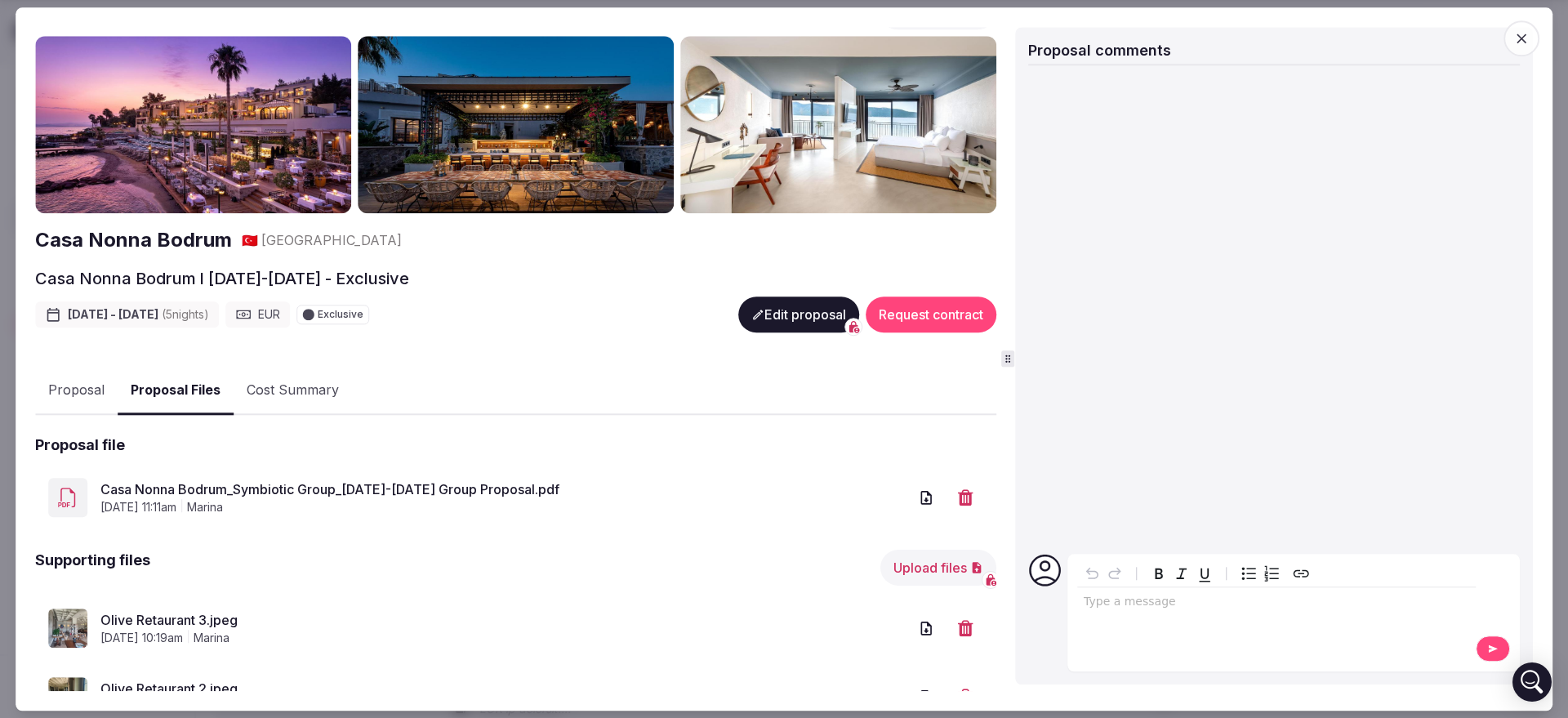
click at [1184, 614] on div "editable markdown" at bounding box center [1277, 603] width 398 height 33
click at [1093, 610] on div "*****" at bounding box center [1277, 603] width 398 height 33
click at [1305, 570] on icon "Create link" at bounding box center [1302, 573] width 20 height 20
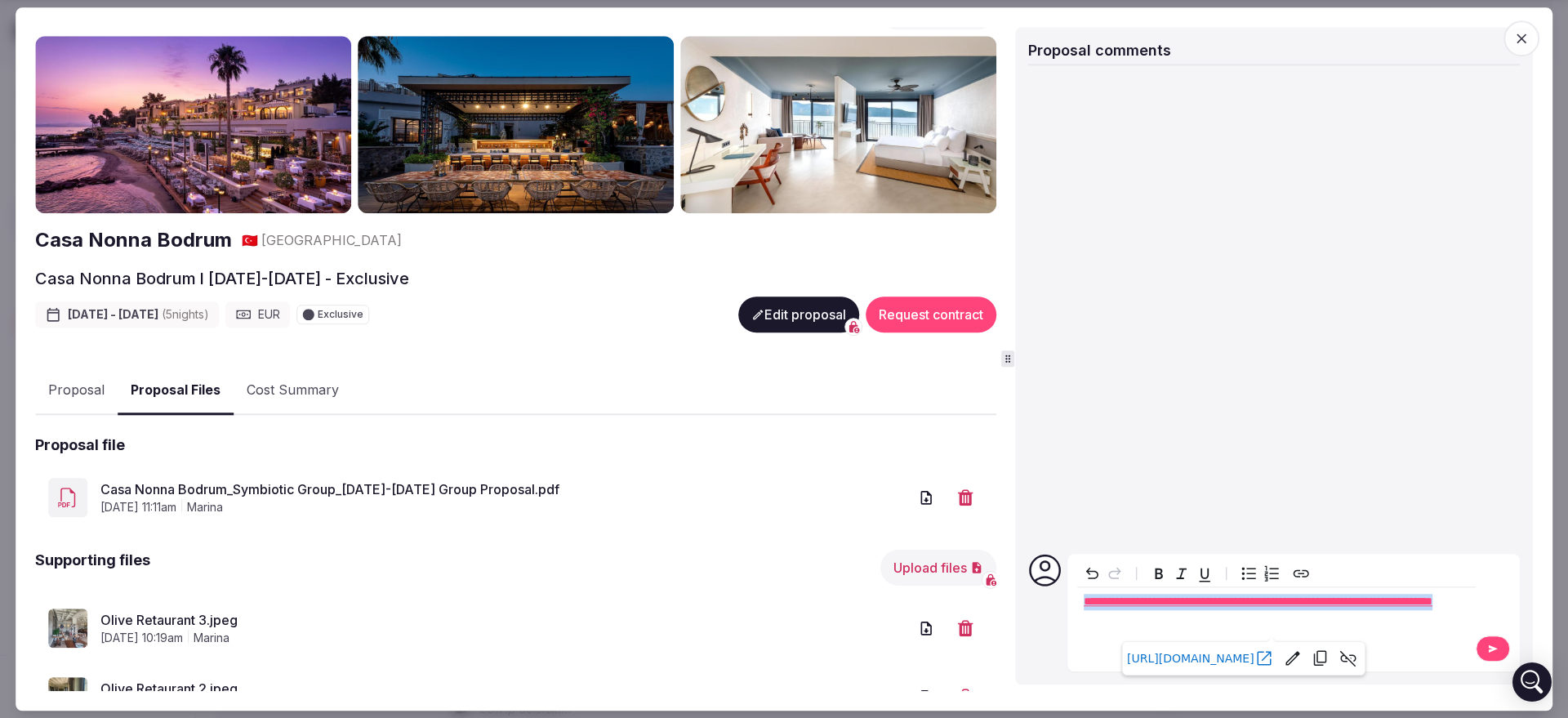
drag, startPoint x: 1251, startPoint y: 617, endPoint x: 1025, endPoint y: 583, distance: 228.5
click at [1025, 583] on div "**********" at bounding box center [1274, 356] width 518 height 658
click at [1290, 573] on button "Create link" at bounding box center [1301, 572] width 23 height 23
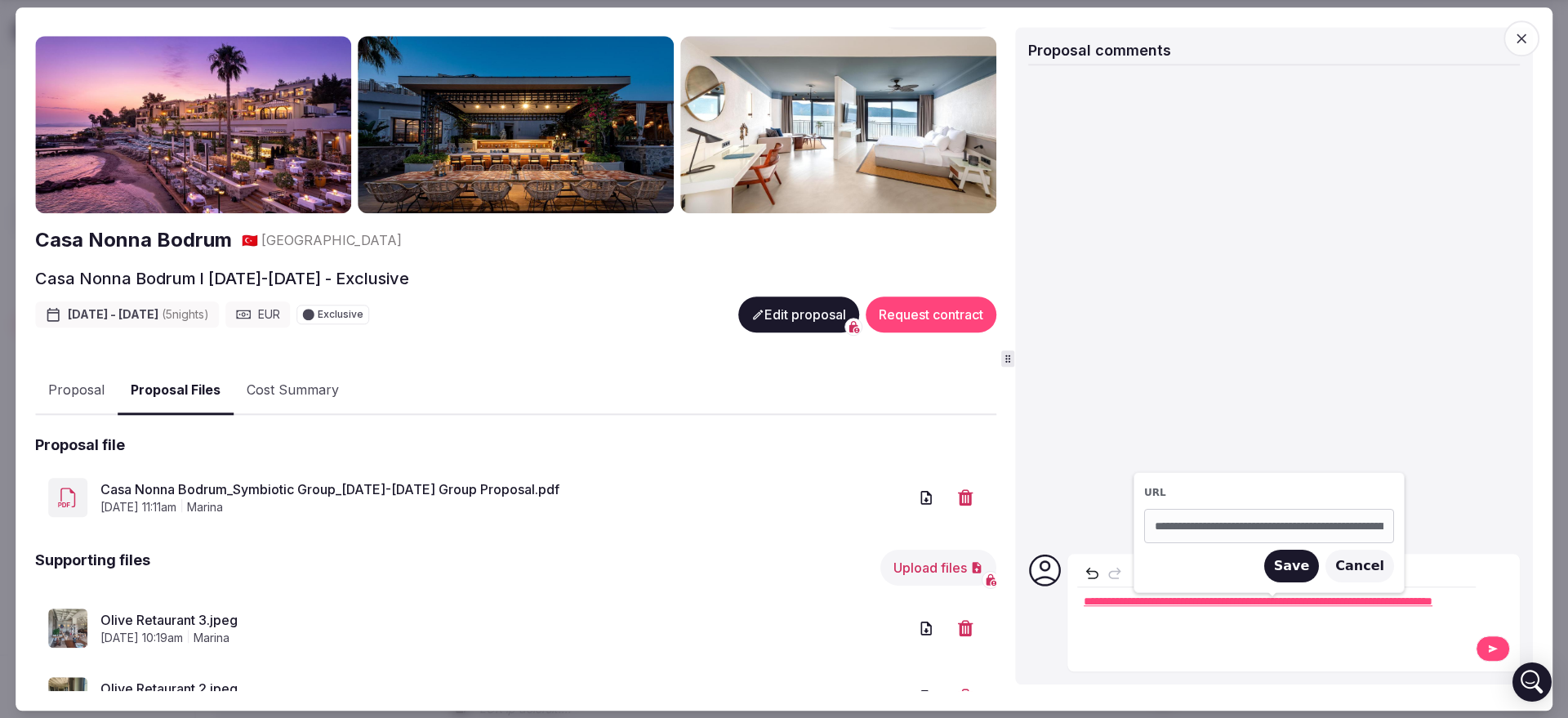
click at [1358, 565] on button "Cancel" at bounding box center [1359, 565] width 68 height 33
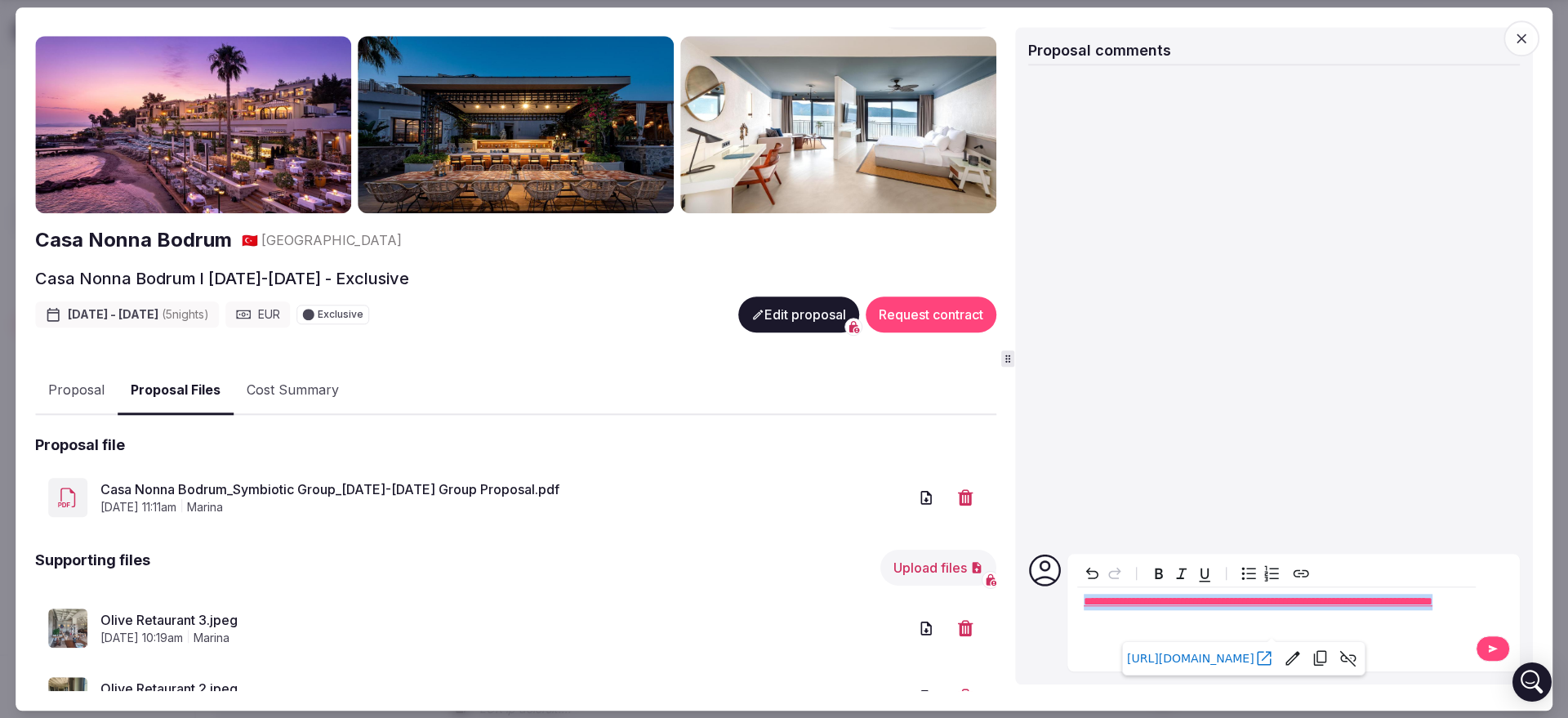
click at [1249, 625] on p "editable markdown" at bounding box center [1276, 618] width 385 height 16
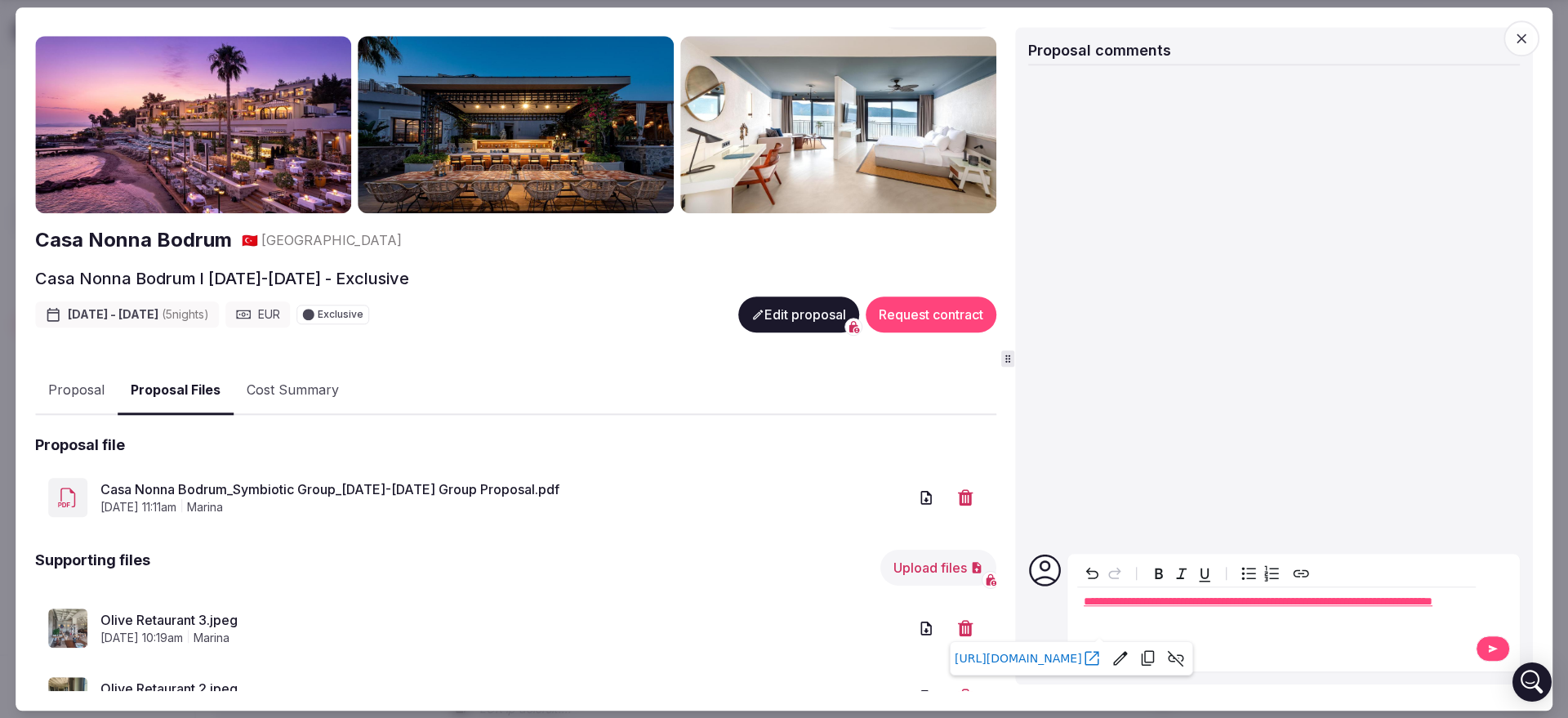
click at [1120, 607] on span "**********" at bounding box center [1258, 601] width 349 height 12
click at [1100, 598] on span "*****" at bounding box center [1095, 601] width 22 height 12
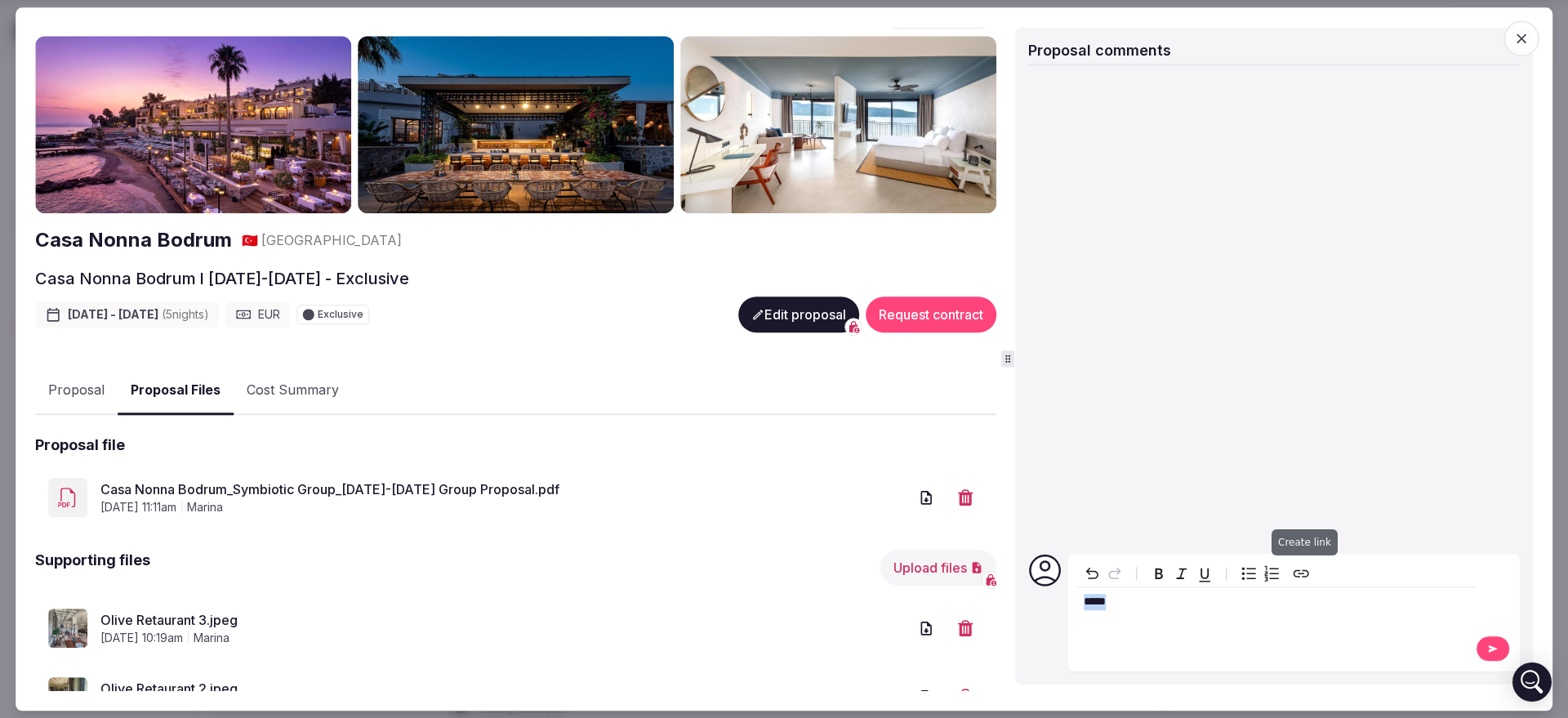
click at [1307, 570] on icon "Create link" at bounding box center [1302, 573] width 20 height 20
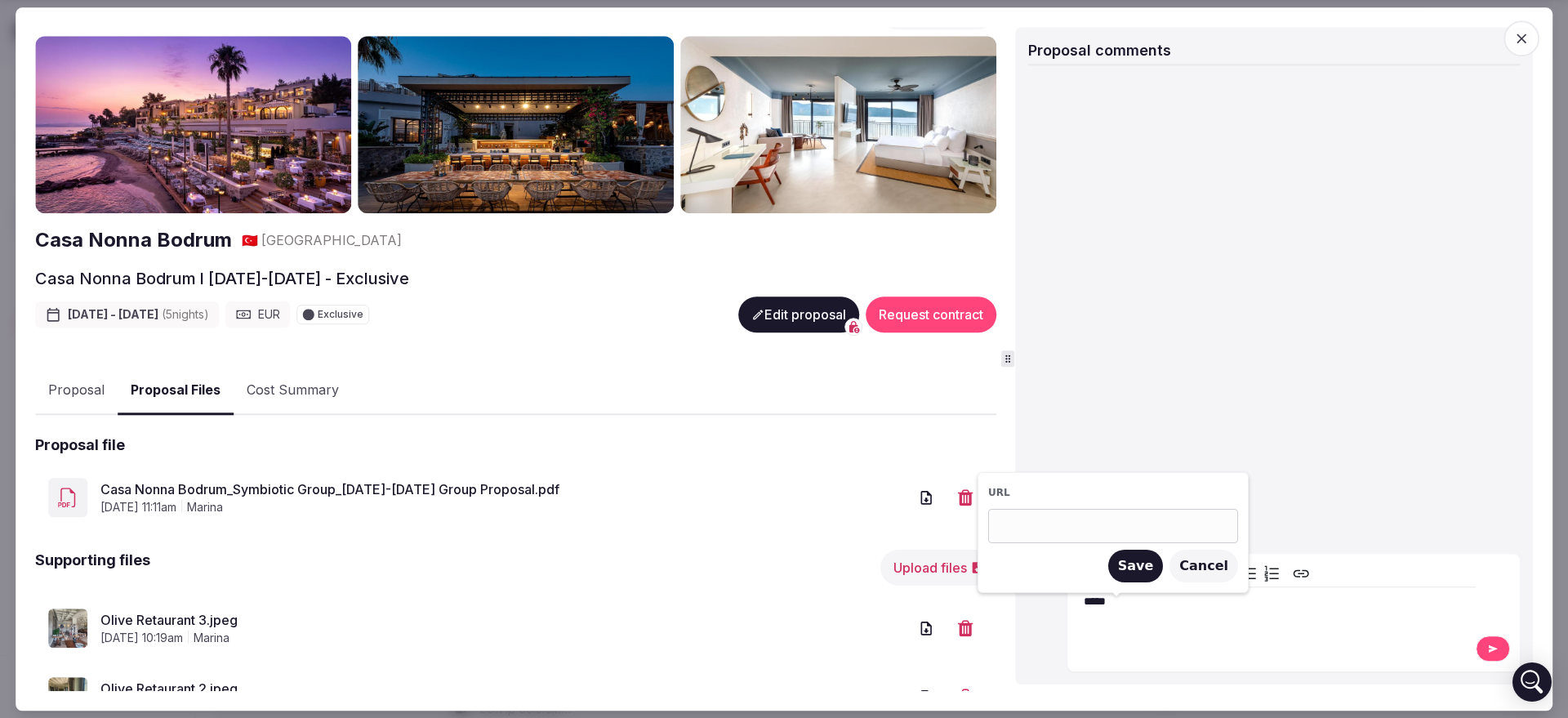
click at [1118, 524] on input at bounding box center [1113, 526] width 250 height 35
paste input "**********"
type input "**********"
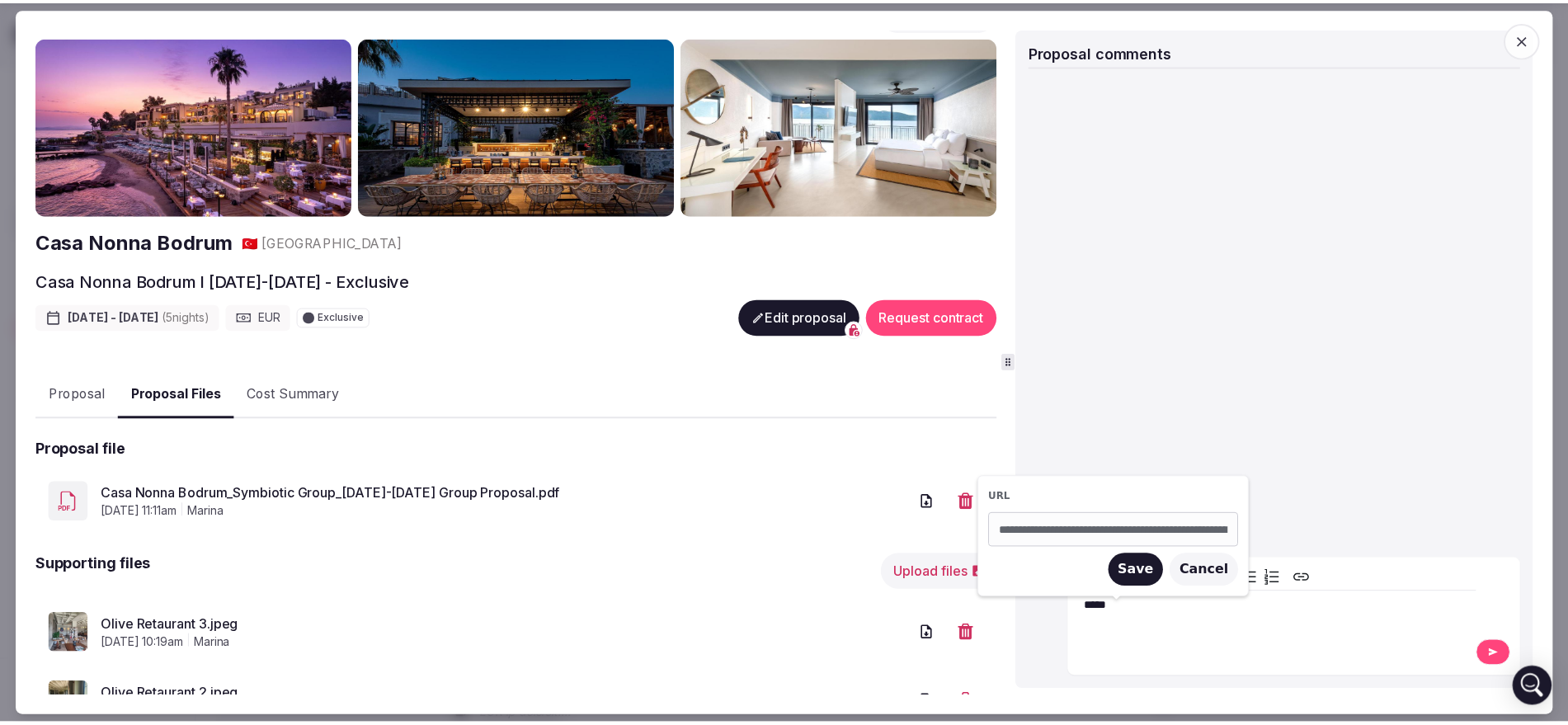
scroll to position [0, 234]
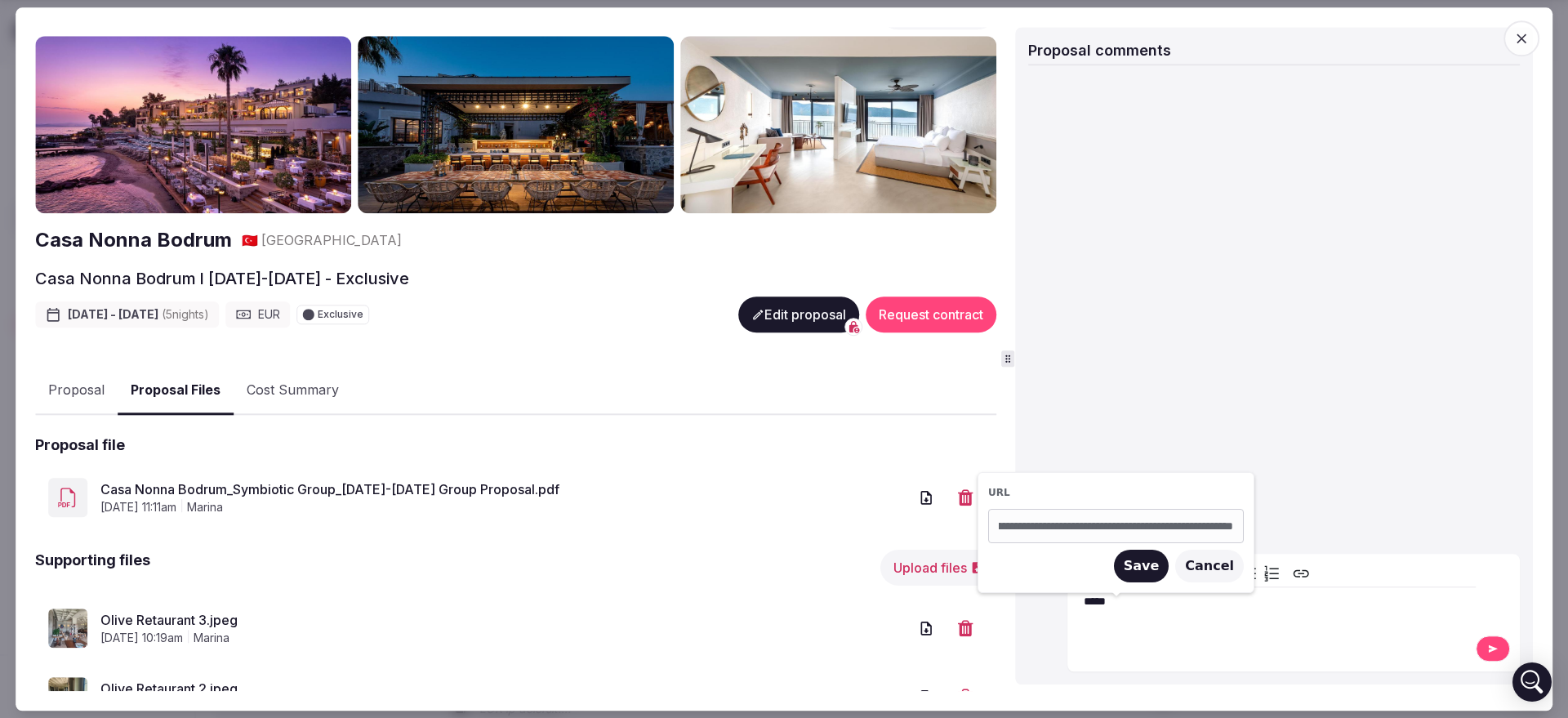
click at [1170, 570] on button "Save" at bounding box center [1142, 565] width 55 height 33
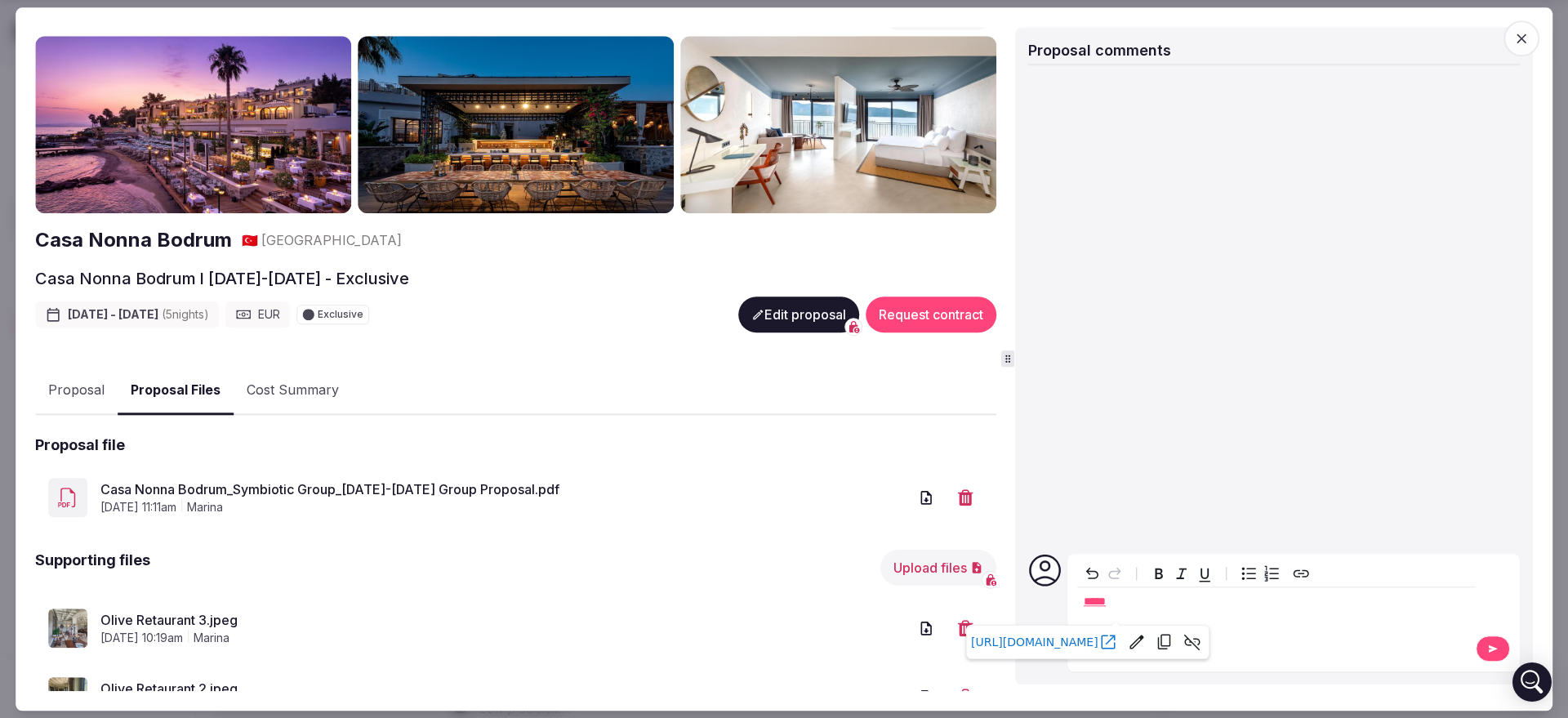
click at [1363, 637] on div "*****" at bounding box center [1277, 611] width 398 height 101
click at [1083, 608] on div "*****" at bounding box center [1277, 603] width 398 height 33
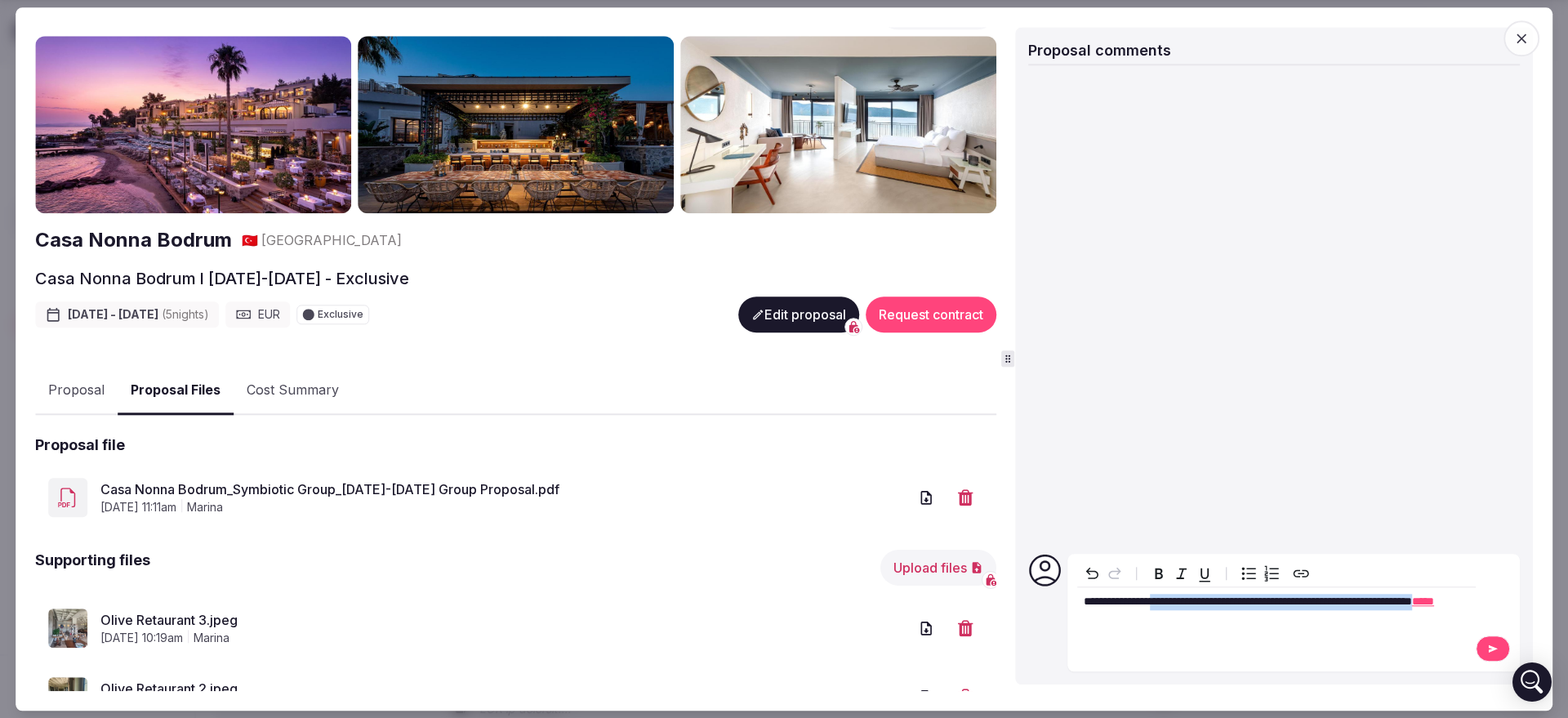
drag, startPoint x: 1167, startPoint y: 598, endPoint x: 1155, endPoint y: 621, distance: 25.9
click at [1155, 610] on p "**********" at bounding box center [1276, 602] width 385 height 16
copy span "**********"
click at [1213, 612] on div "**********" at bounding box center [1277, 603] width 398 height 33
click at [1498, 643] on icon at bounding box center [1493, 649] width 13 height 12
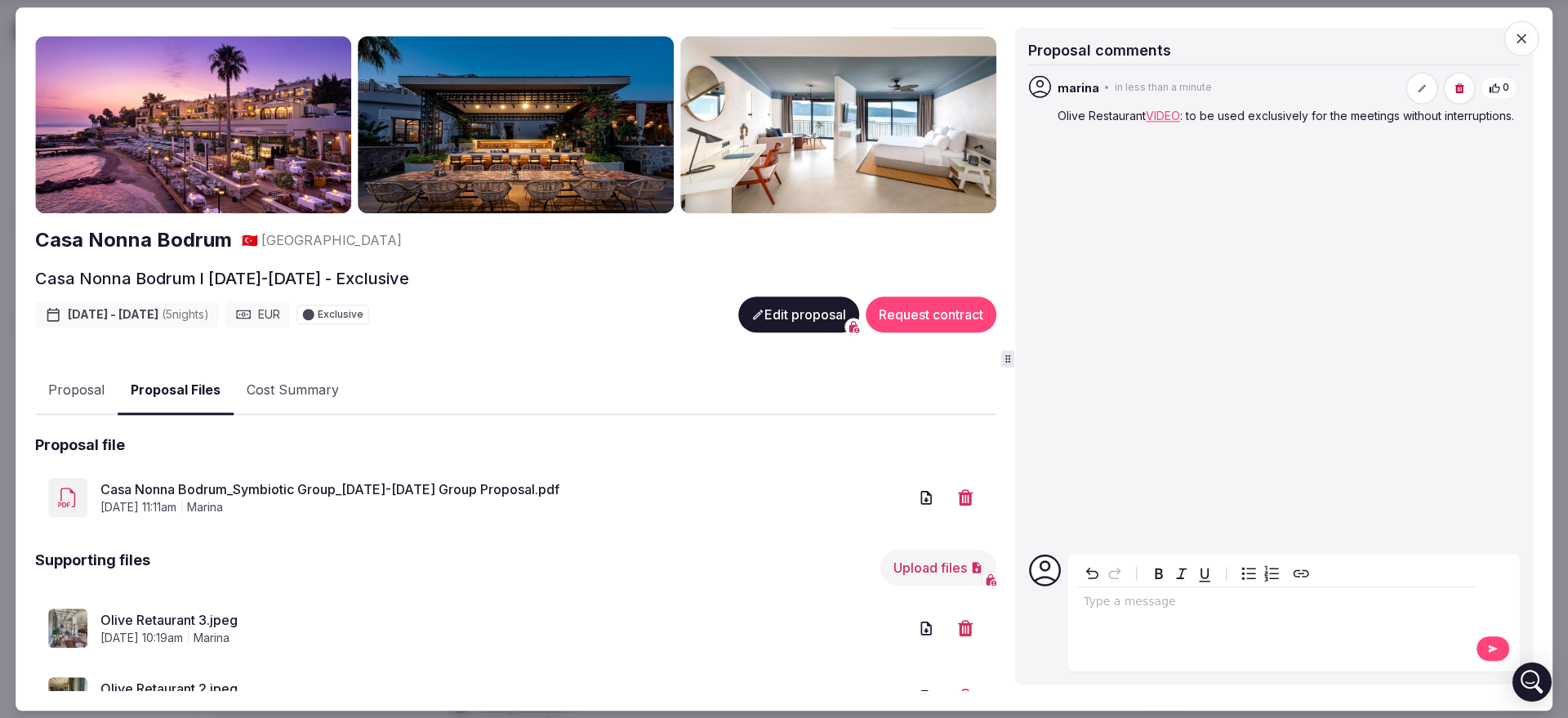
click at [1530, 48] on span "button" at bounding box center [1521, 39] width 36 height 36
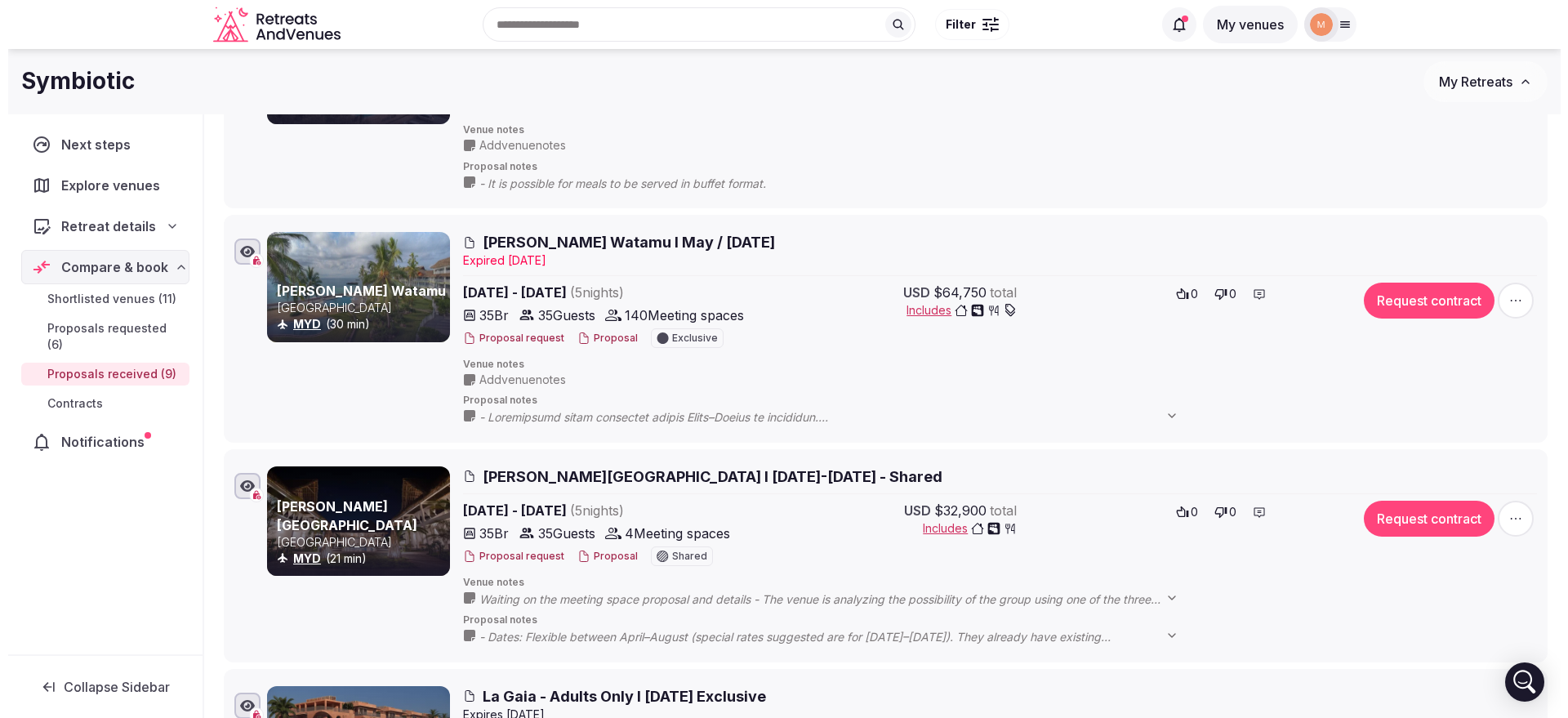
scroll to position [980, 0]
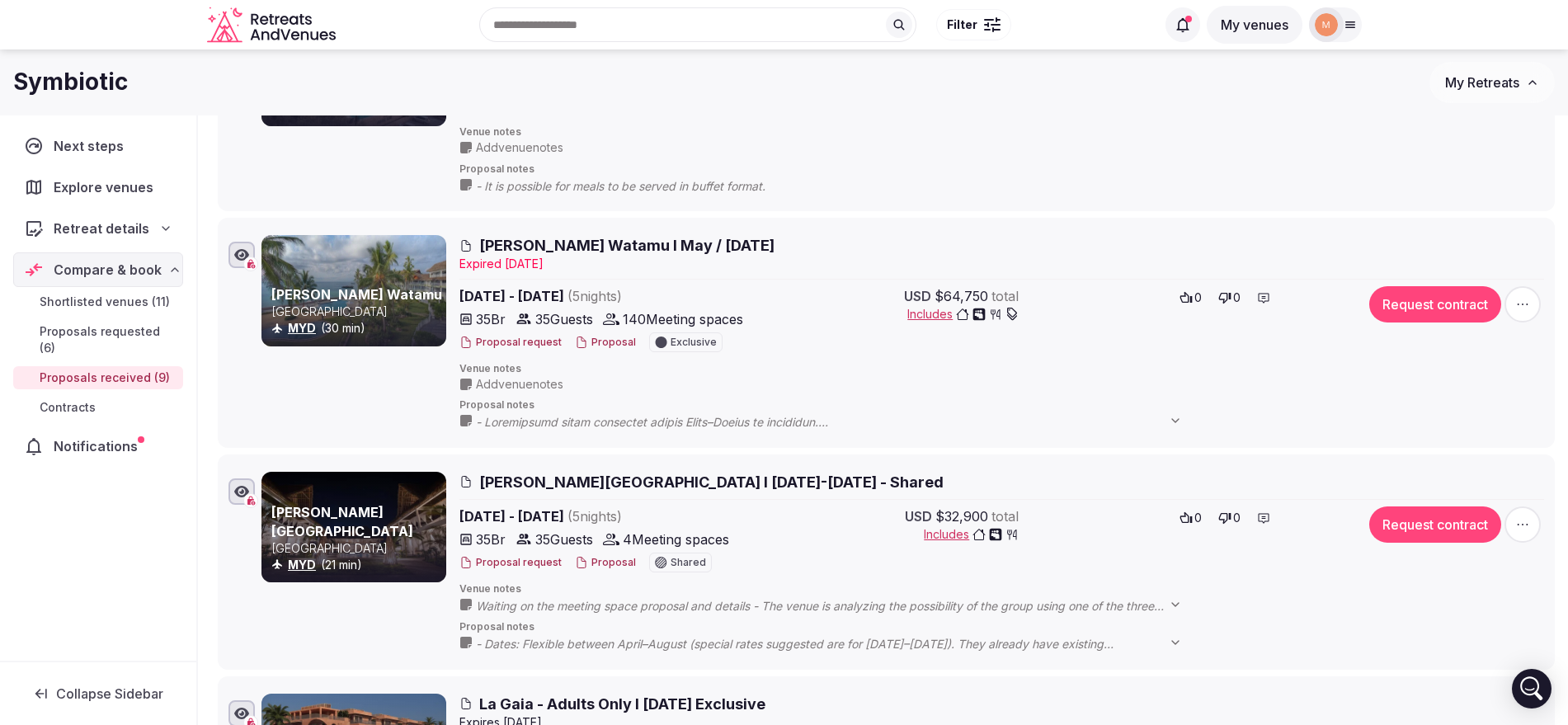
click at [596, 342] on button "Proposal" at bounding box center [605, 343] width 61 height 14
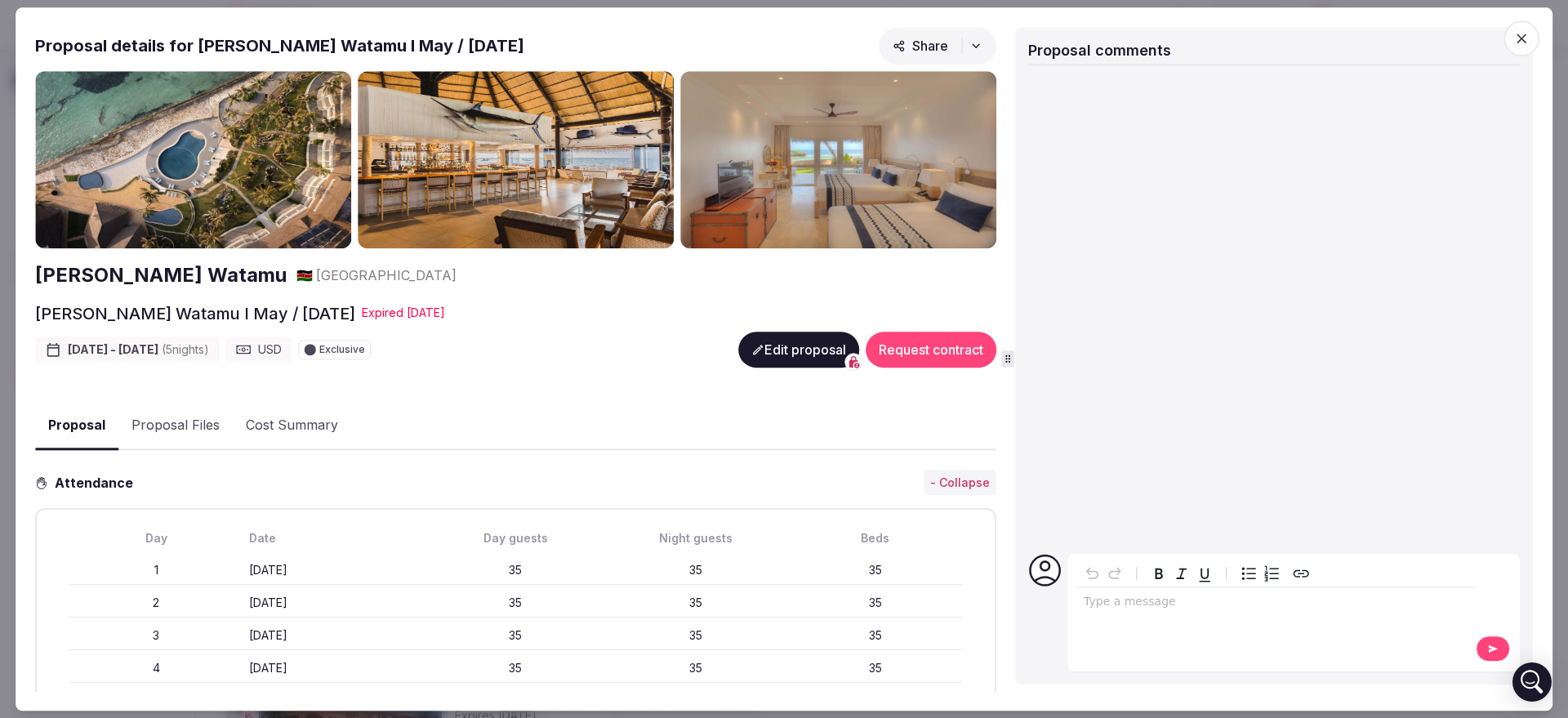
click at [177, 418] on button "Proposal Files" at bounding box center [175, 427] width 114 height 48
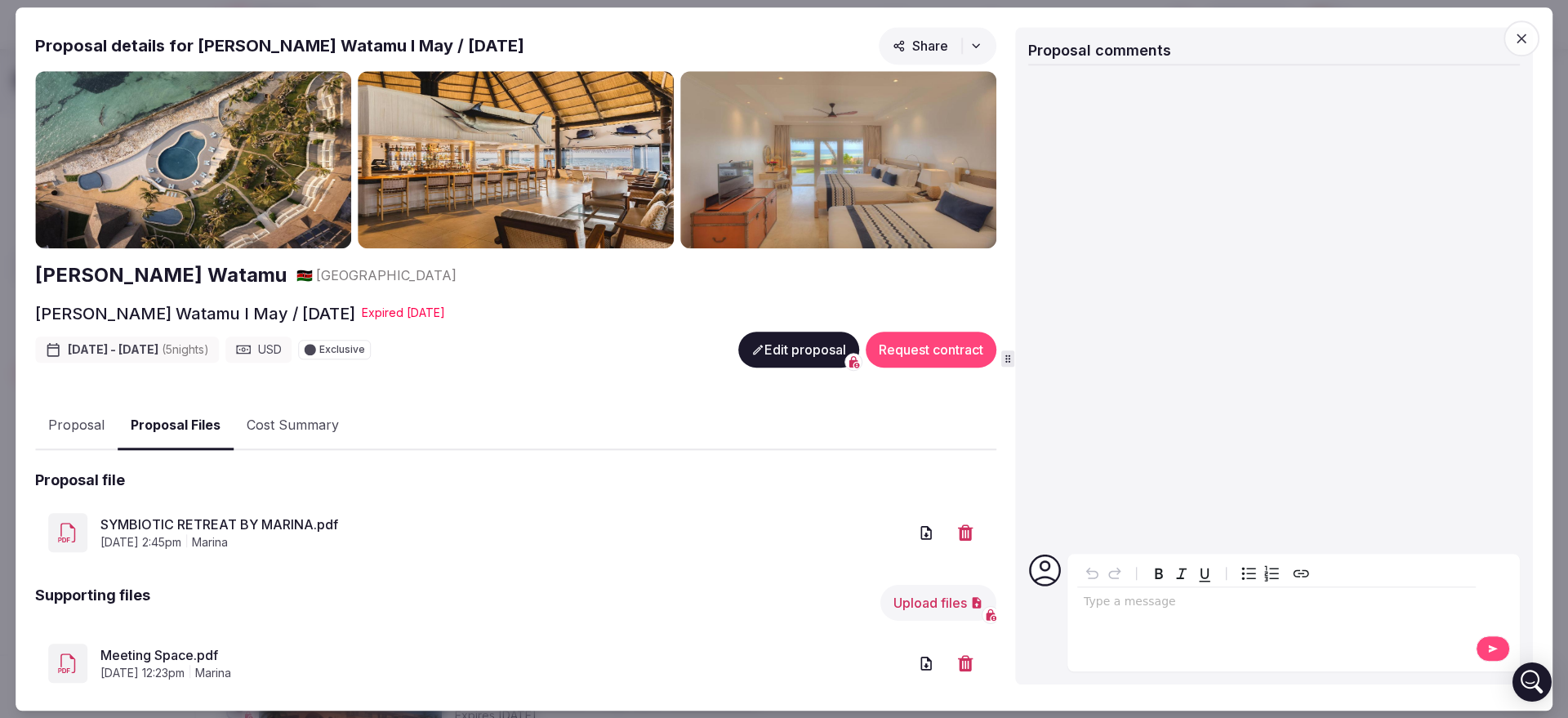
scroll to position [103, 0]
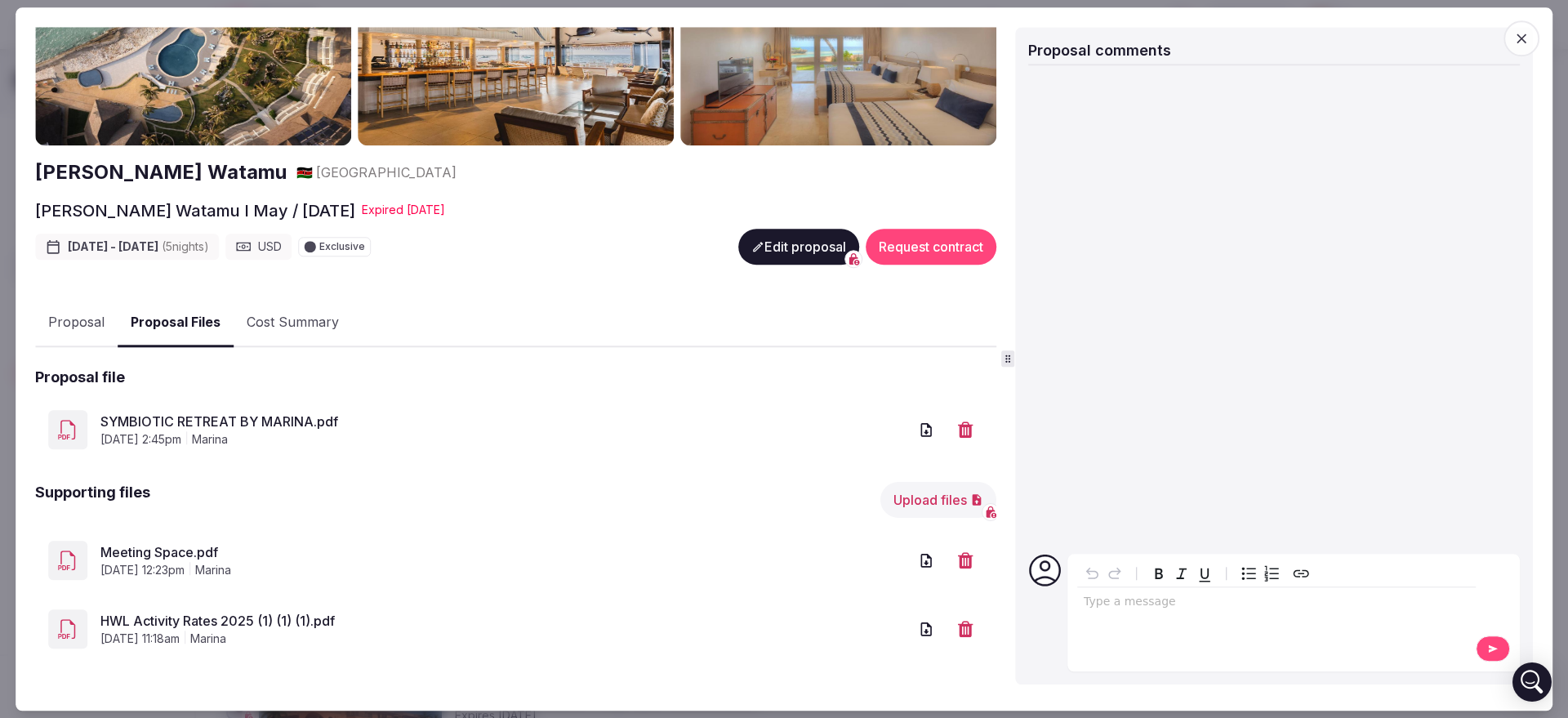
click at [169, 557] on link "Meeting Space.pdf" at bounding box center [504, 553] width 808 height 20
click at [84, 321] on button "Proposal" at bounding box center [75, 324] width 82 height 48
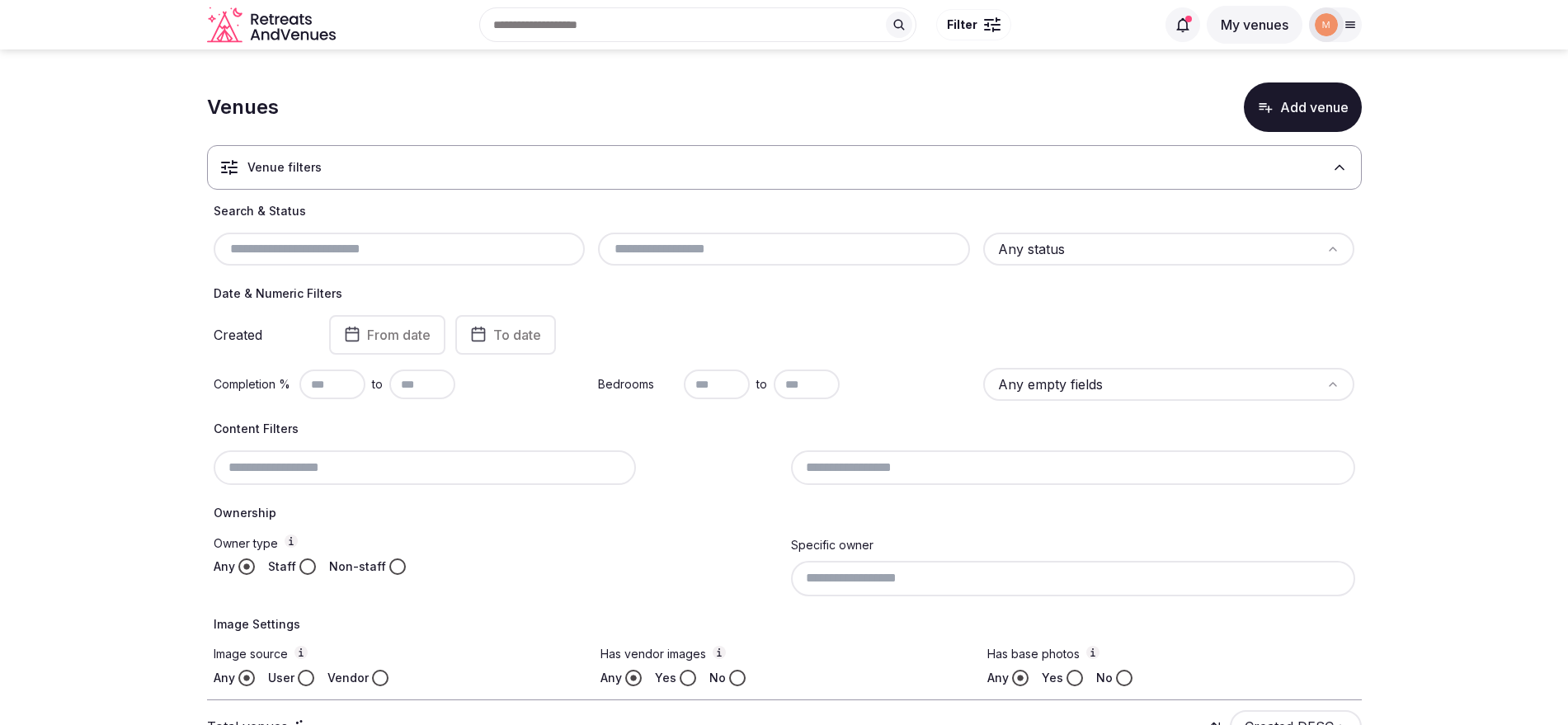
click at [374, 247] on input "text" at bounding box center [399, 249] width 359 height 20
paste input "******"
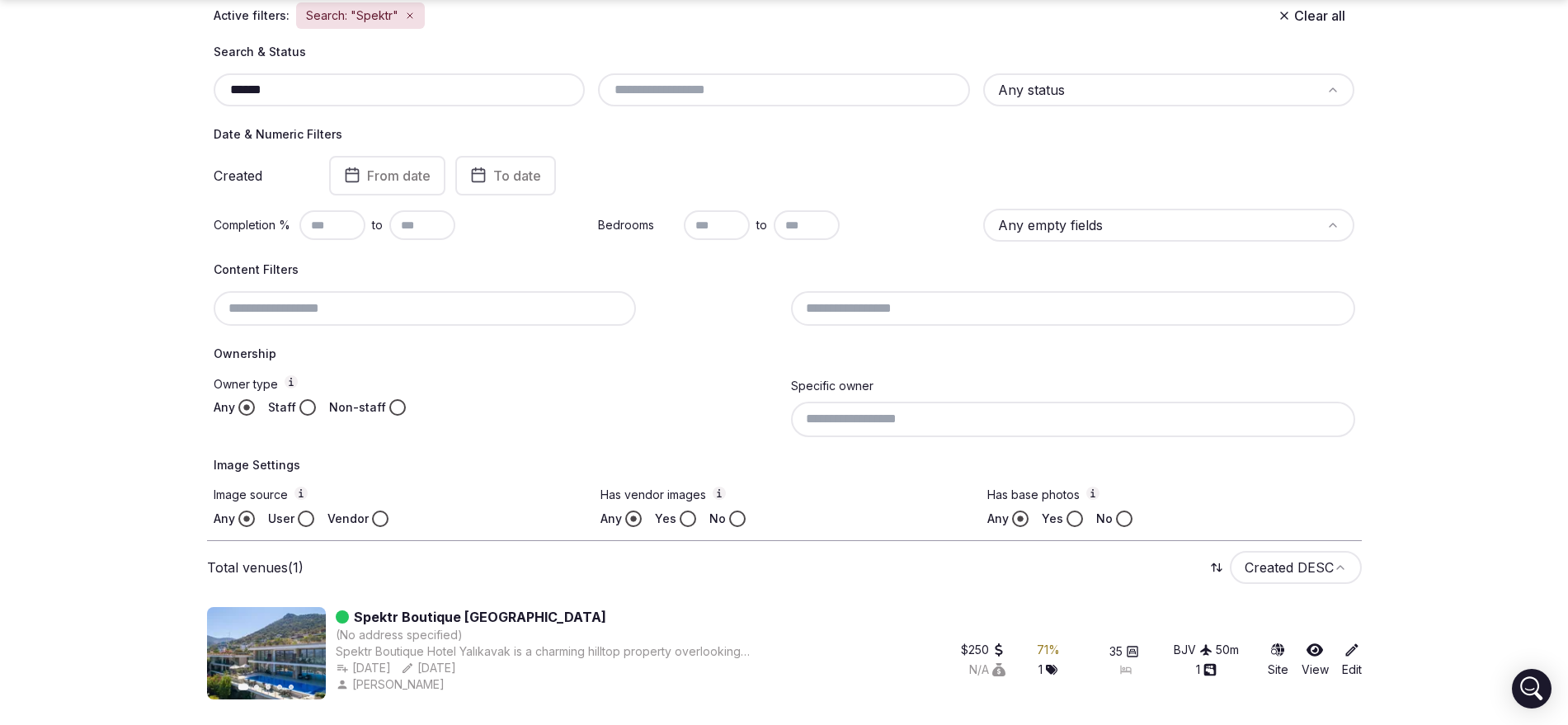
scroll to position [200, 0]
type input "******"
click at [1253, 579] on link "Edit" at bounding box center [1352, 659] width 20 height 36
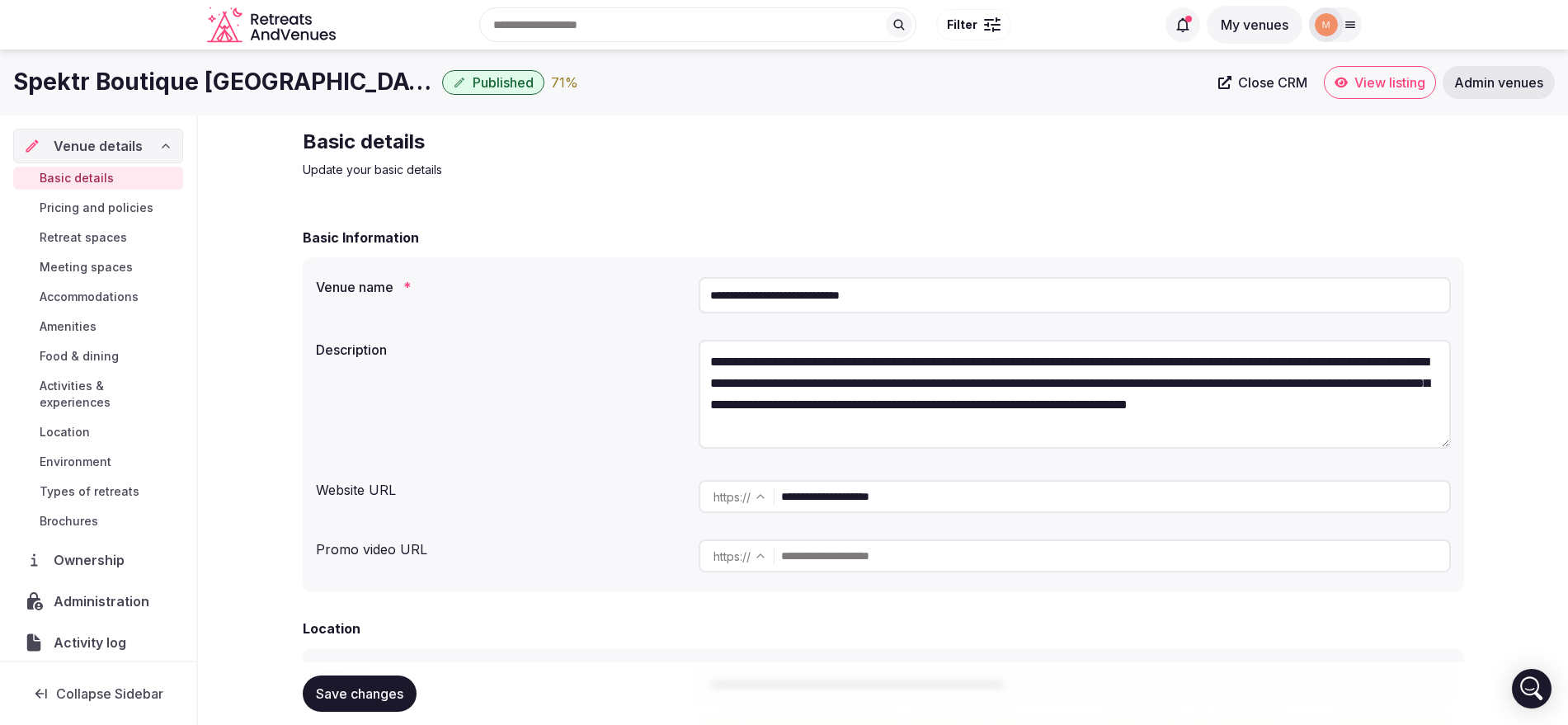
click at [106, 563] on span "Ownership" at bounding box center [92, 560] width 77 height 20
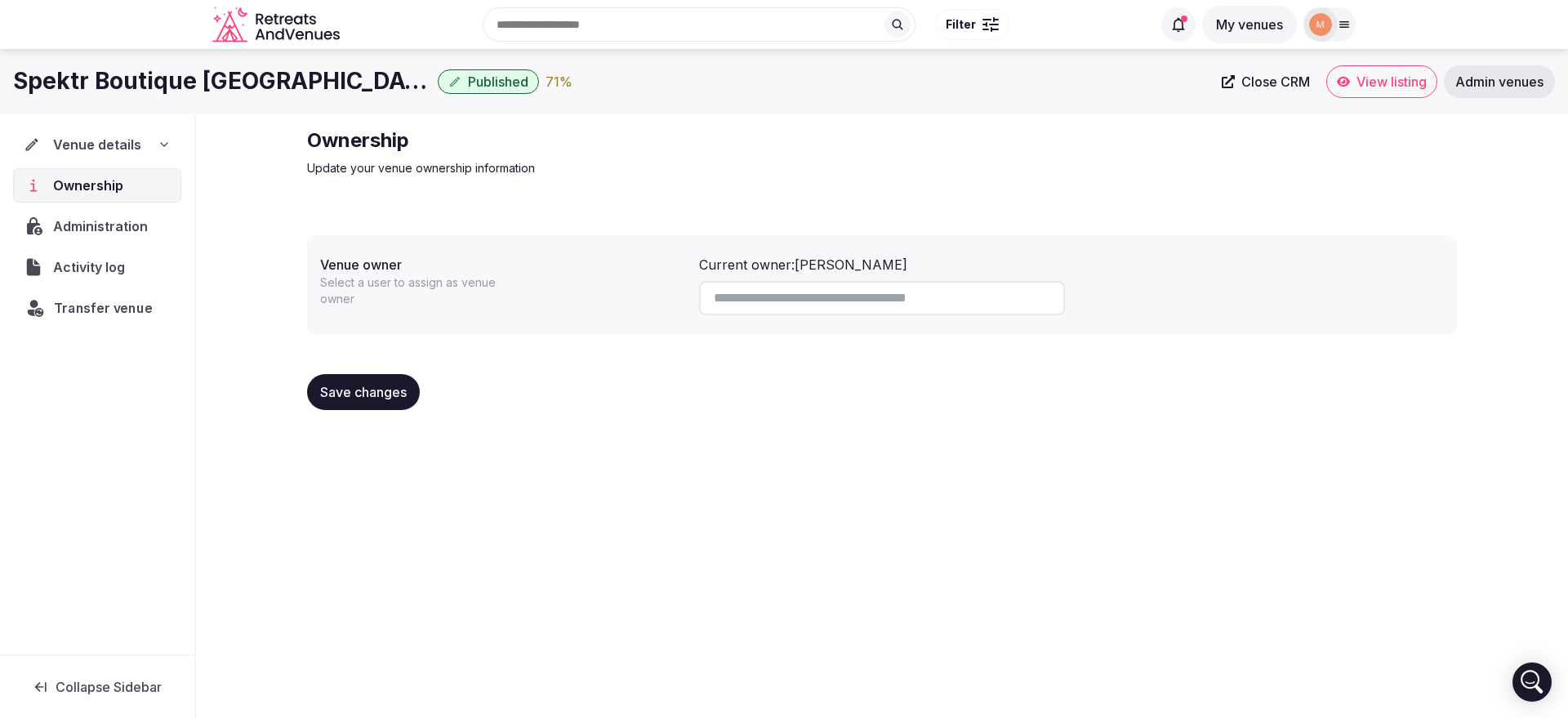
click at [105, 320] on div "Transfer venue" at bounding box center [97, 308] width 165 height 34
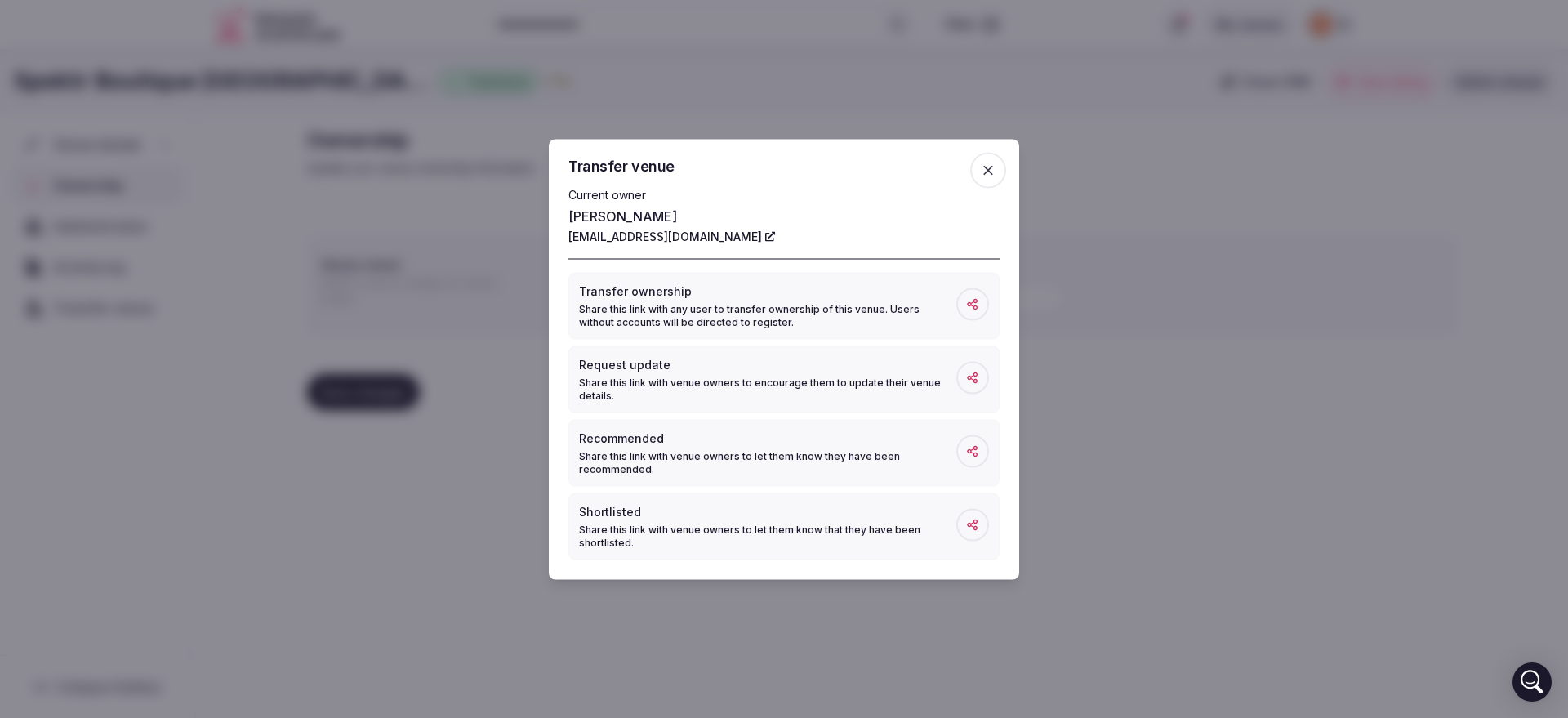
click at [990, 319] on button "Transfer ownership Share this link with any user to transfer ownership of this …" at bounding box center [784, 306] width 431 height 67
